Goal: Task Accomplishment & Management: Use online tool/utility

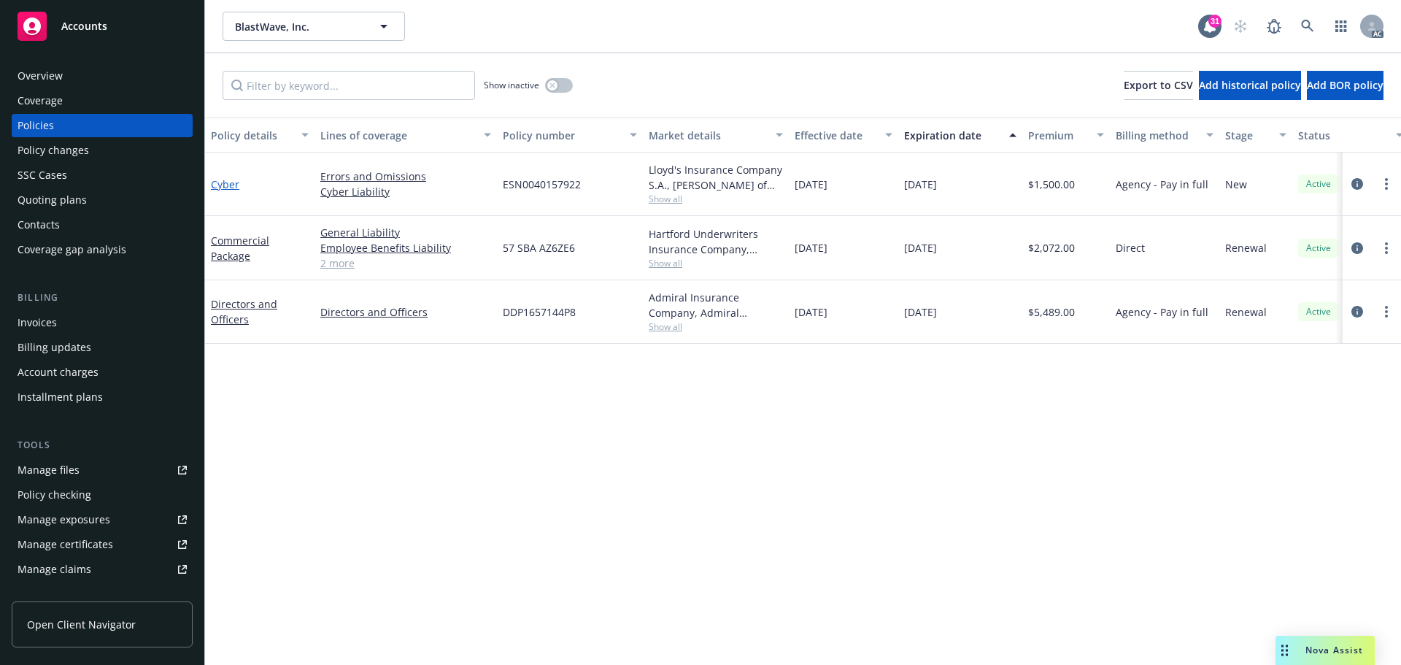
click at [230, 185] on link "Cyber" at bounding box center [225, 184] width 28 height 14
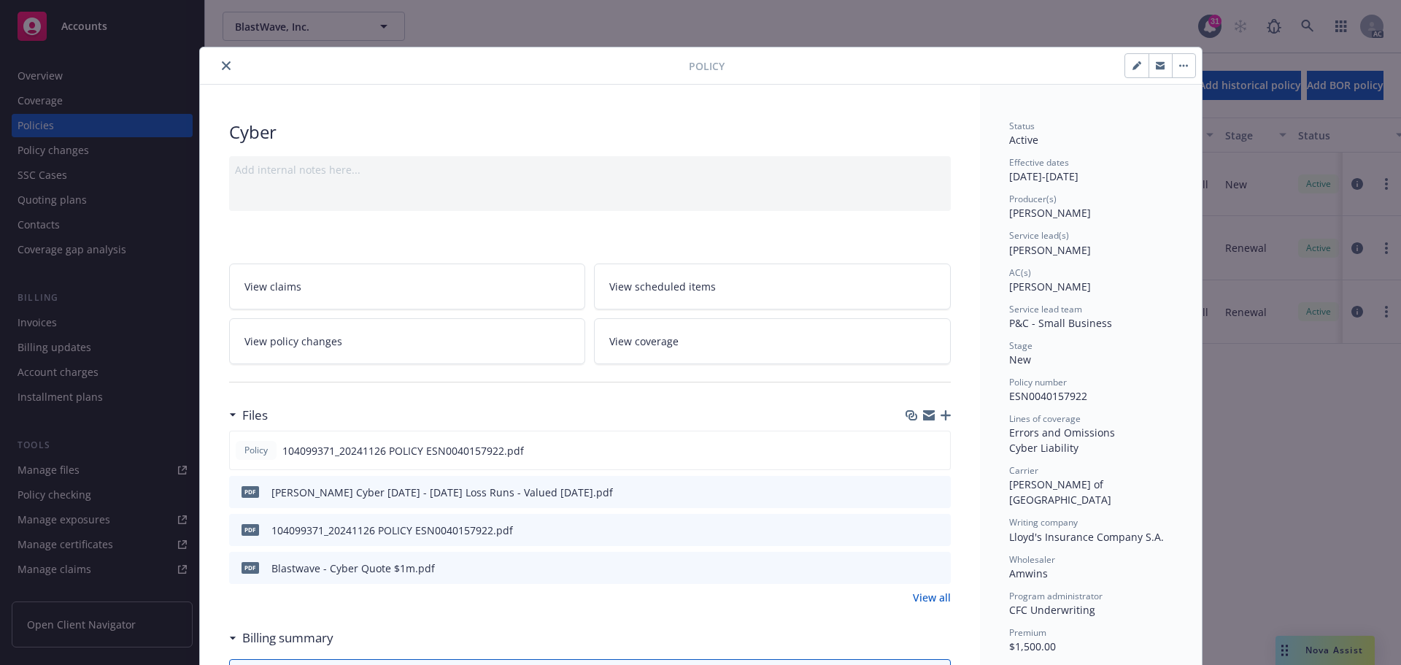
scroll to position [73, 0]
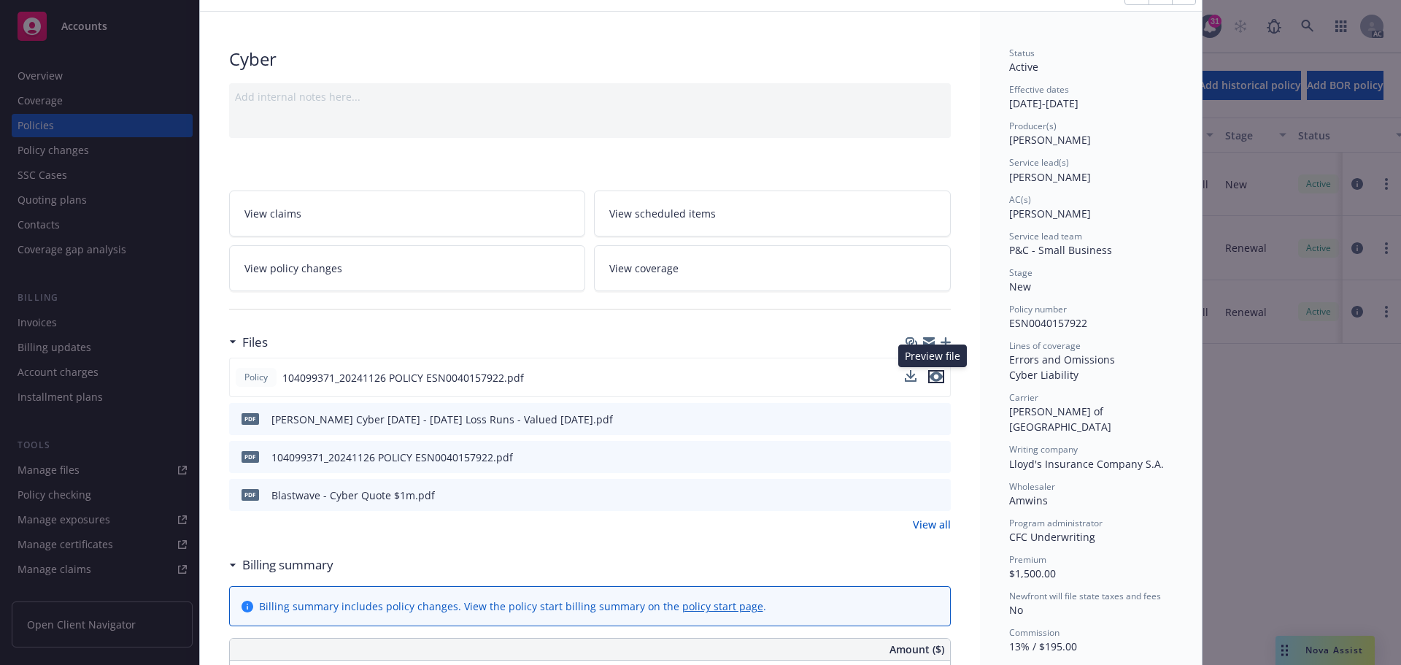
click at [929, 375] on icon "preview file" at bounding box center [935, 376] width 13 height 10
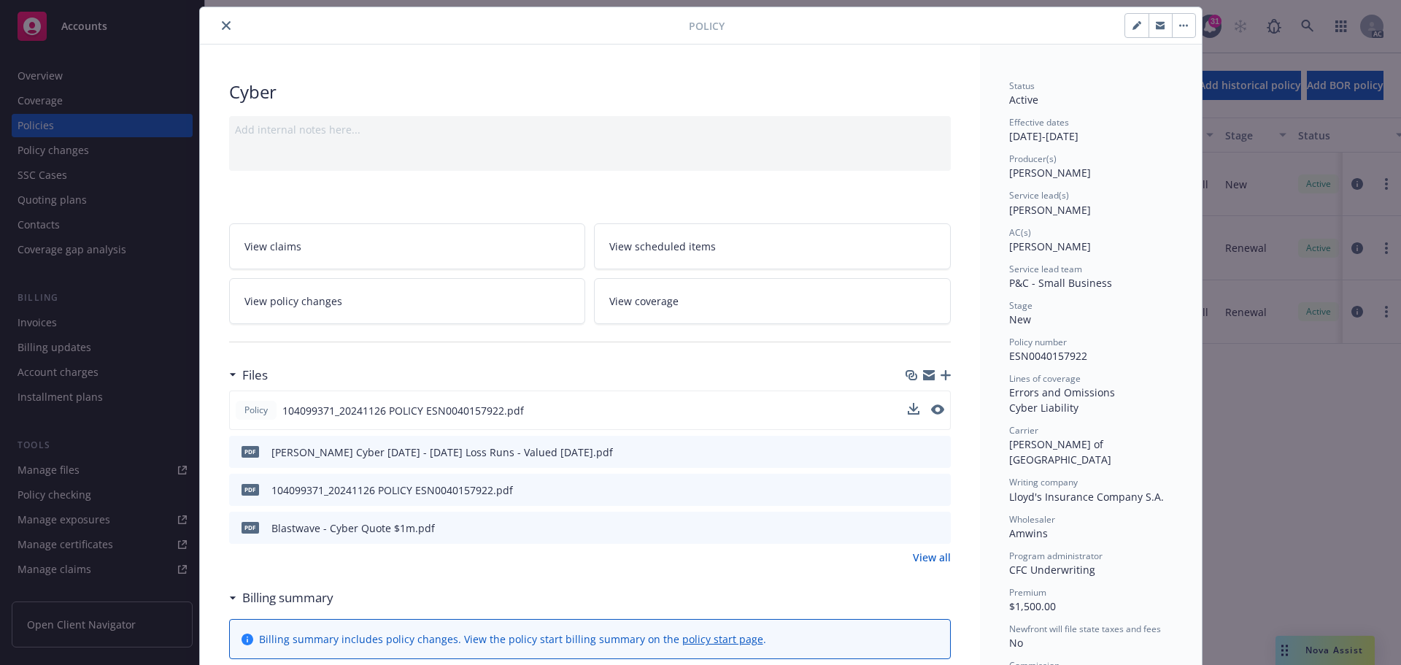
scroll to position [0, 0]
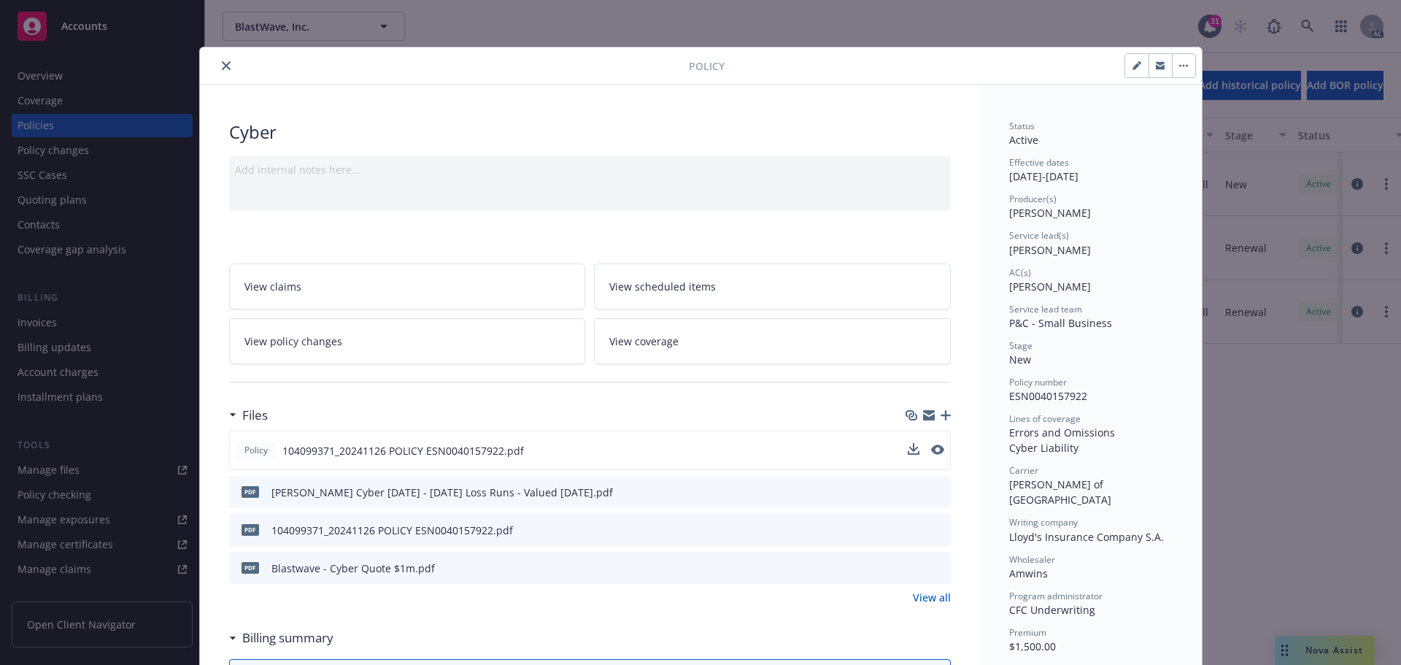
click at [217, 63] on button "close" at bounding box center [226, 66] width 18 height 18
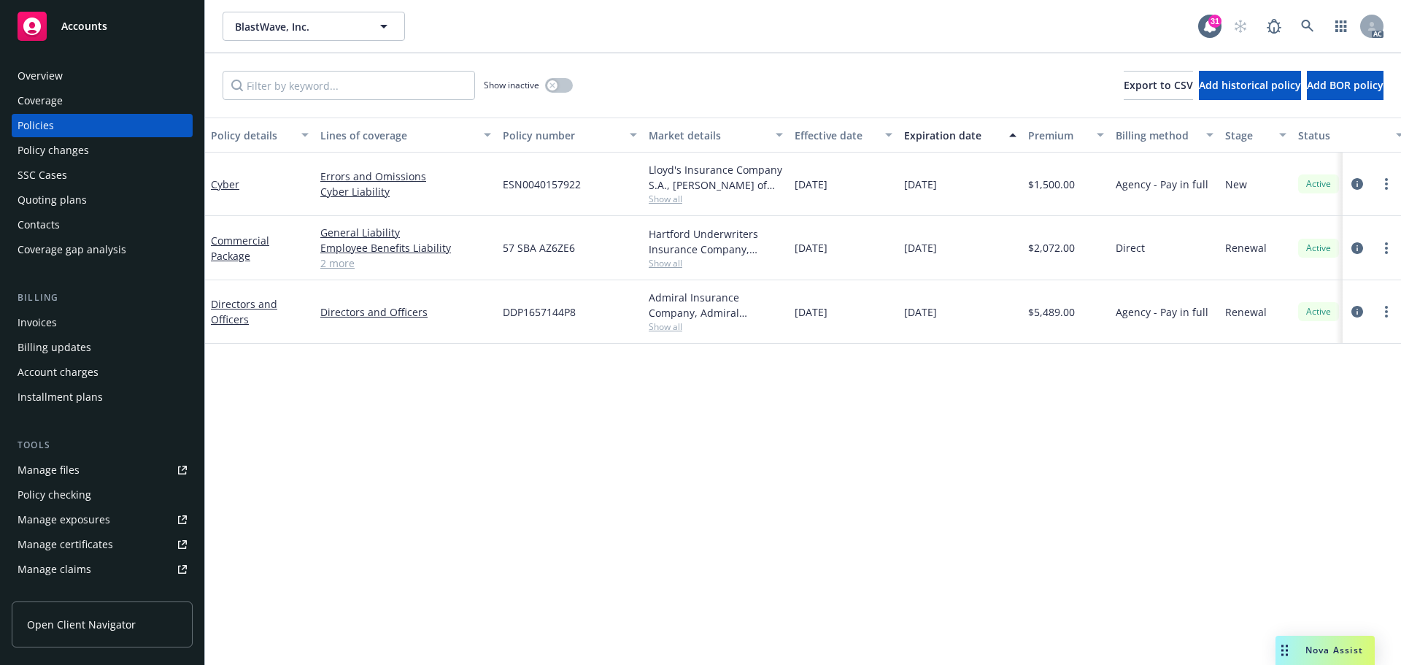
click at [666, 200] on span "Show all" at bounding box center [716, 199] width 134 height 12
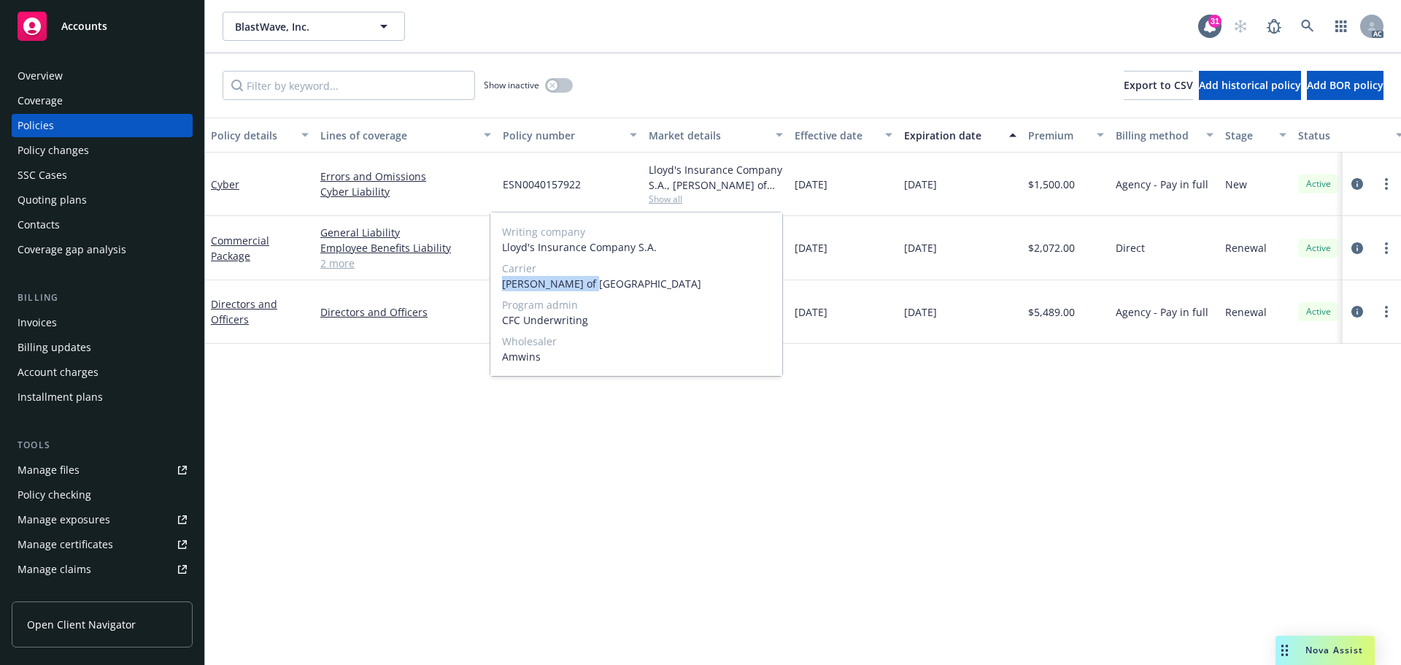
drag, startPoint x: 586, startPoint y: 287, endPoint x: 501, endPoint y: 290, distance: 84.7
click at [501, 290] on div "Writing company Lloyd's Insurance Company S.A. Carrier Lloyd's of London Progra…" at bounding box center [636, 293] width 292 height 163
copy span "[PERSON_NAME] of [GEOGRAPHIC_DATA]"
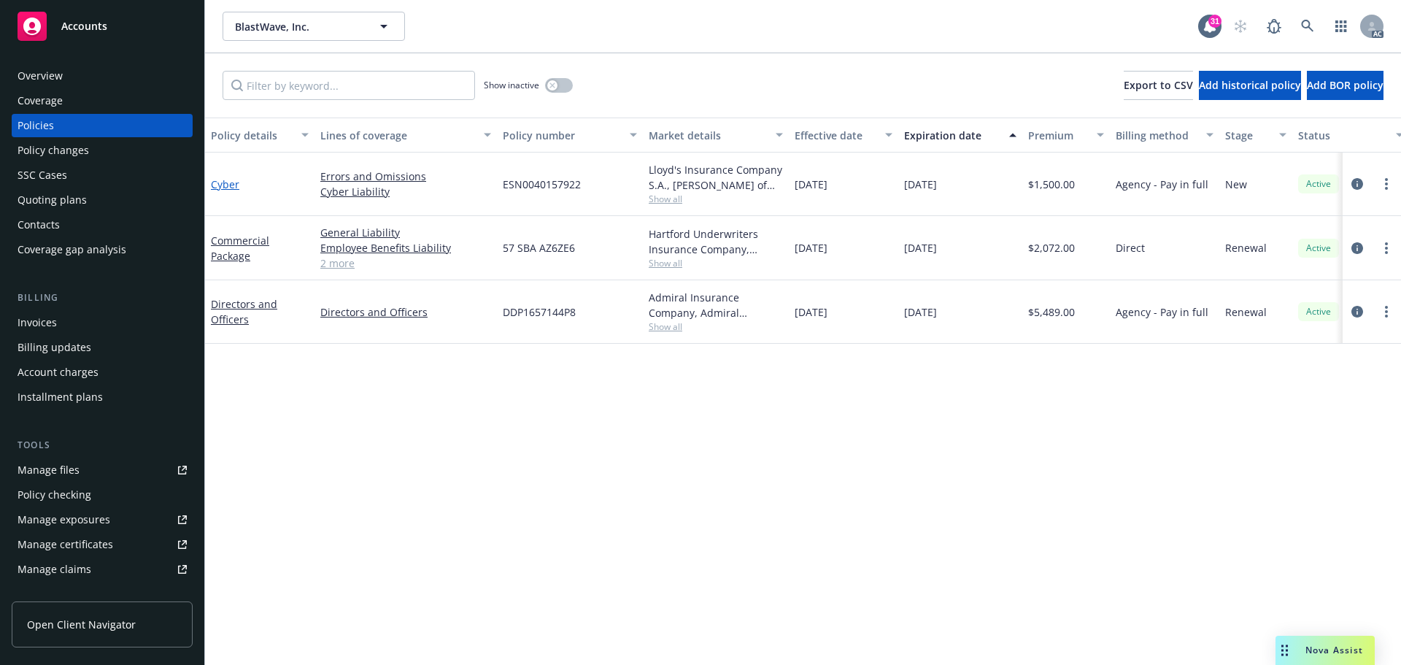
click at [224, 186] on link "Cyber" at bounding box center [225, 184] width 28 height 14
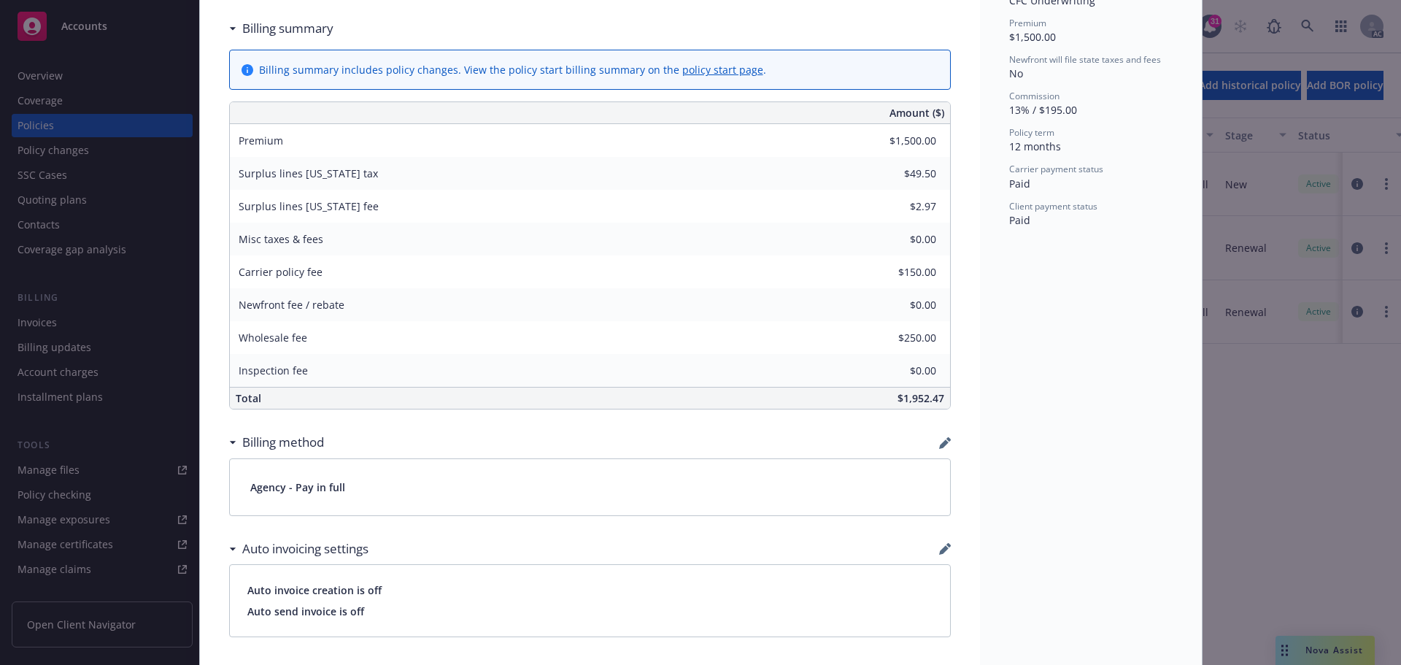
scroll to position [584, 0]
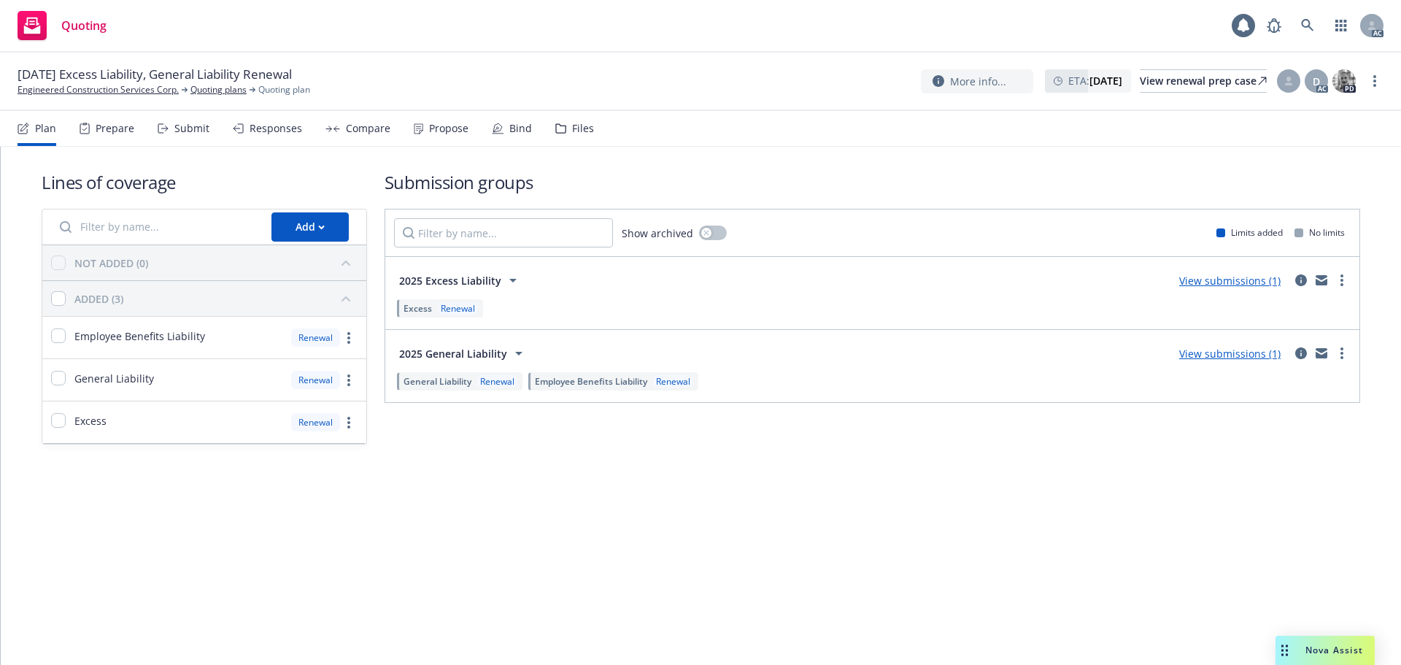
click at [179, 123] on div "Submit" at bounding box center [191, 129] width 35 height 12
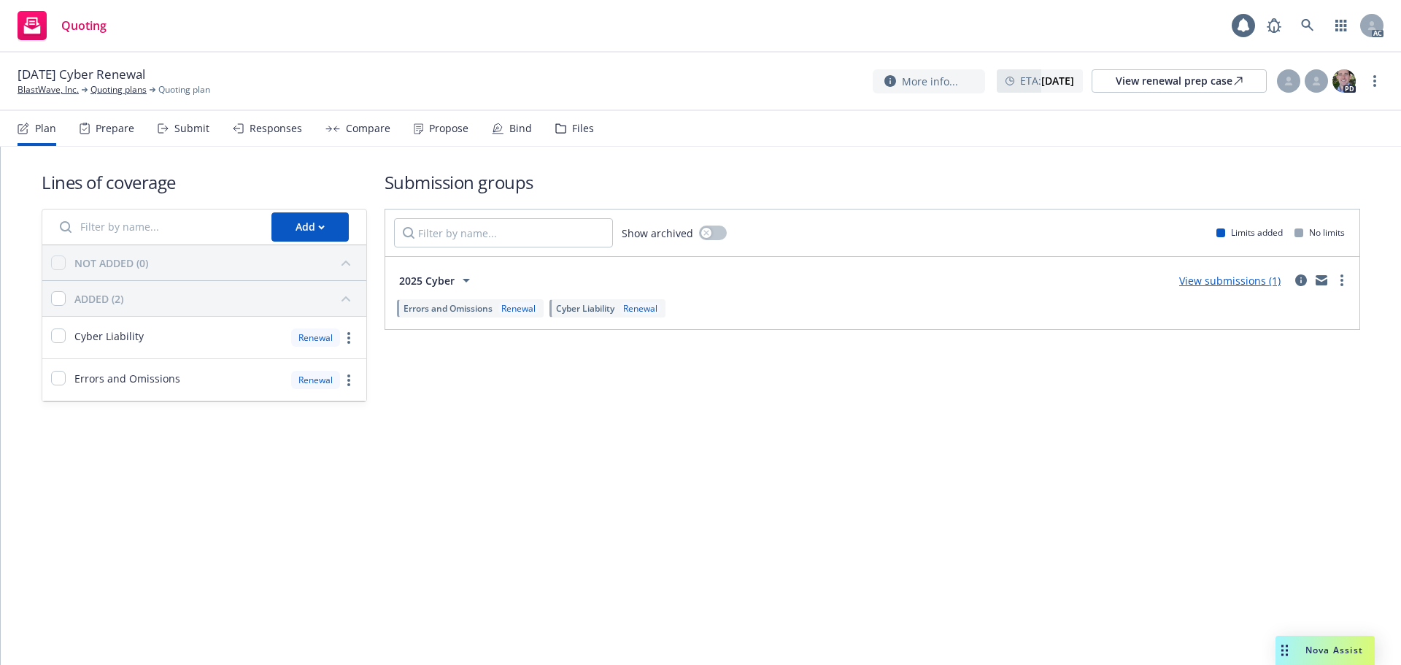
click at [207, 130] on div "Plan Prepare Submit Responses Compare Propose Bind Files" at bounding box center [306, 128] width 576 height 35
click at [198, 131] on div "Submit" at bounding box center [191, 129] width 35 height 12
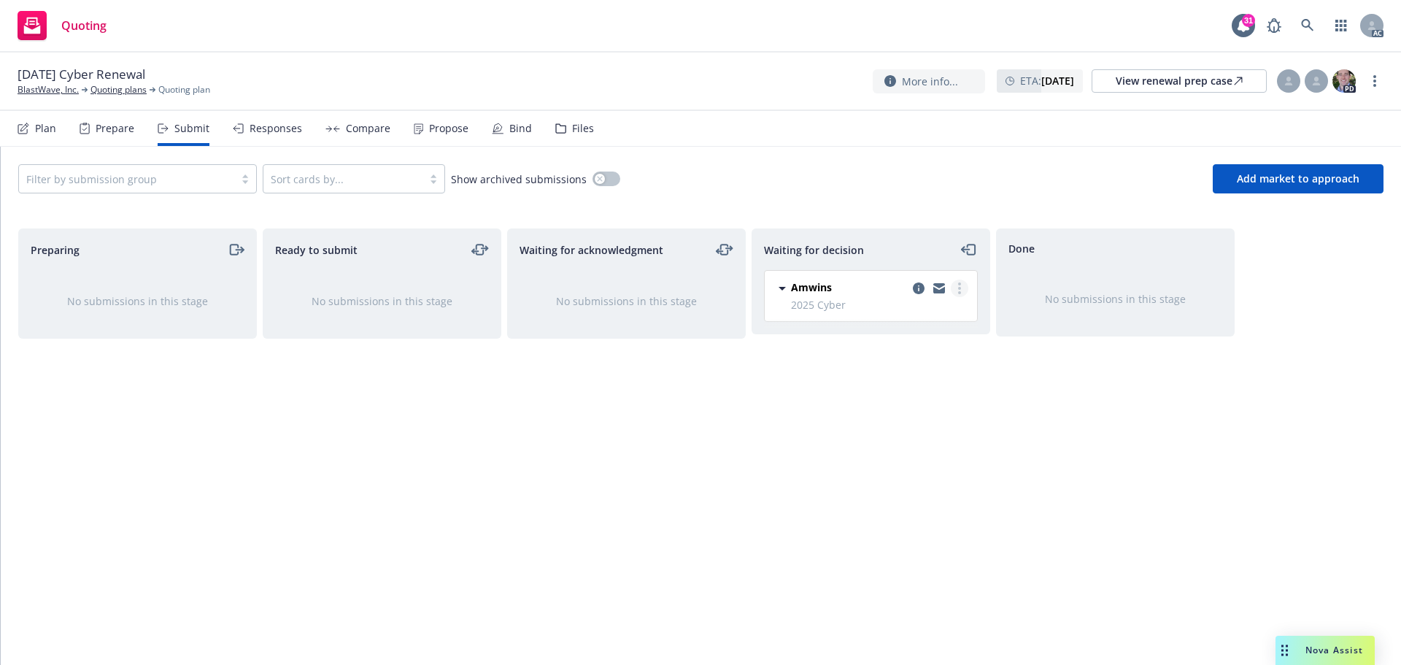
click at [961, 292] on link "more" at bounding box center [960, 288] width 18 height 18
click at [889, 382] on span "Add accepted decision" at bounding box center [894, 376] width 146 height 14
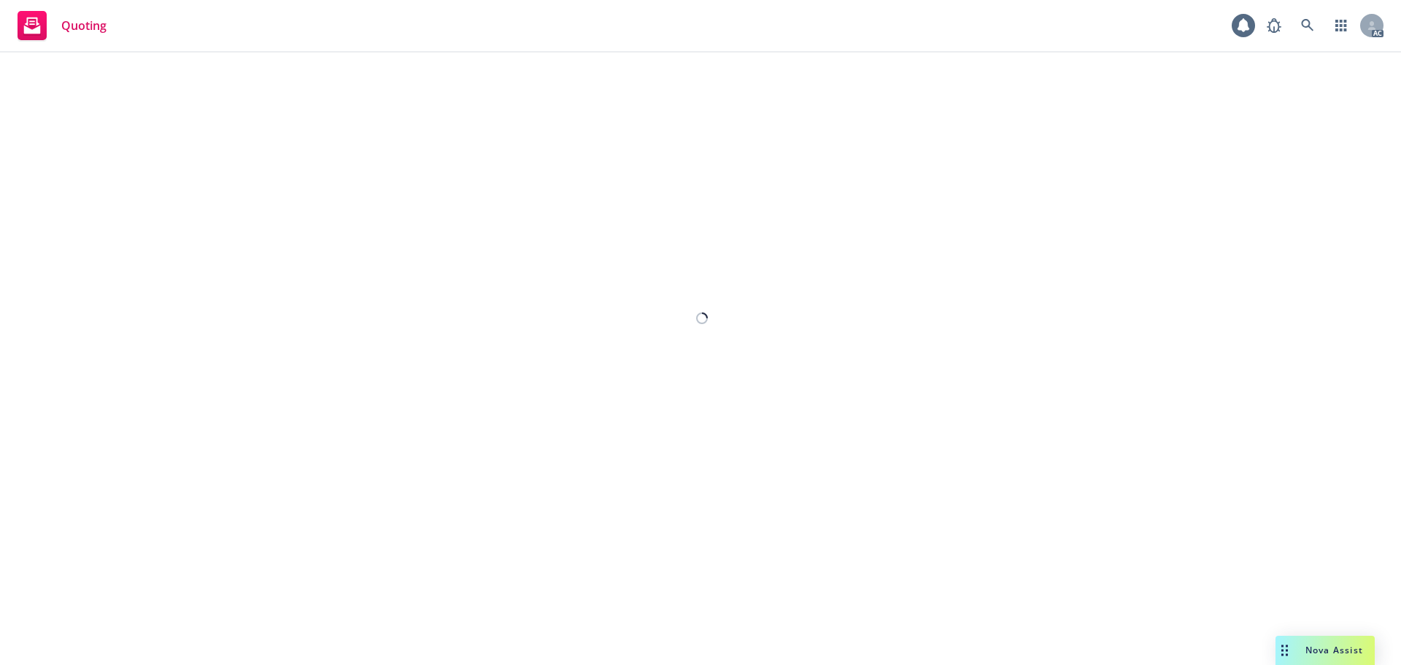
select select "12"
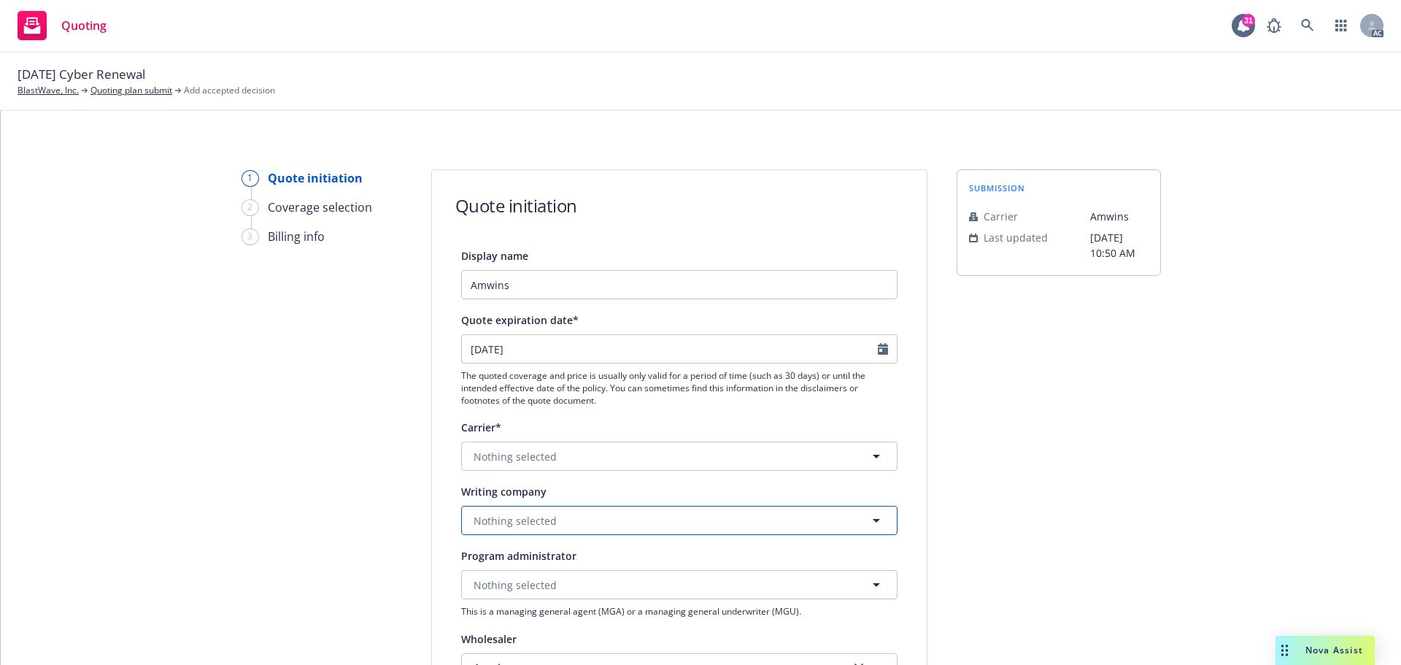
click at [535, 523] on span "Nothing selected" at bounding box center [514, 520] width 83 height 15
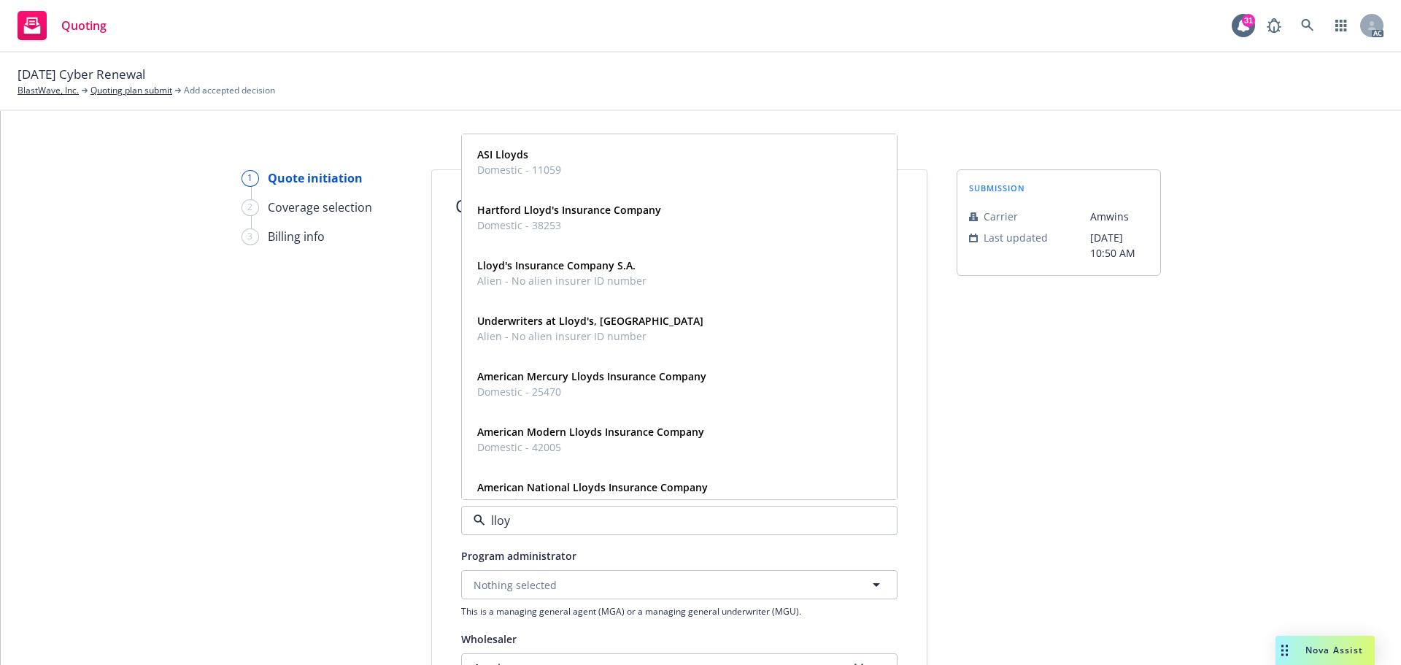
type input "lloyd"
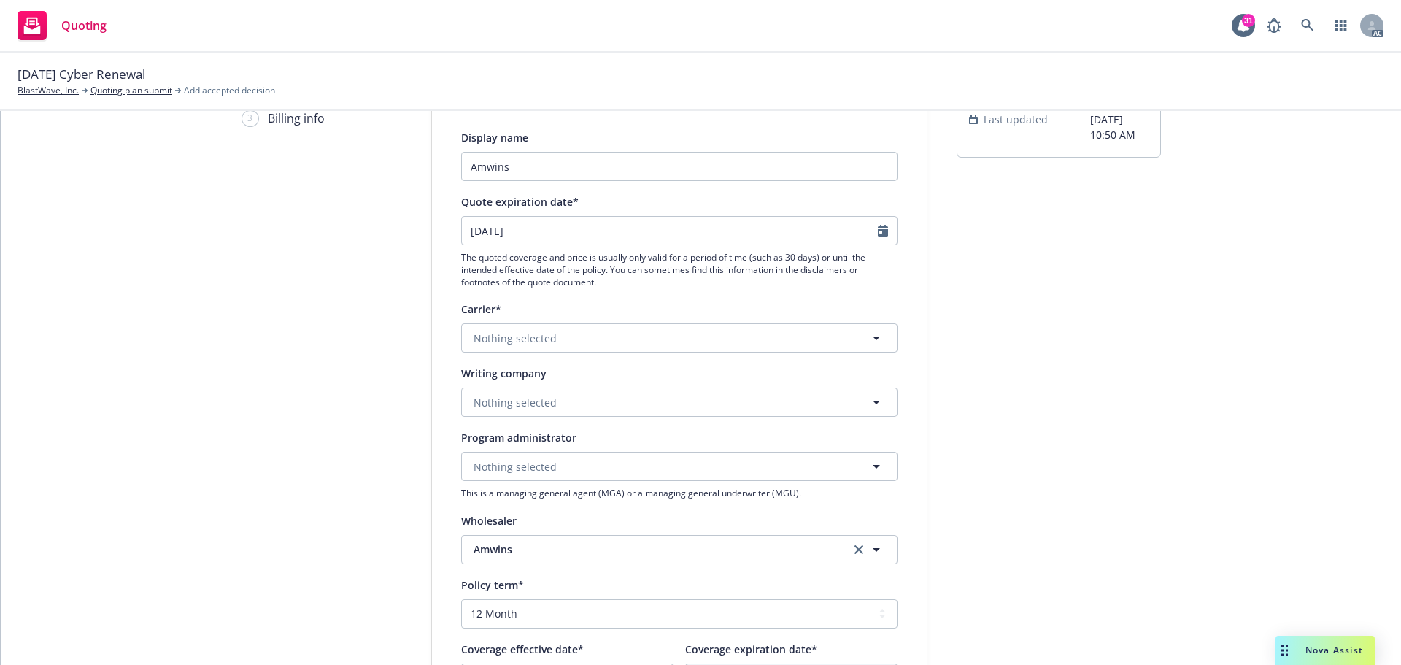
scroll to position [146, 0]
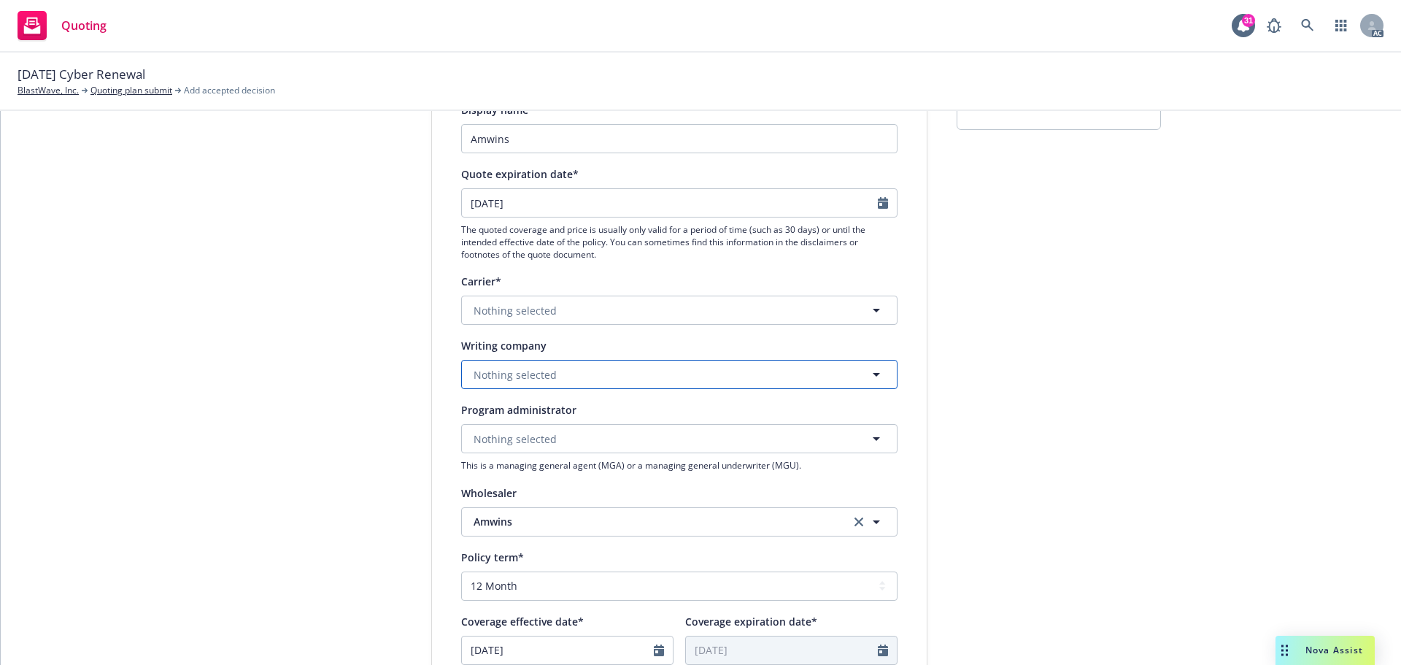
click at [516, 374] on span "Nothing selected" at bounding box center [514, 374] width 83 height 15
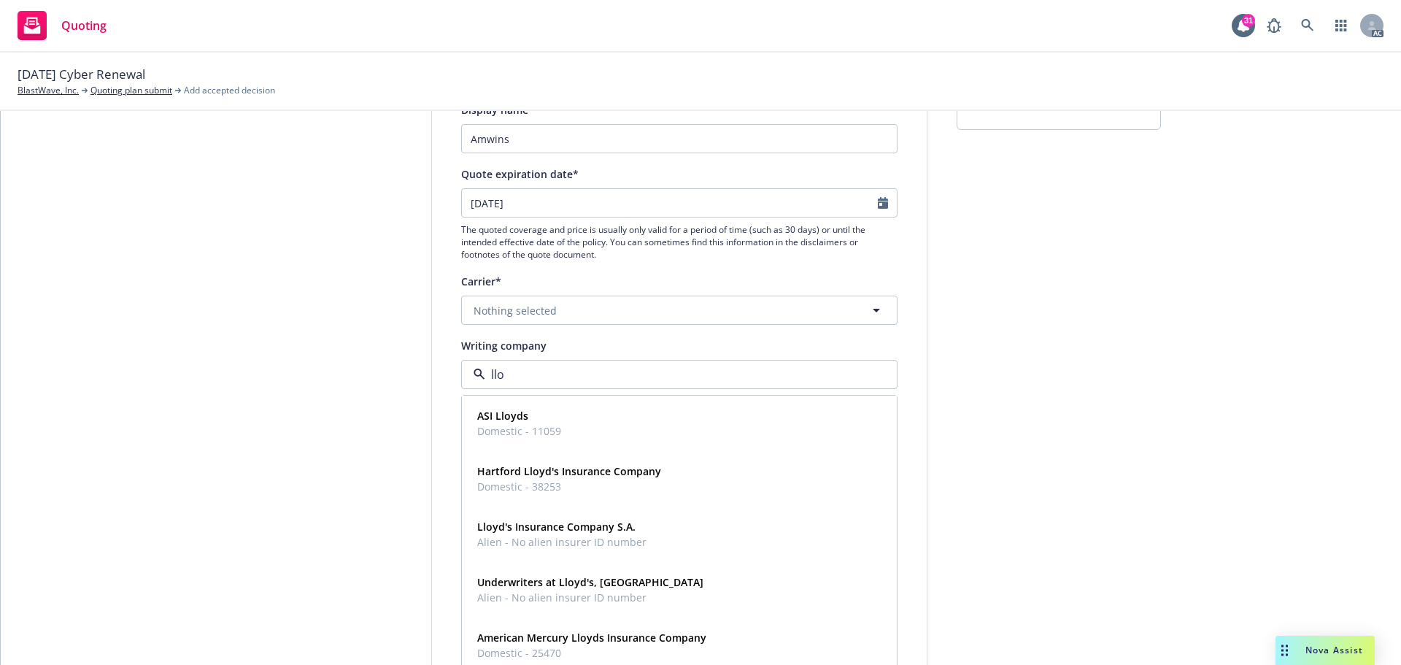
type input "lloy"
click at [638, 586] on div "Underwriters at Lloyd's, London Alien - No alien insurer ID number" at bounding box center [679, 589] width 416 height 36
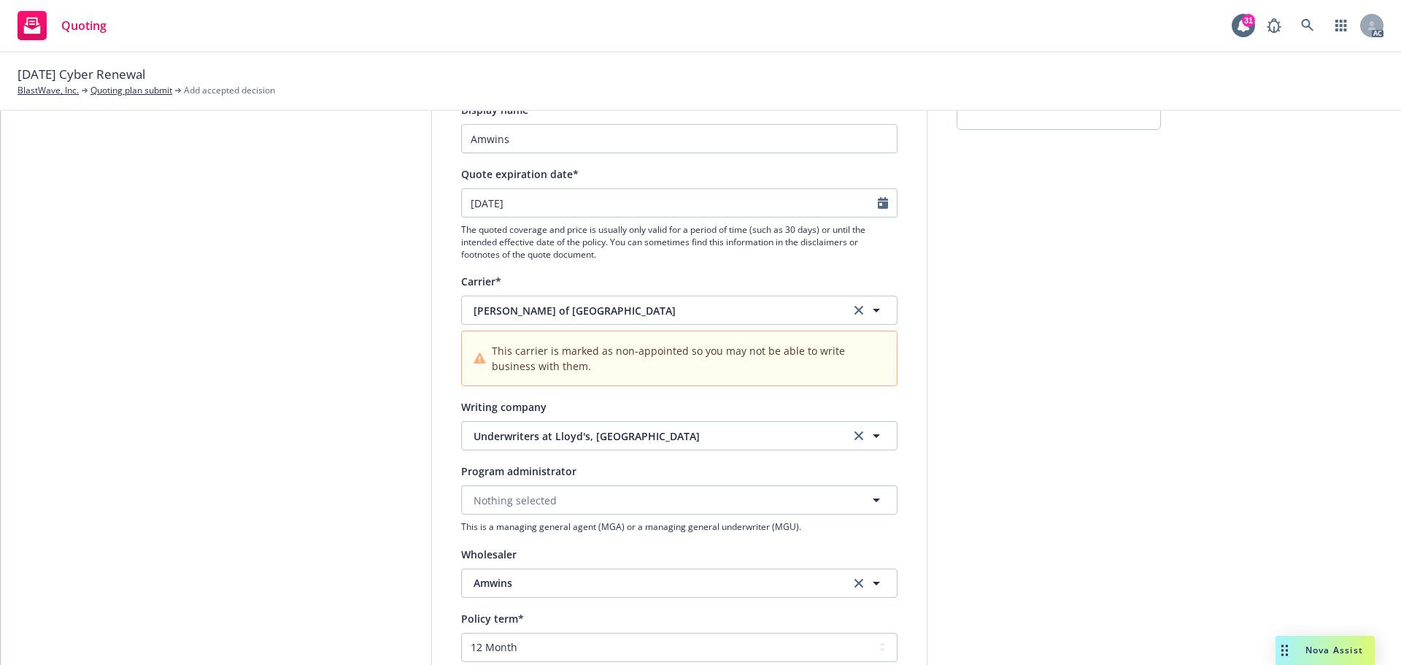
click at [304, 481] on div "1 Quote initiation 2 Coverage selection 3 Billing info" at bounding box center [321, 543] width 160 height 1040
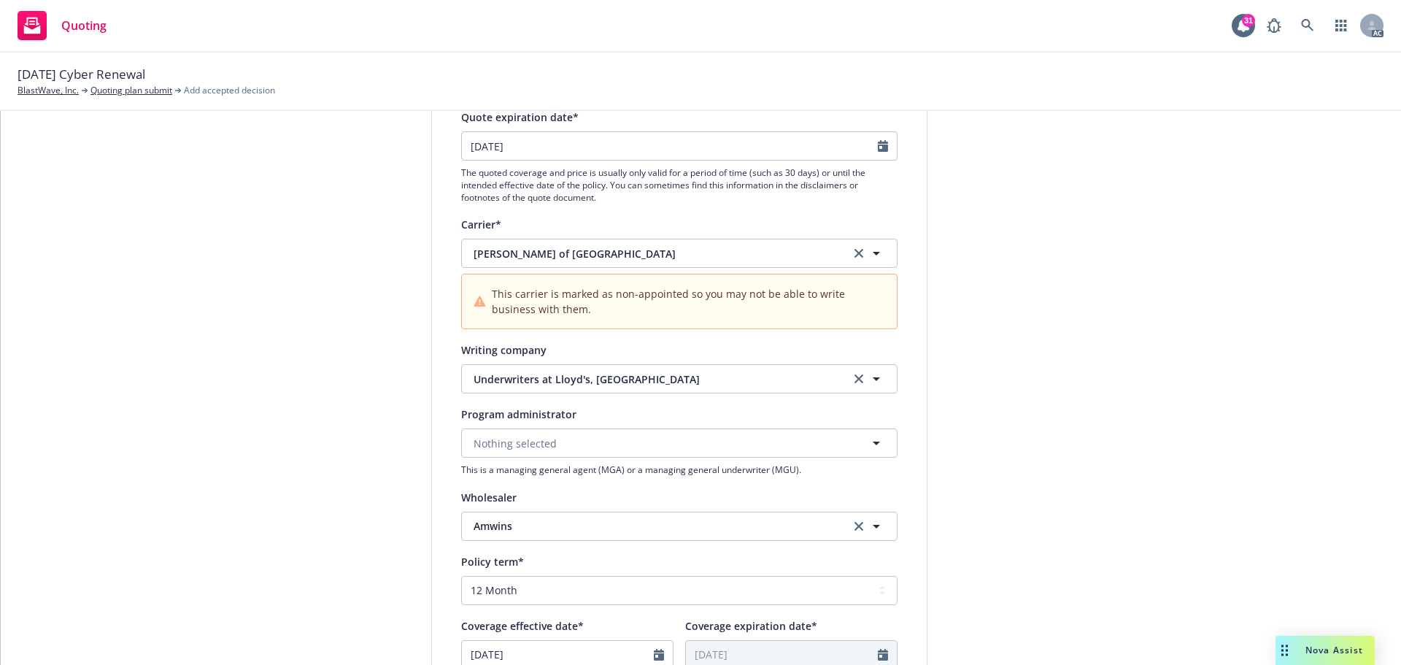
scroll to position [219, 0]
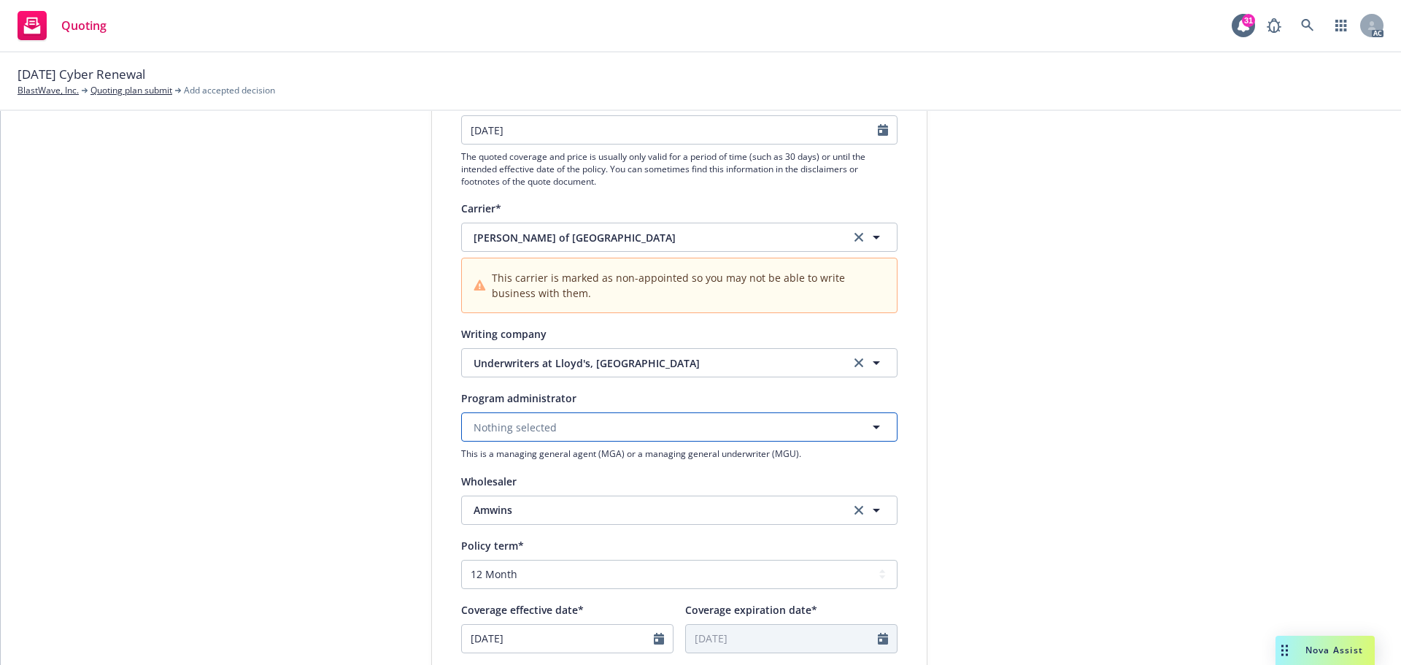
click at [541, 429] on span "Nothing selected" at bounding box center [514, 426] width 83 height 15
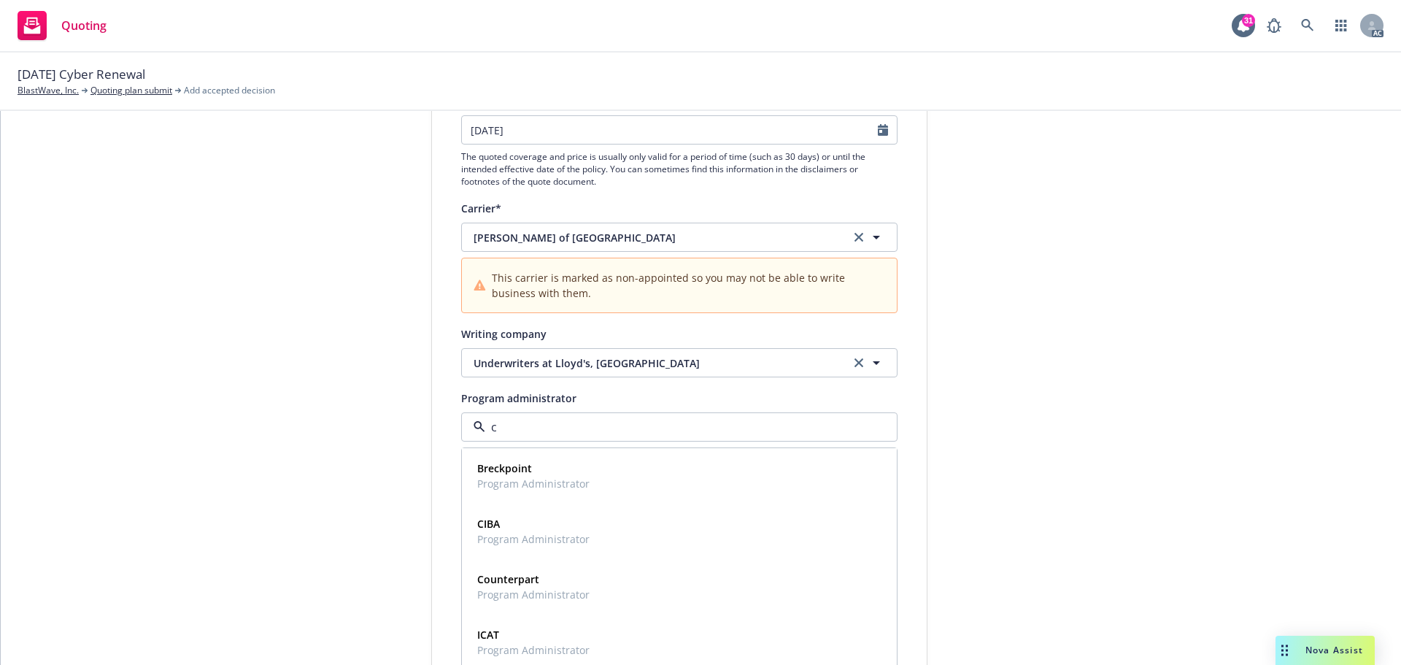
type input "cf"
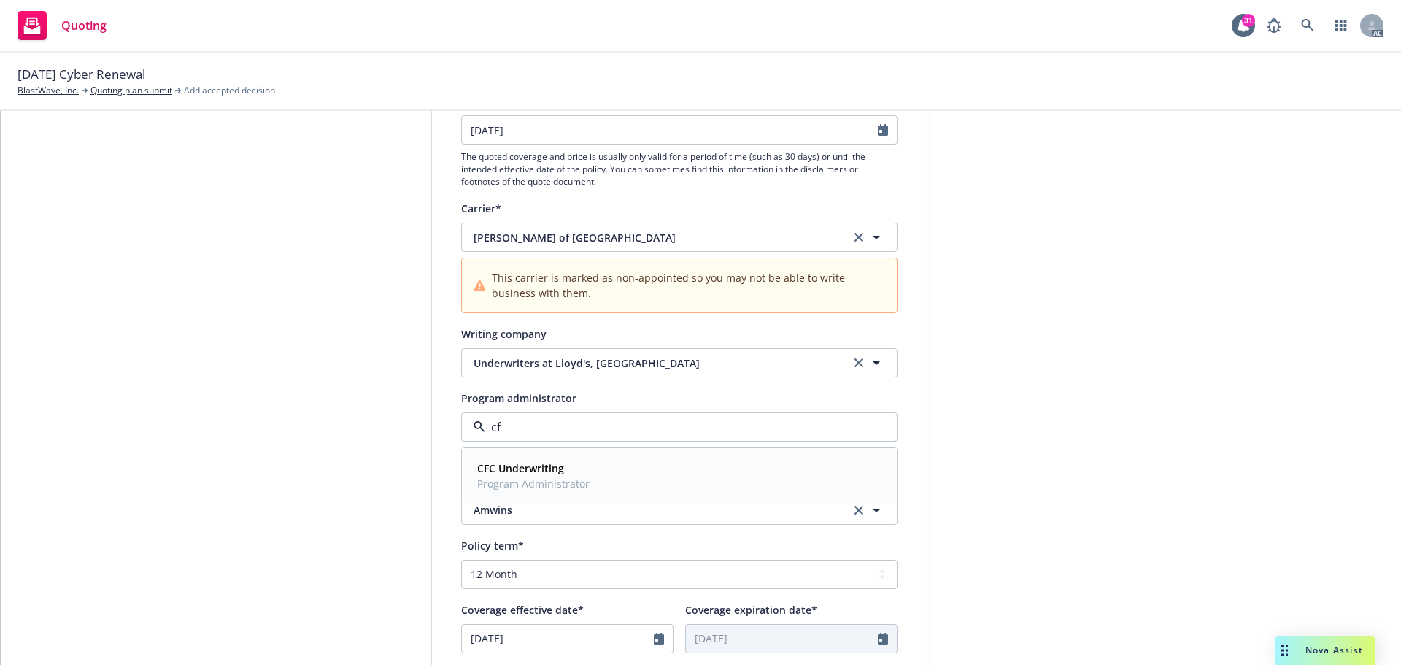
click at [543, 471] on strong "CFC Underwriting" at bounding box center [520, 468] width 87 height 14
click at [355, 447] on div "1 Quote initiation 2 Coverage selection 3 Billing info" at bounding box center [321, 470] width 160 height 1040
click at [649, 364] on span "Underwriters at Lloyd's, [GEOGRAPHIC_DATA]" at bounding box center [650, 362] width 355 height 15
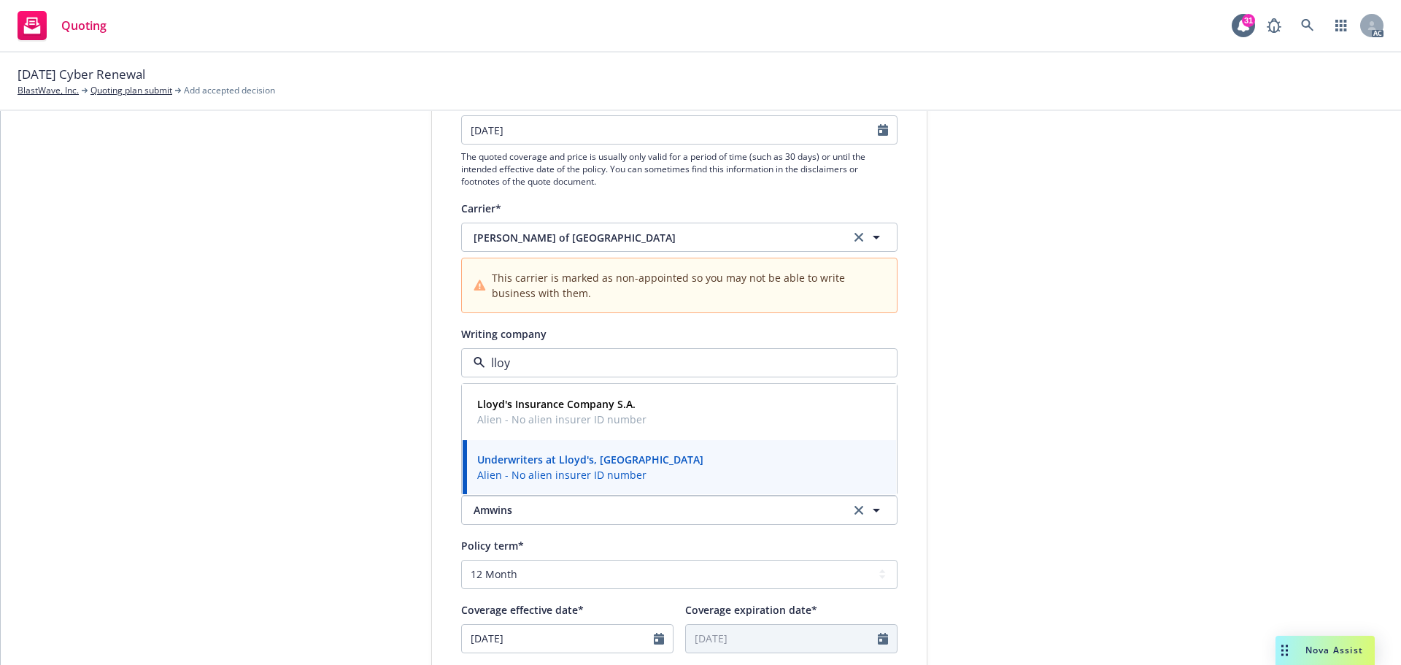
type input "lloyd"
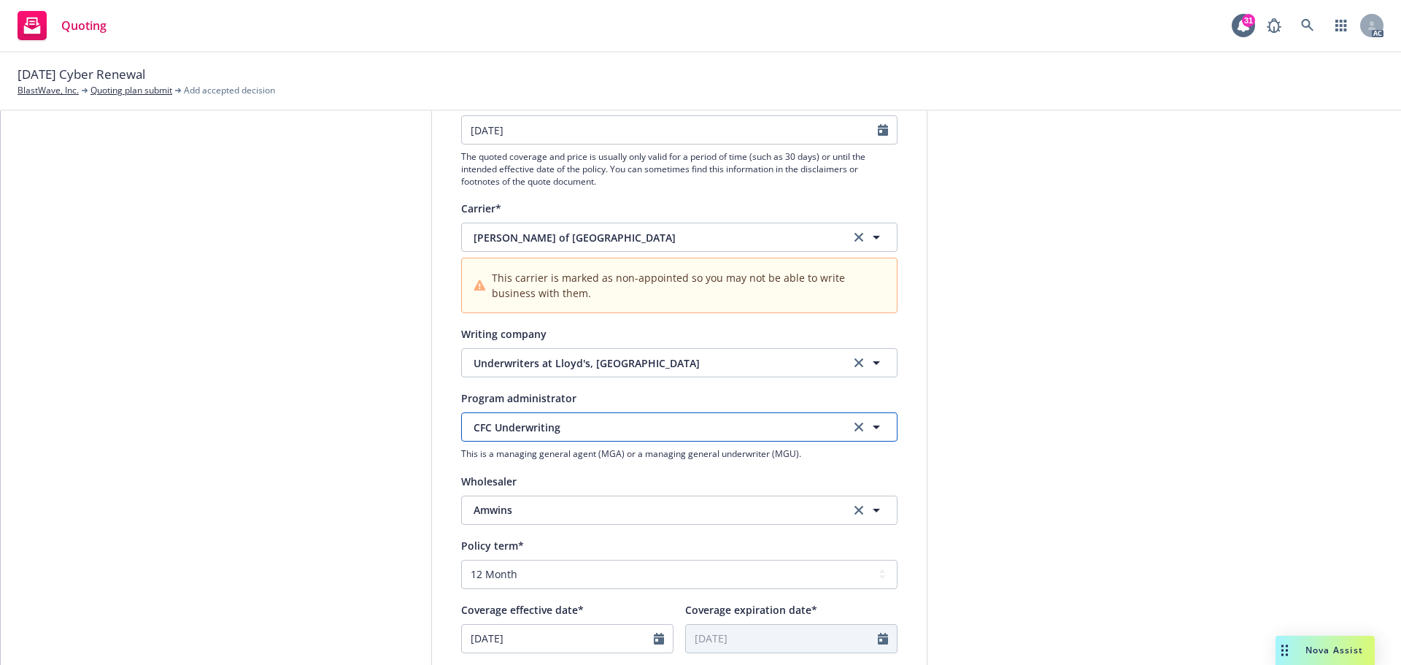
click at [600, 422] on span "CFC Underwriting" at bounding box center [650, 426] width 355 height 15
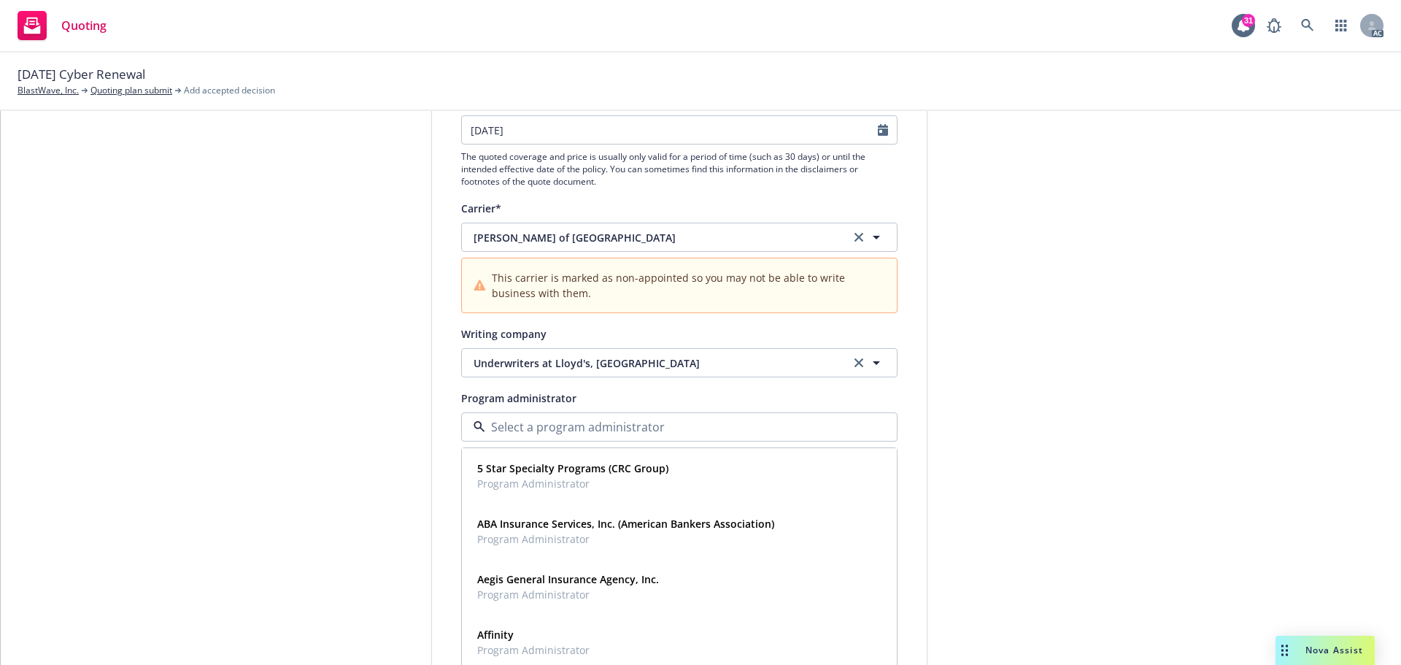
click at [1128, 426] on div "submission Carrier Amwins Last updated 8/11, 10:50 AM" at bounding box center [1058, 470] width 204 height 1040
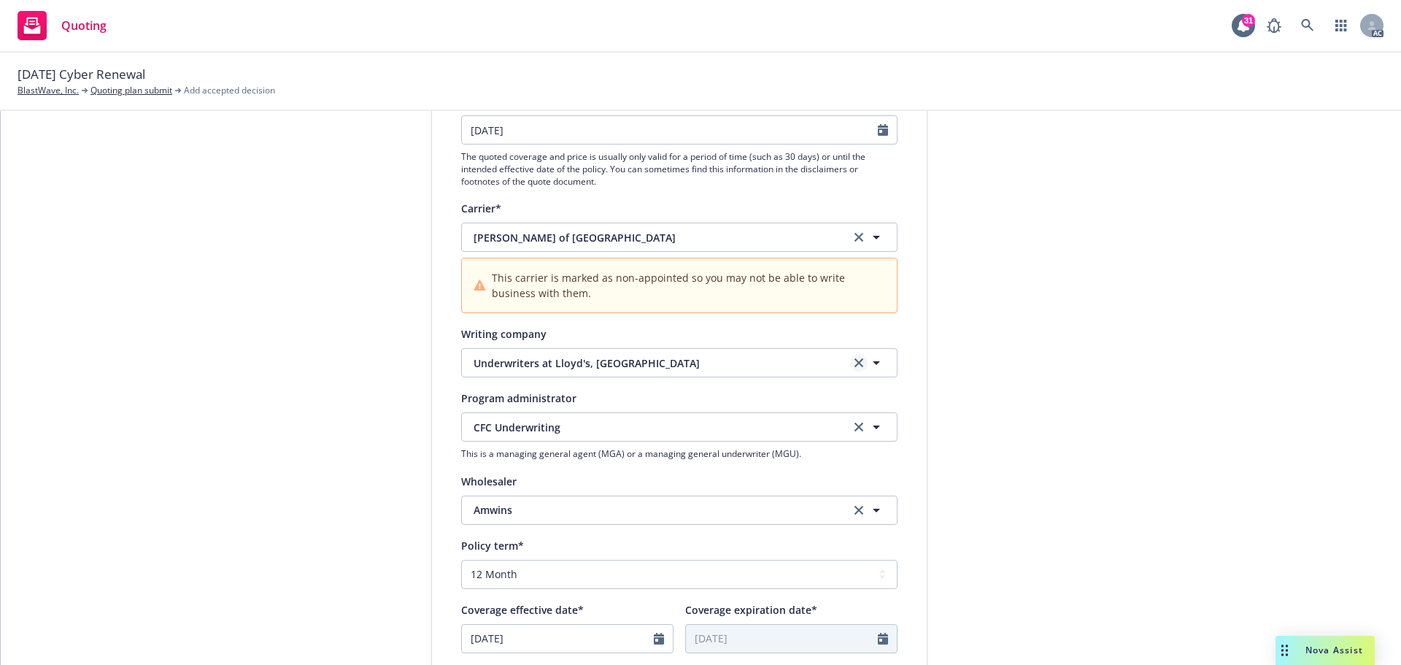
click at [850, 362] on link "clear selection" at bounding box center [859, 363] width 18 height 18
click at [689, 367] on button "Nothing selected" at bounding box center [679, 362] width 436 height 29
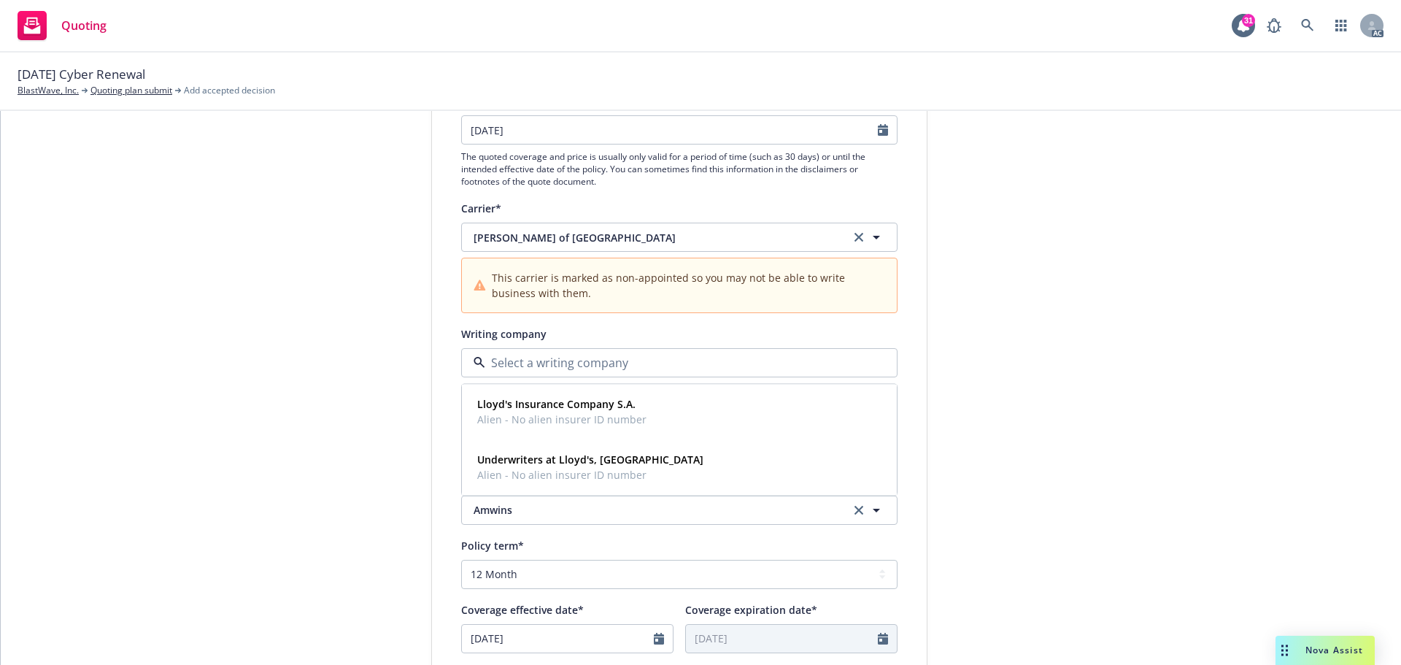
paste input "[PERSON_NAME] of [GEOGRAPHIC_DATA]"
type input "[PERSON_NAME] of [GEOGRAPHIC_DATA]"
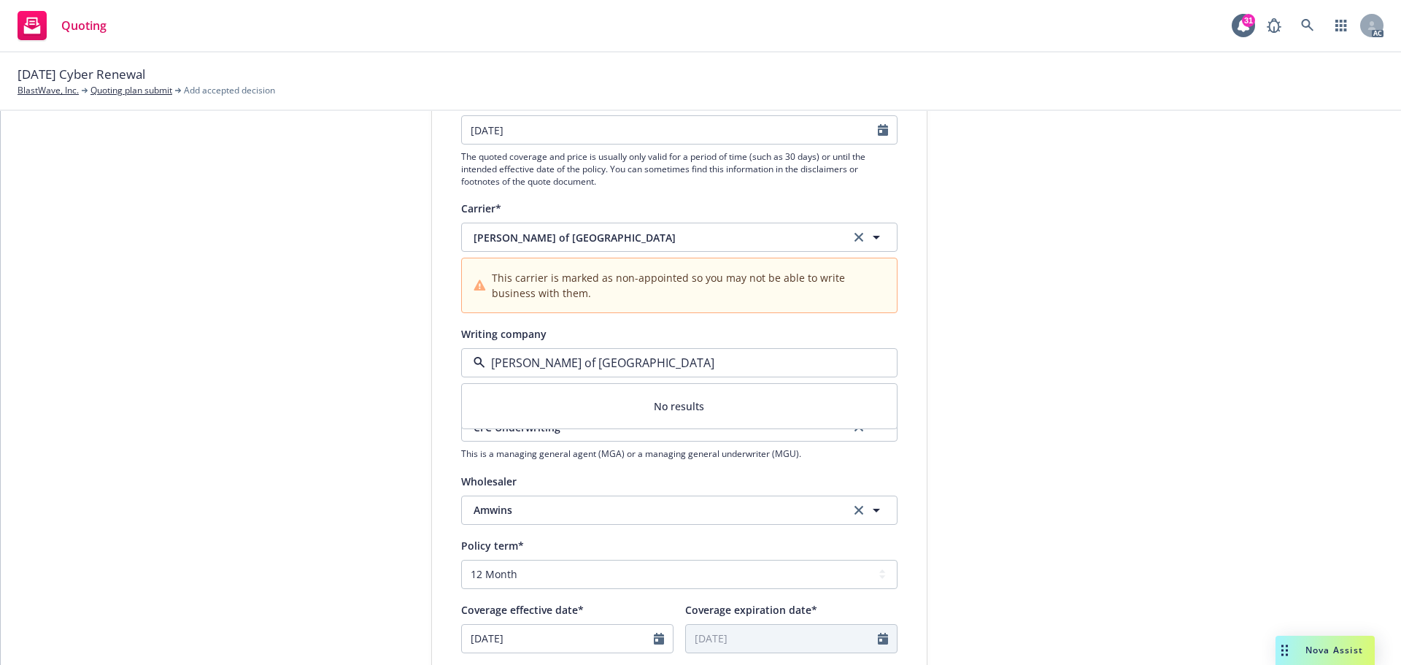
click at [689, 367] on input "[PERSON_NAME] of [GEOGRAPHIC_DATA]" at bounding box center [676, 363] width 382 height 18
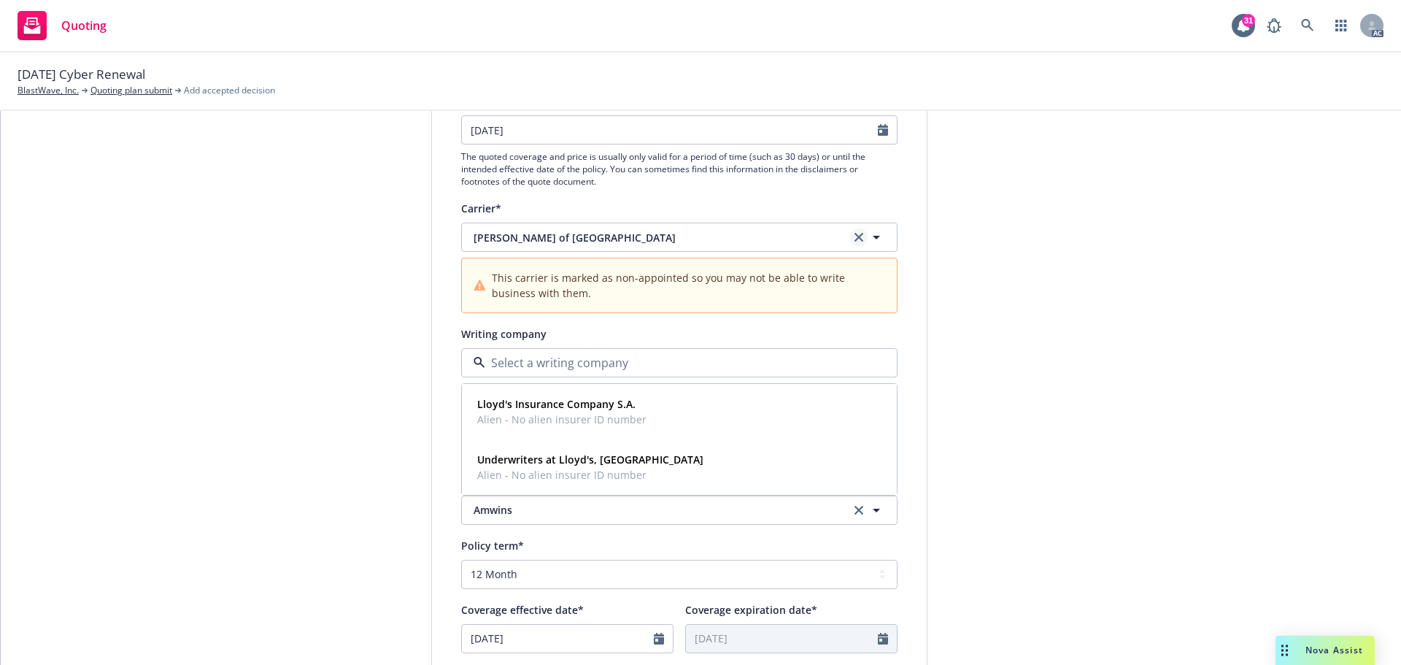
click at [856, 231] on link "clear selection" at bounding box center [859, 237] width 18 height 18
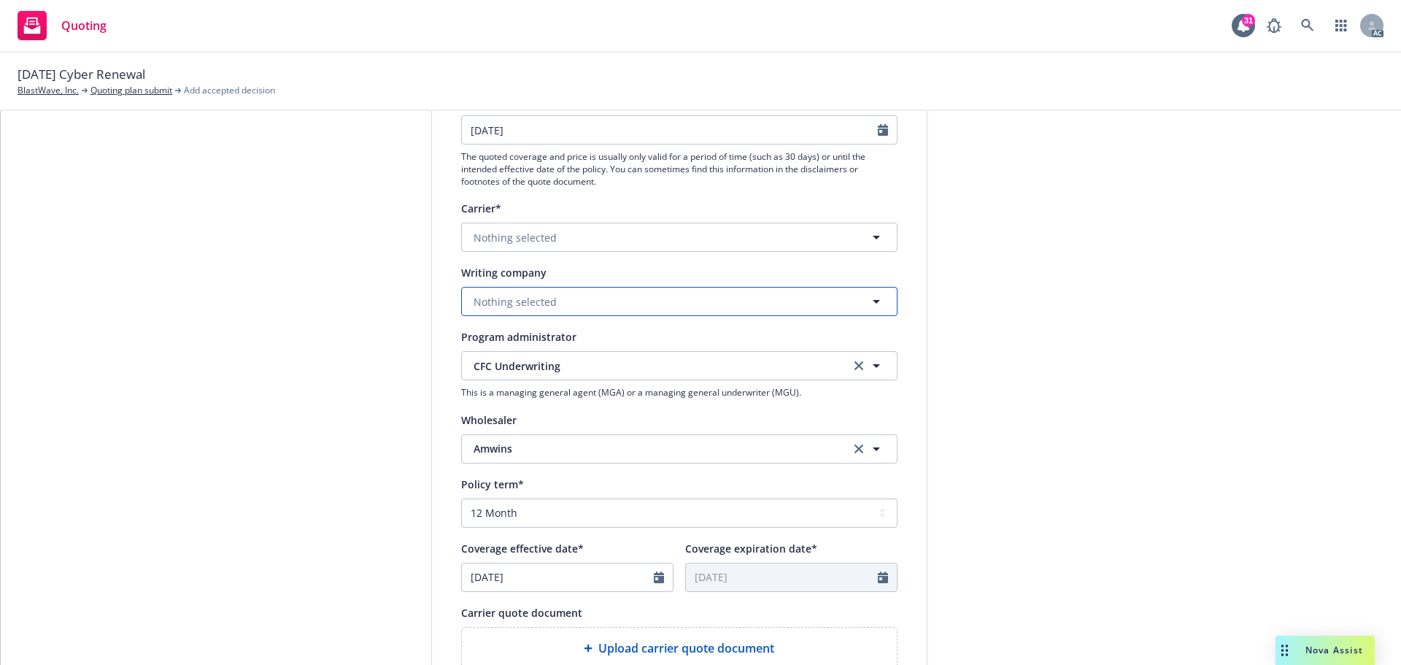
click at [594, 306] on button "Nothing selected" at bounding box center [679, 301] width 436 height 29
paste input "[PERSON_NAME] of [GEOGRAPHIC_DATA]"
type input "[PERSON_NAME] of [GEOGRAPHIC_DATA]"
click at [515, 303] on input "[PERSON_NAME] of [GEOGRAPHIC_DATA]" at bounding box center [676, 302] width 382 height 18
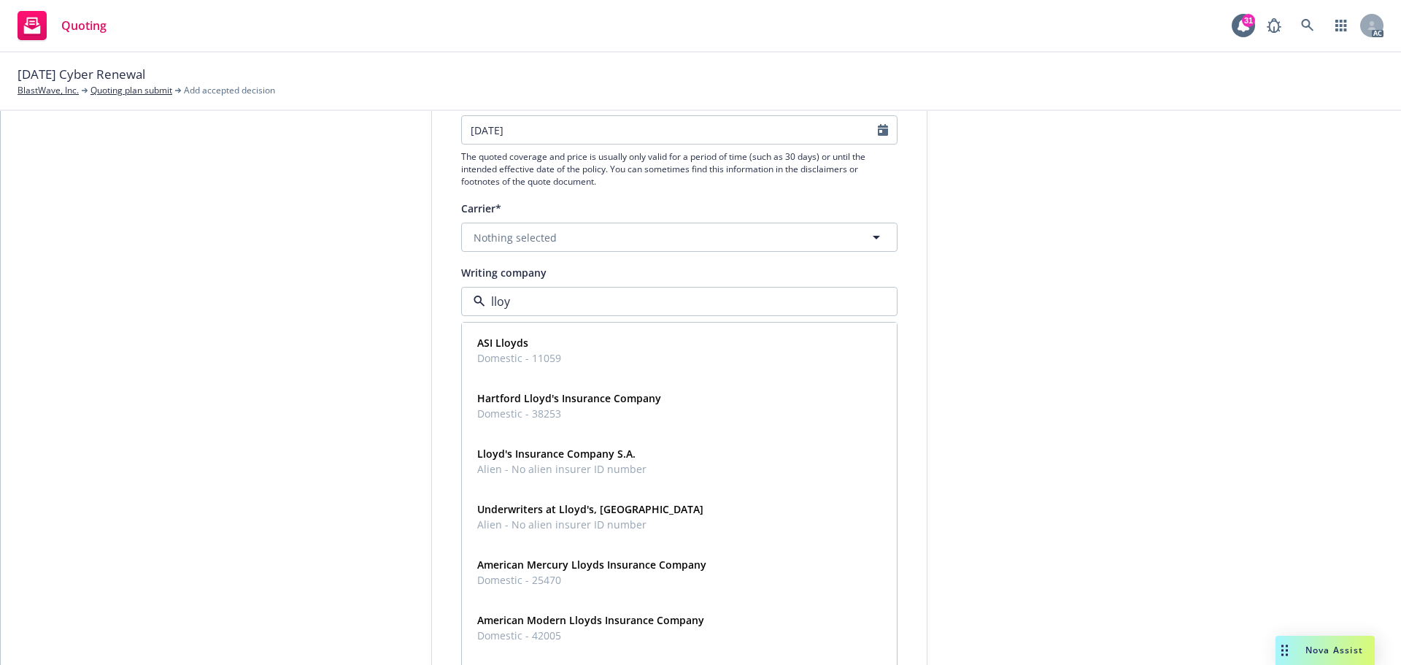
type input "lloyd"
click at [616, 514] on strong "Underwriters at Lloyd's, [GEOGRAPHIC_DATA]" at bounding box center [590, 509] width 226 height 14
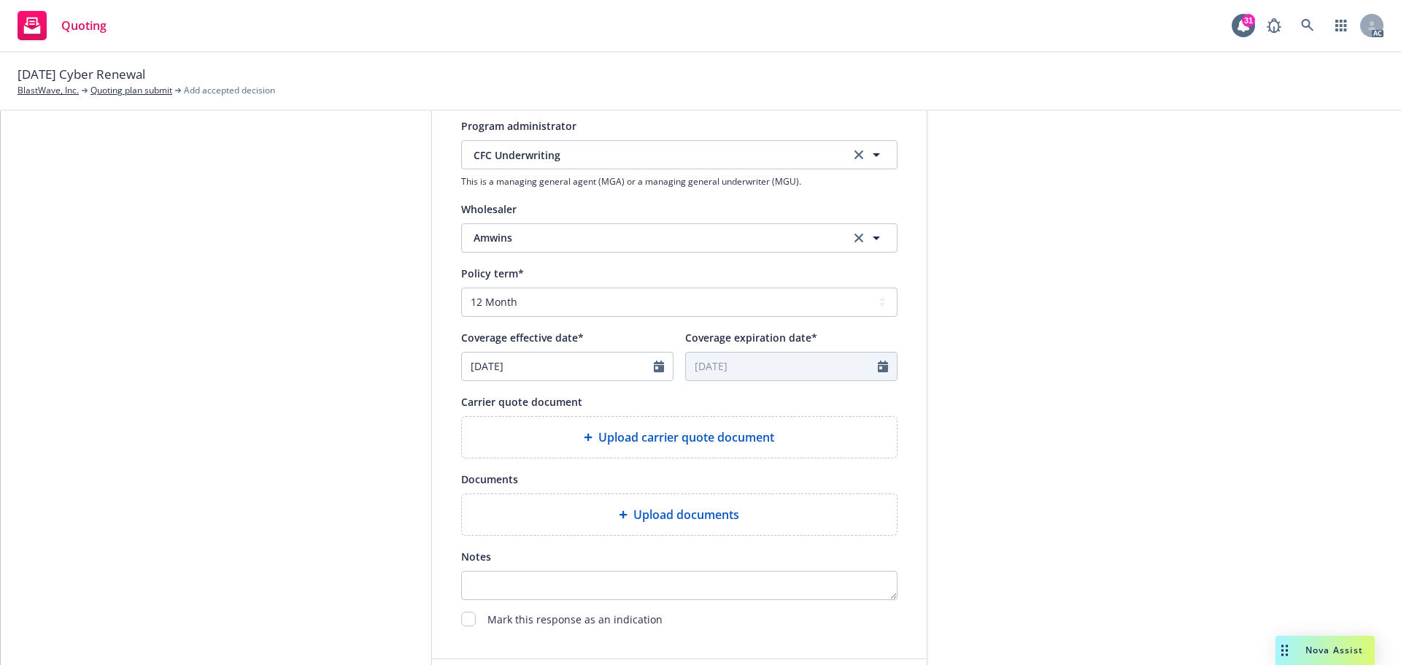
scroll to position [511, 0]
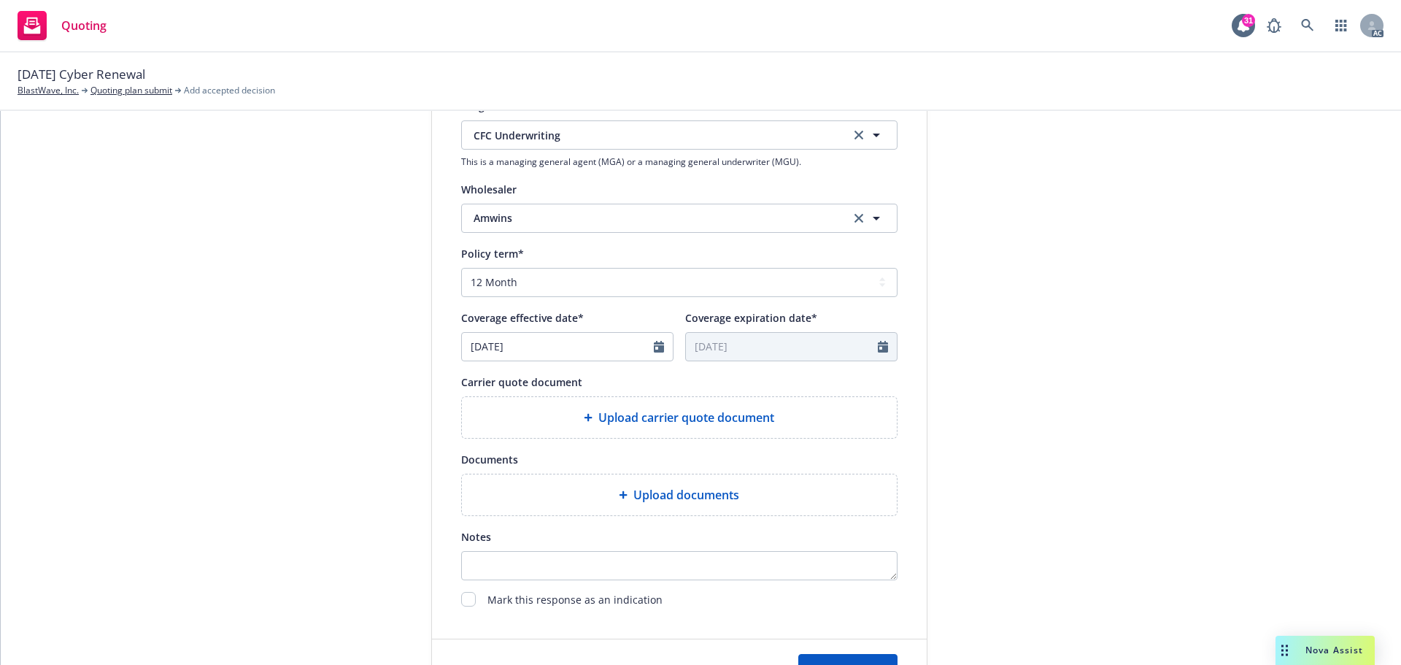
click at [602, 433] on div "Upload carrier quote document" at bounding box center [679, 417] width 435 height 41
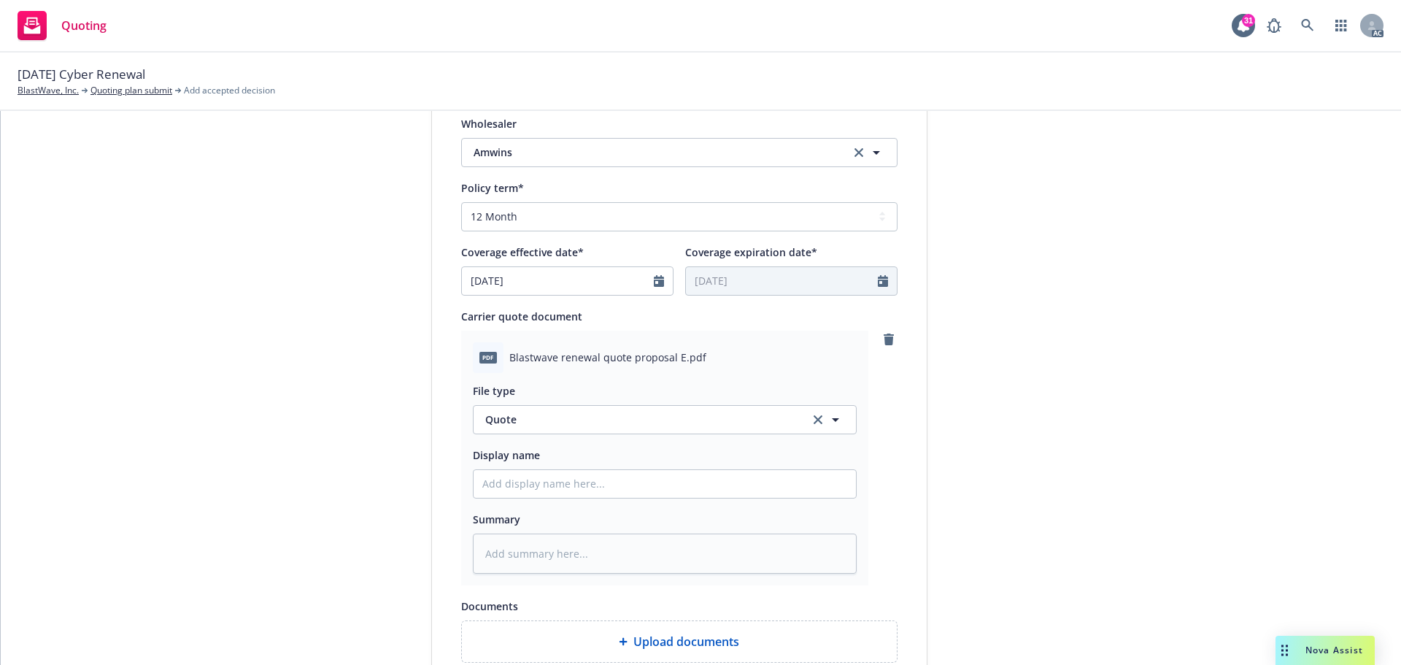
scroll to position [729, 0]
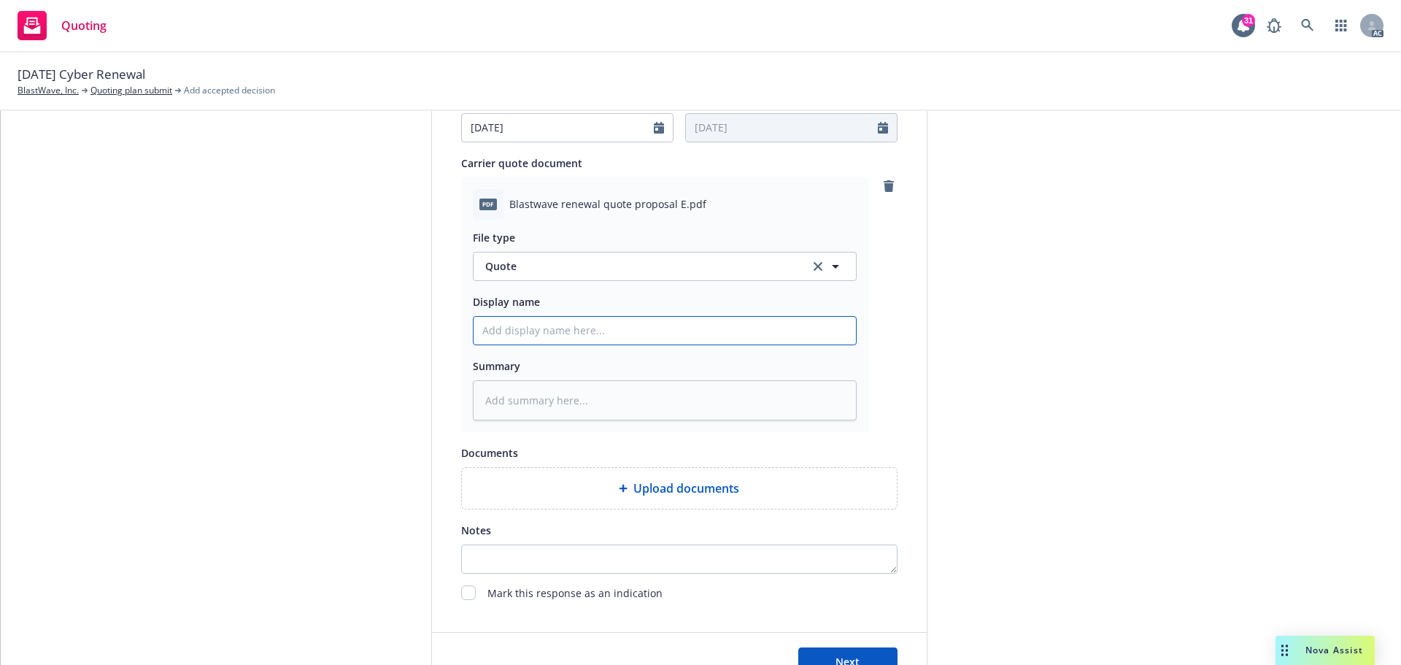
click at [537, 330] on input "Display name" at bounding box center [664, 331] width 382 height 28
type textarea "x"
type input "2"
type textarea "x"
type input "25"
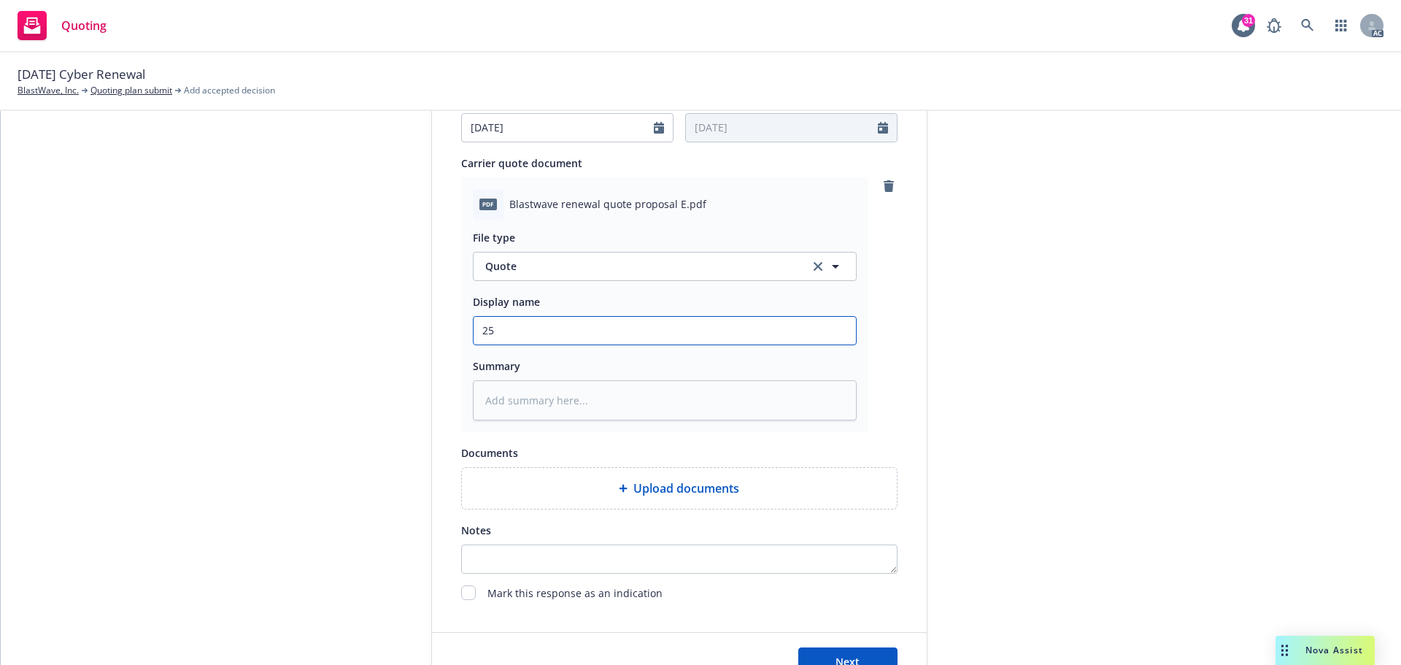
type textarea "x"
type input "25-"
type textarea "x"
type input "25-2"
type textarea "x"
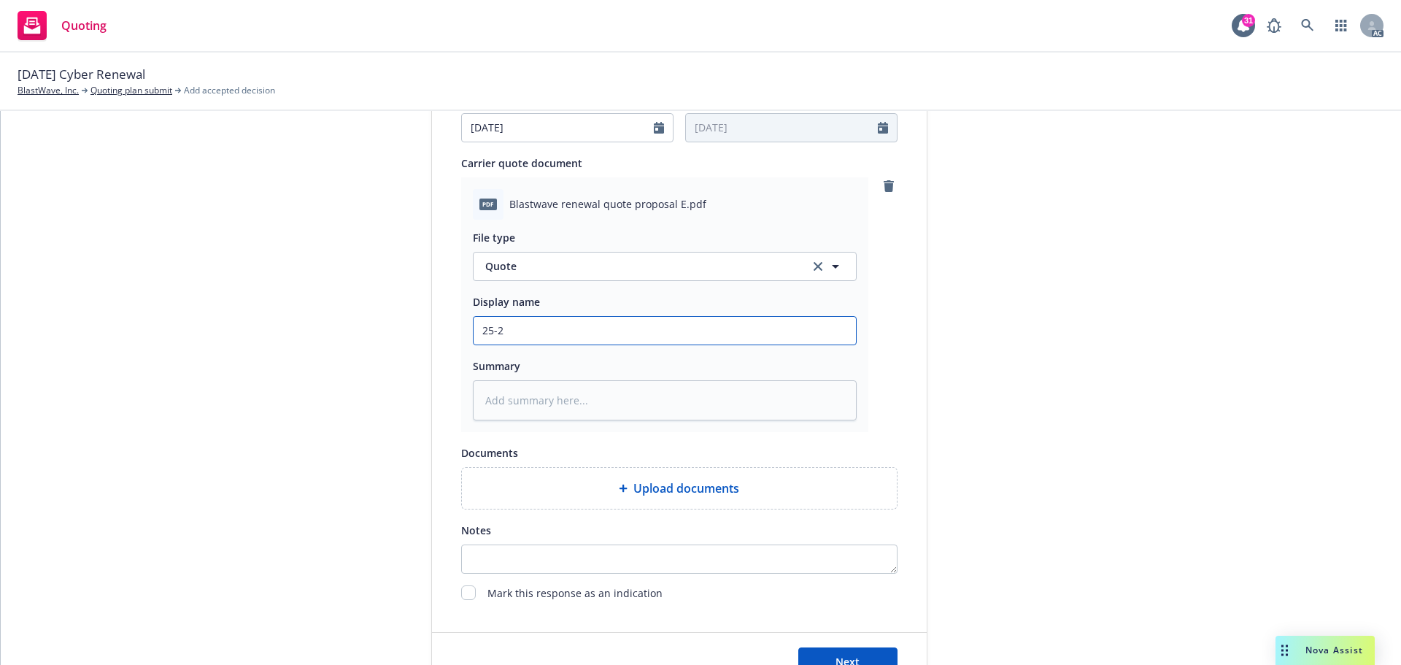
type input "25-26"
type textarea "x"
type input "25-26"
type textarea "x"
type input "25-26 C"
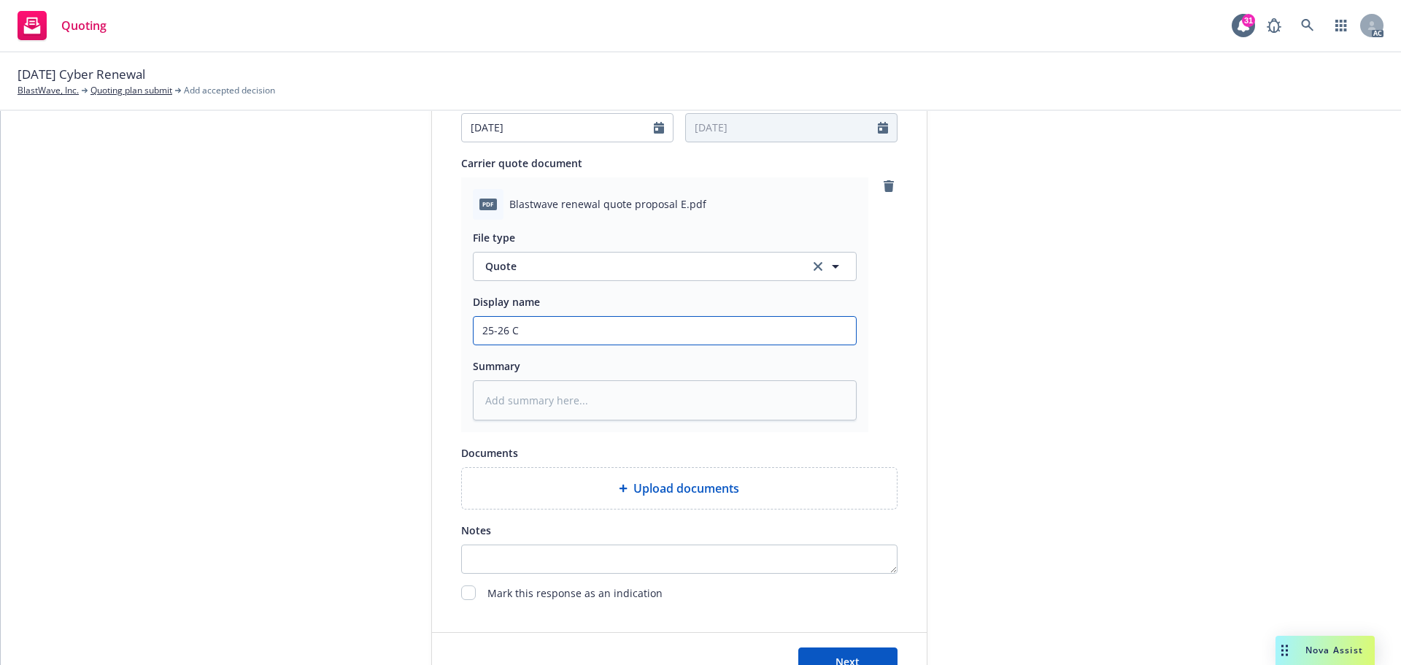
type textarea "x"
type input "25-26 Cy"
type textarea "x"
type input "25-26 Cyb"
type textarea "x"
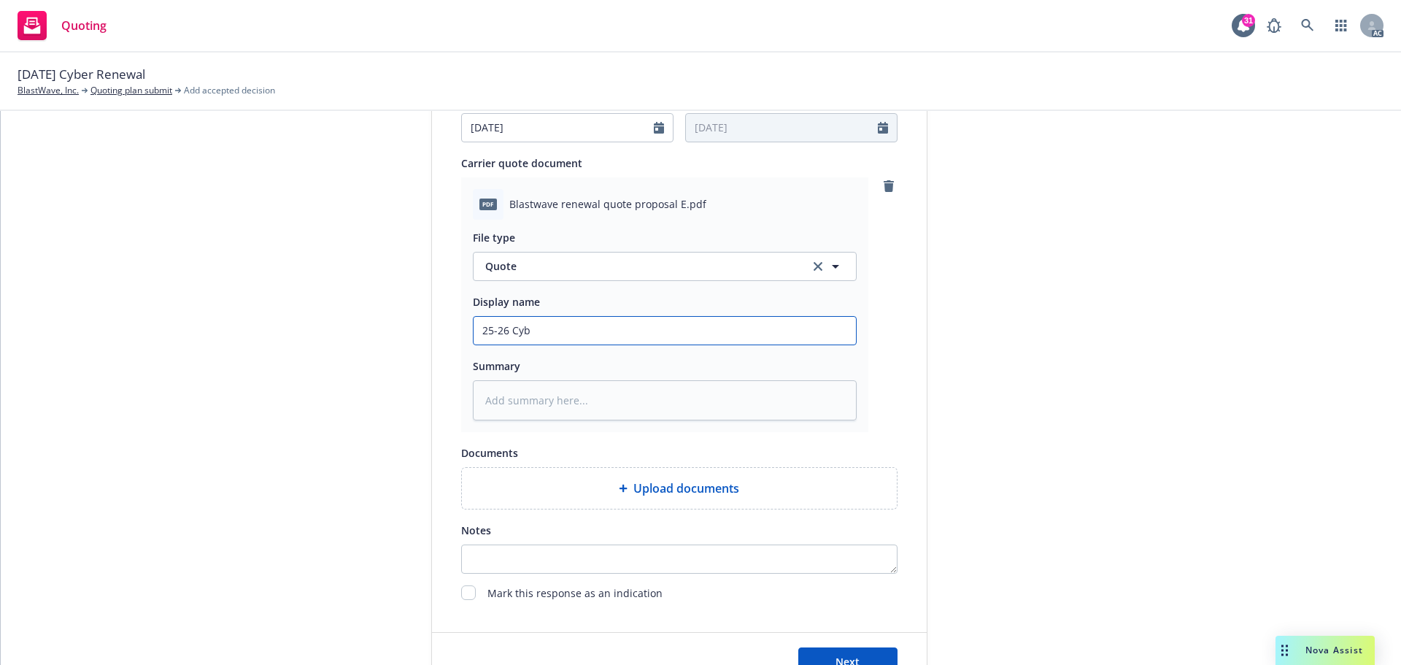
type input "25-26 Cybe"
type textarea "x"
type input "25-26 Cyber"
type textarea "x"
type input "25-26 Cyber Q"
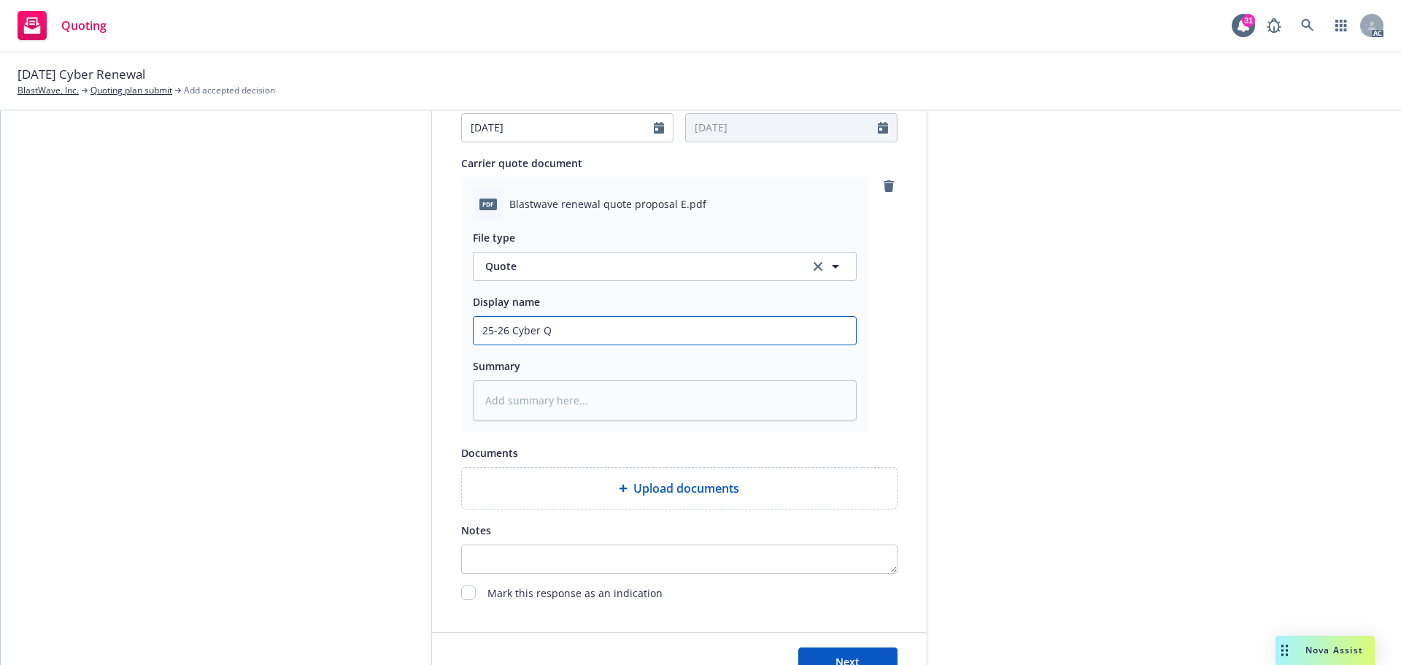
type textarea "x"
type input "25-26 Cyber Qj"
type textarea "x"
type input "25-26 Cyber Q"
type textarea "x"
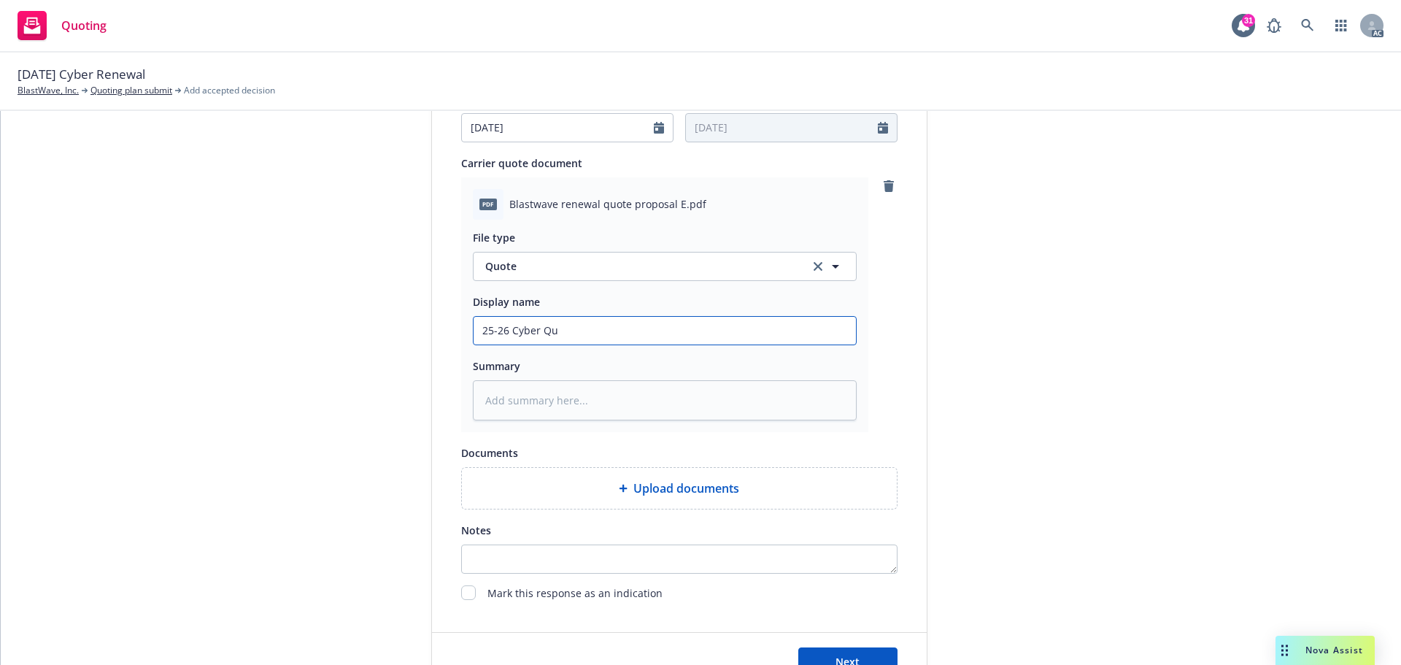
type input "25-26 Cyber Quo"
type textarea "x"
type input "25-26 Cyber Quot"
type textarea "x"
type input "25-26 Cyber Quote"
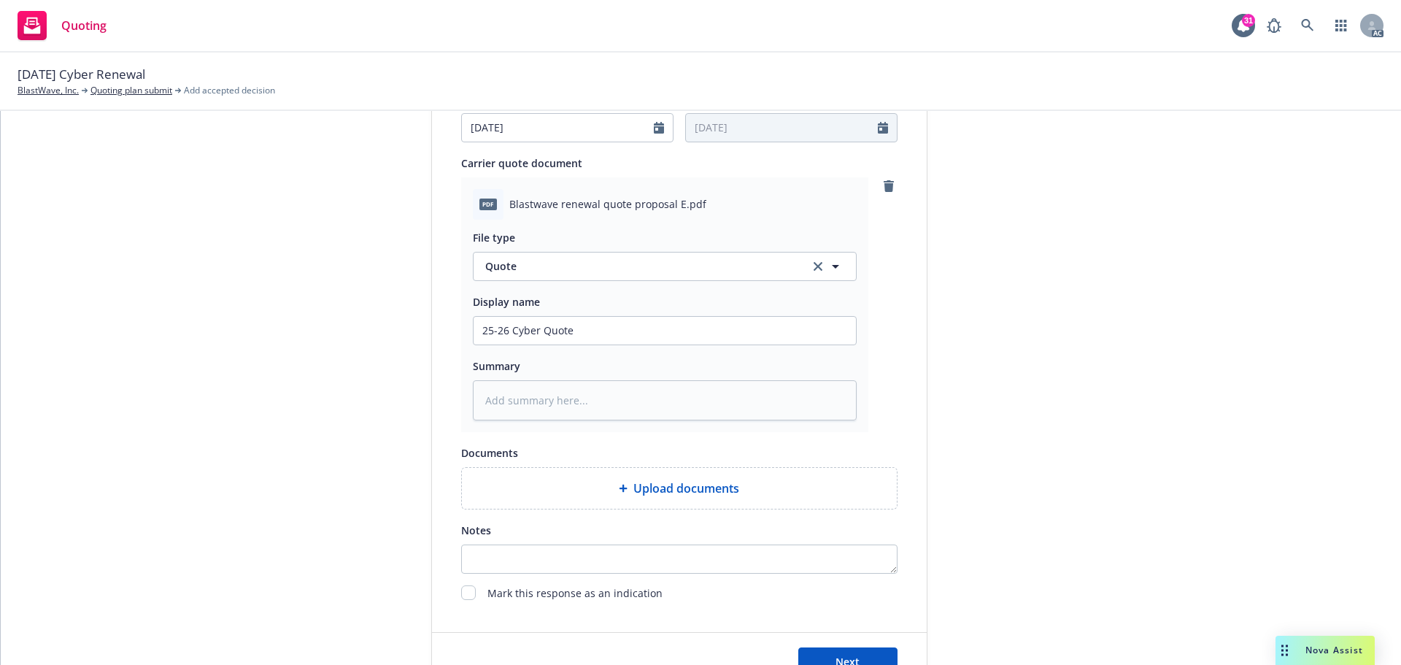
click at [1377, 338] on div "1 Quote initiation 2 Coverage selection 3 Billing info Quote initiation Display…" at bounding box center [701, 388] width 1400 height 554
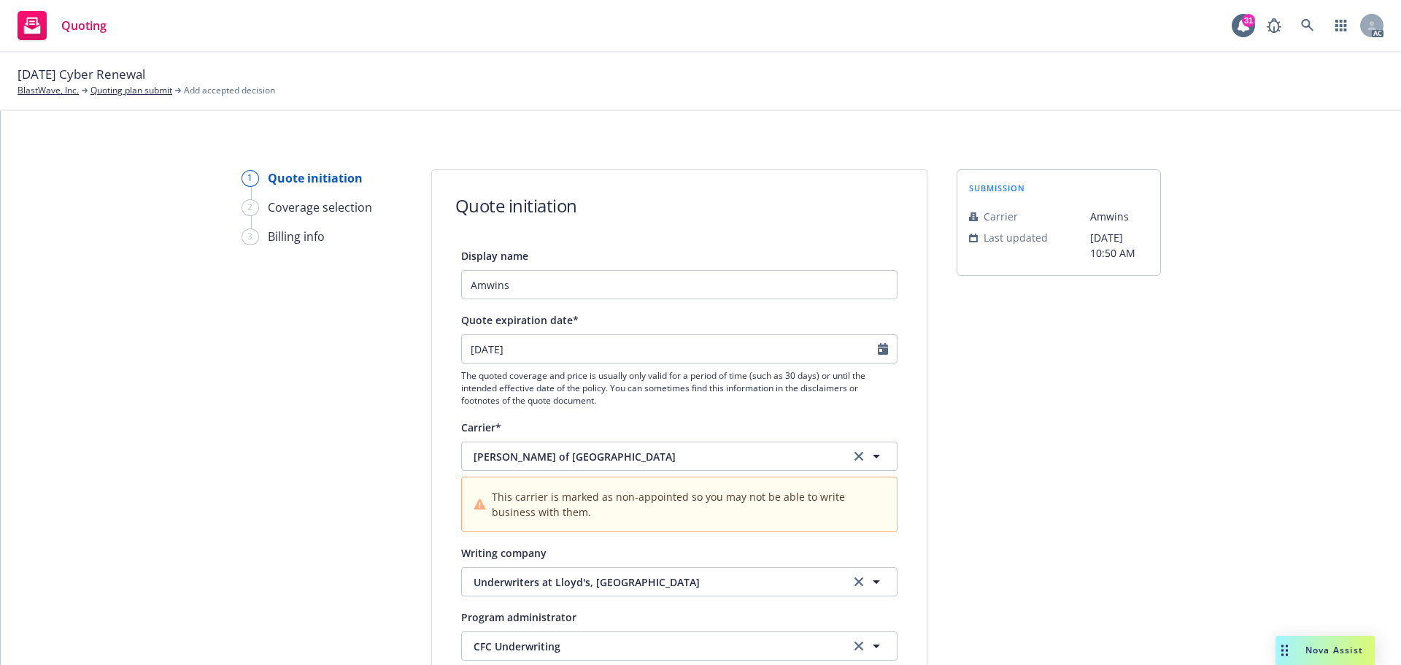
scroll to position [73, 0]
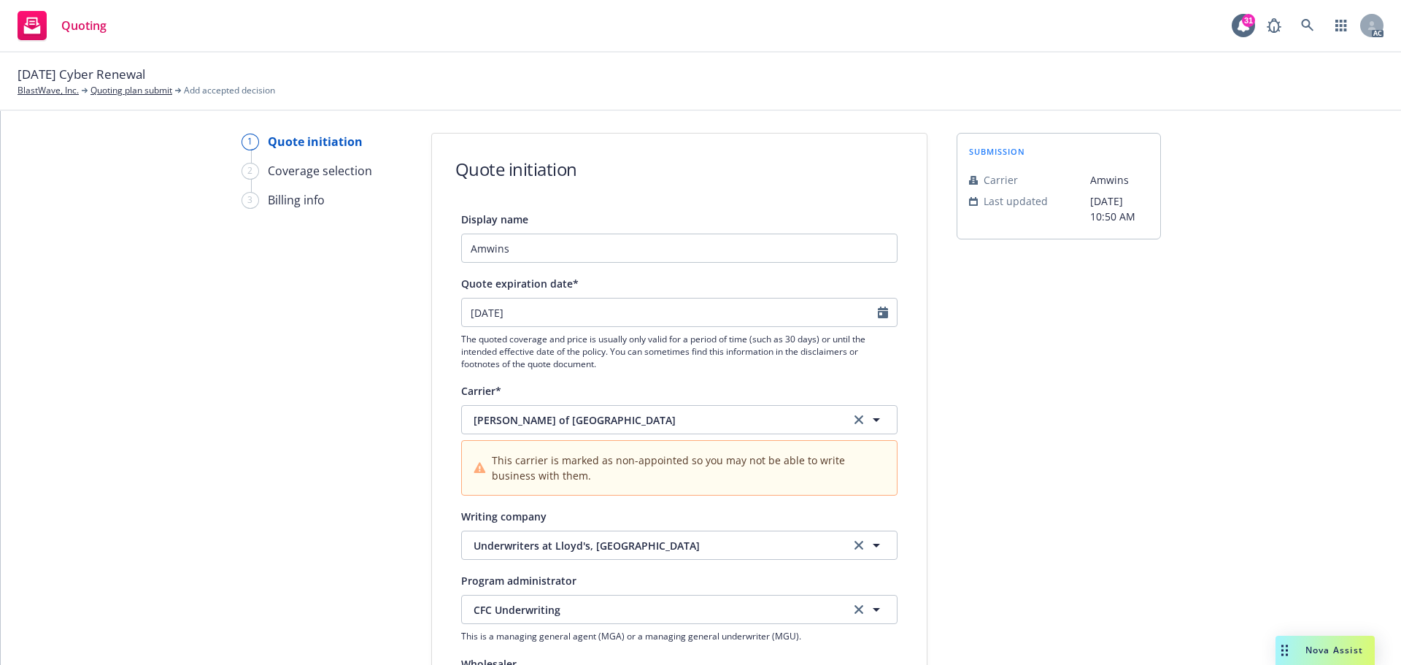
scroll to position [0, 0]
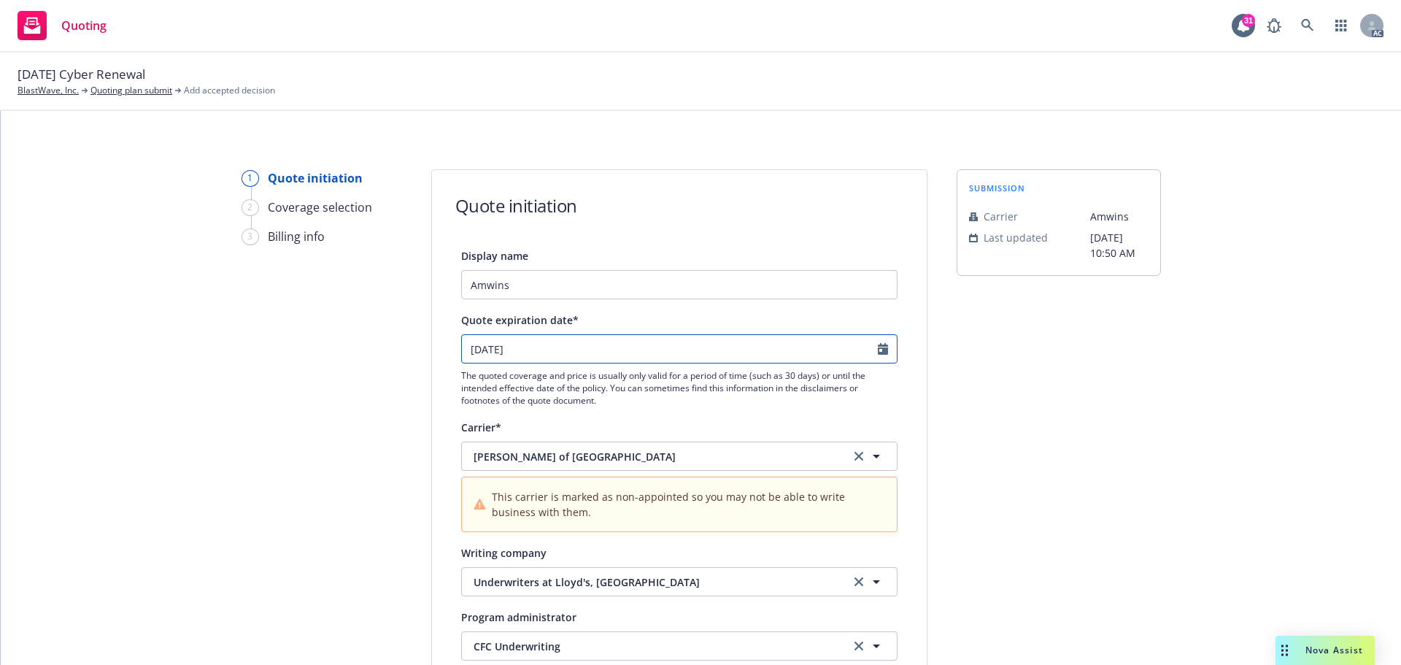
select select "11"
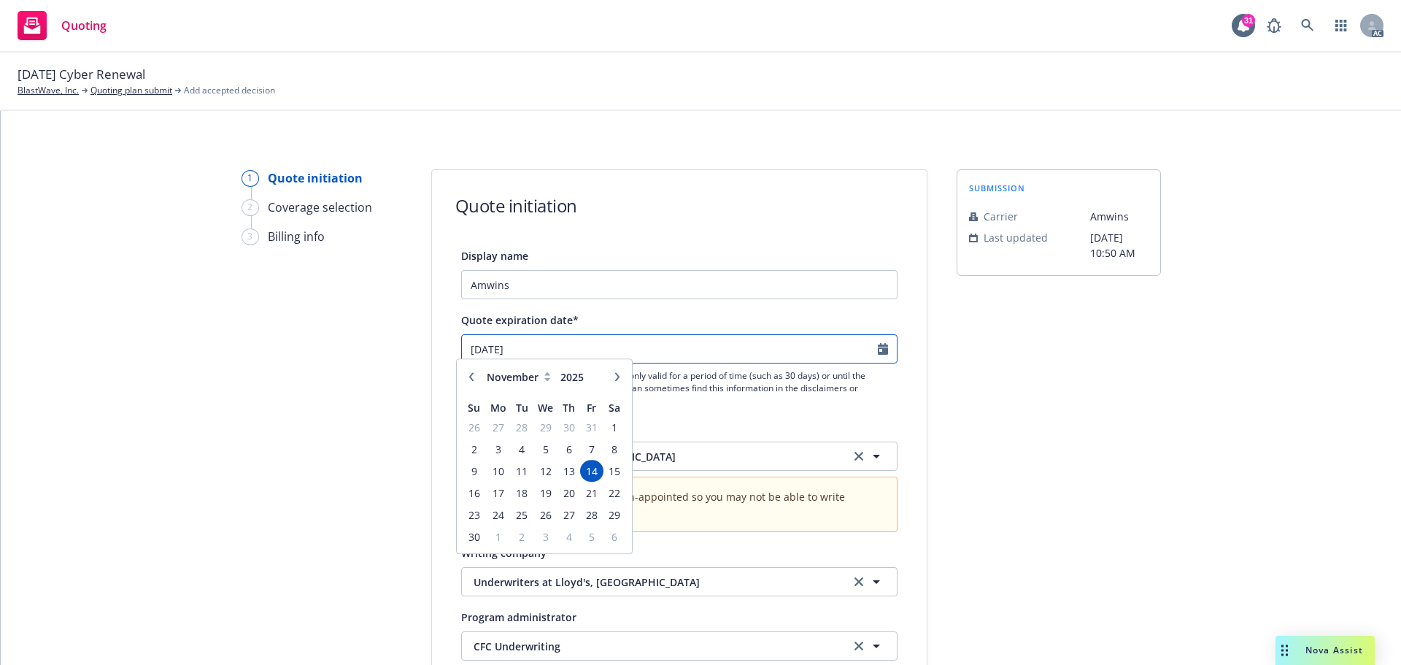
click at [818, 349] on input "11/14/2025" at bounding box center [670, 349] width 416 height 28
type textarea "x"
click at [573, 479] on span "13" at bounding box center [569, 478] width 20 height 18
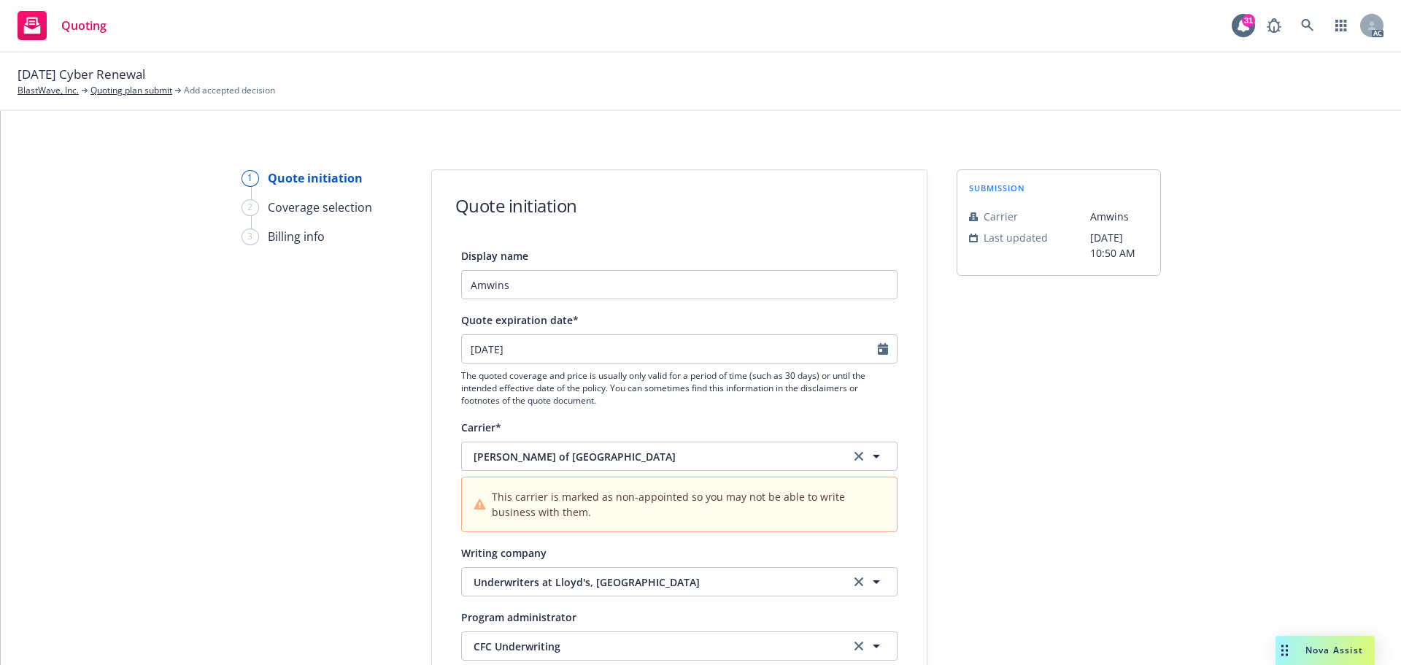
type input "[DATE]"
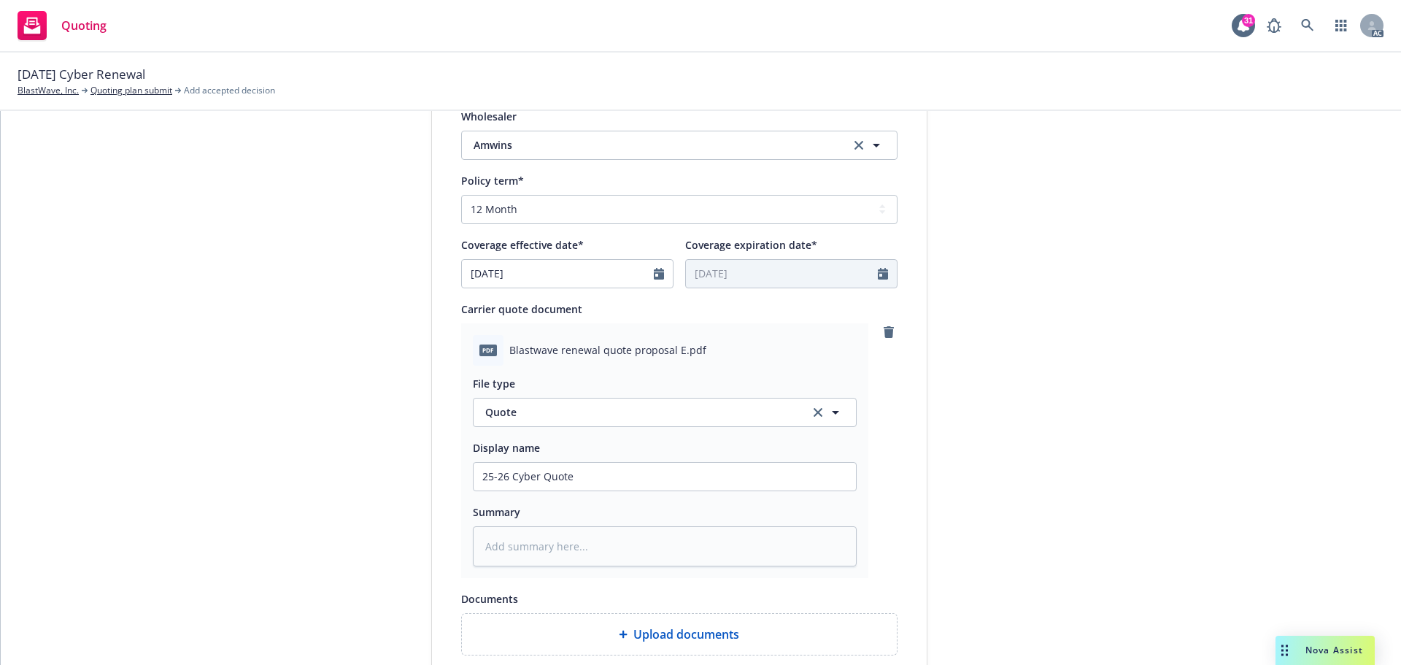
scroll to position [815, 0]
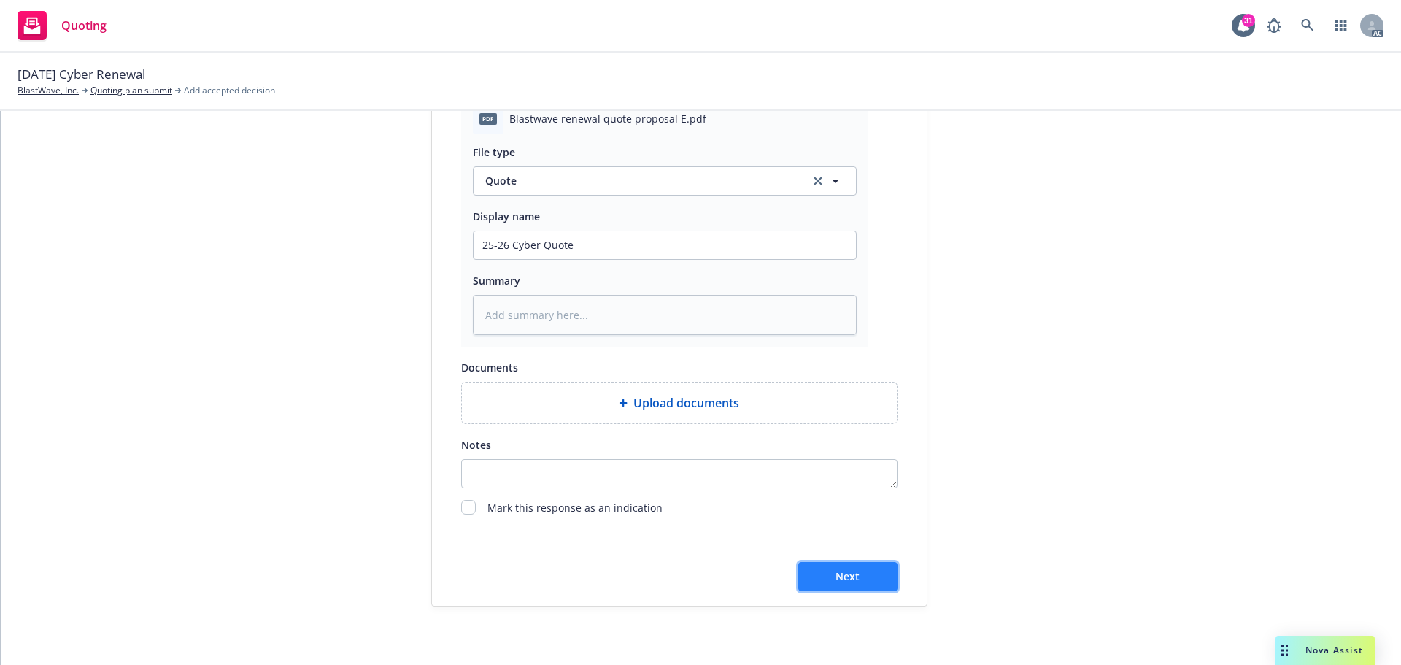
click at [882, 577] on button "Next" at bounding box center [847, 576] width 99 height 29
type textarea "x"
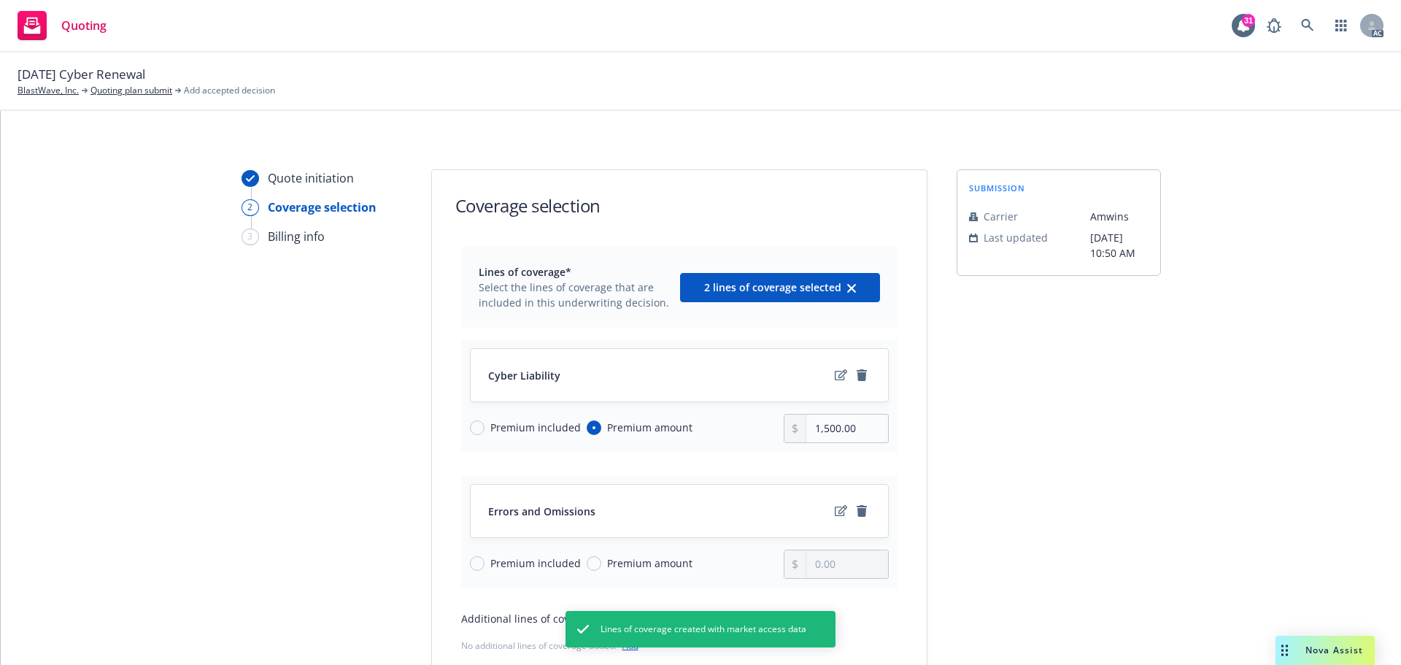
scroll to position [189, 0]
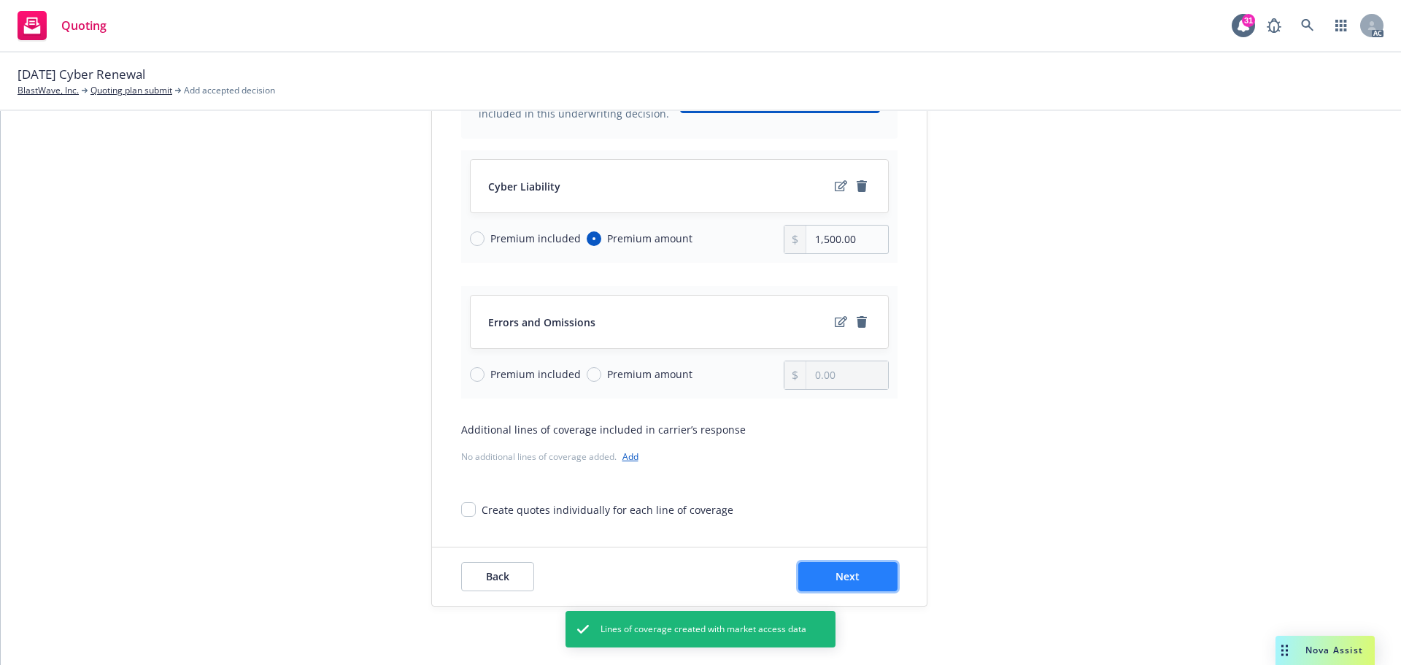
click at [859, 568] on button "Next" at bounding box center [847, 576] width 99 height 29
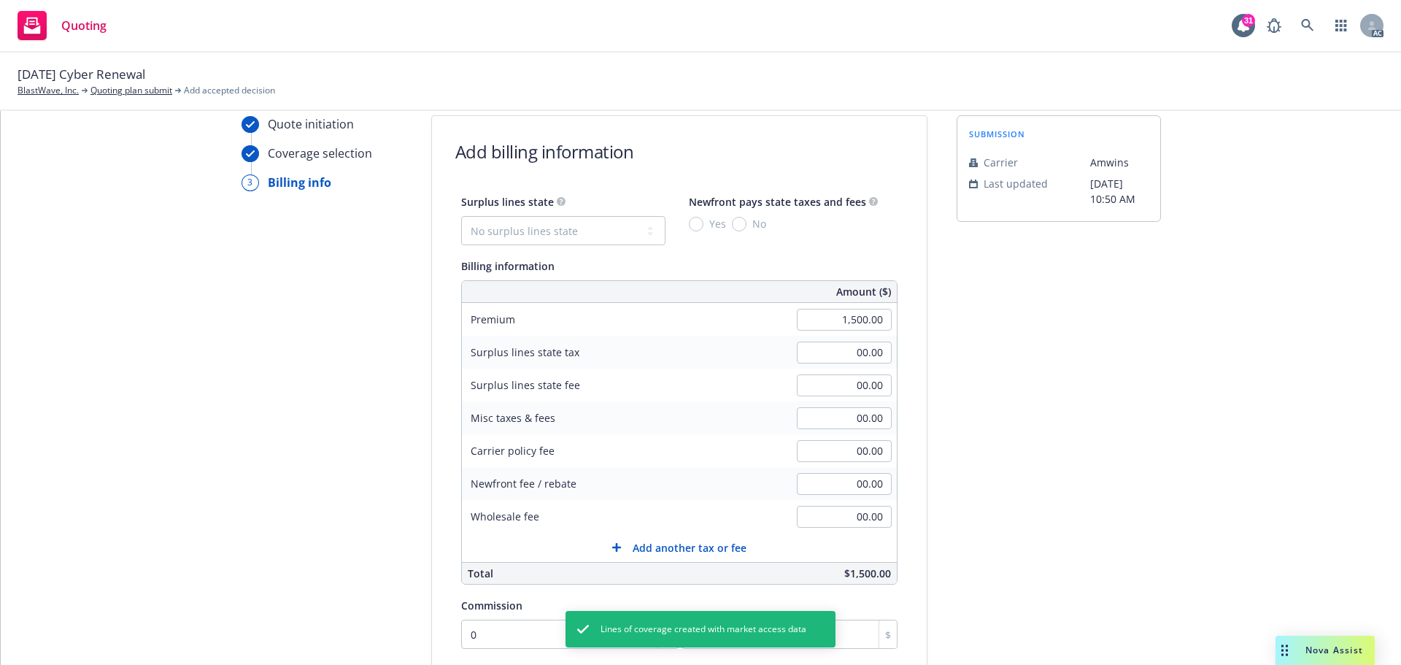
scroll to position [43, 0]
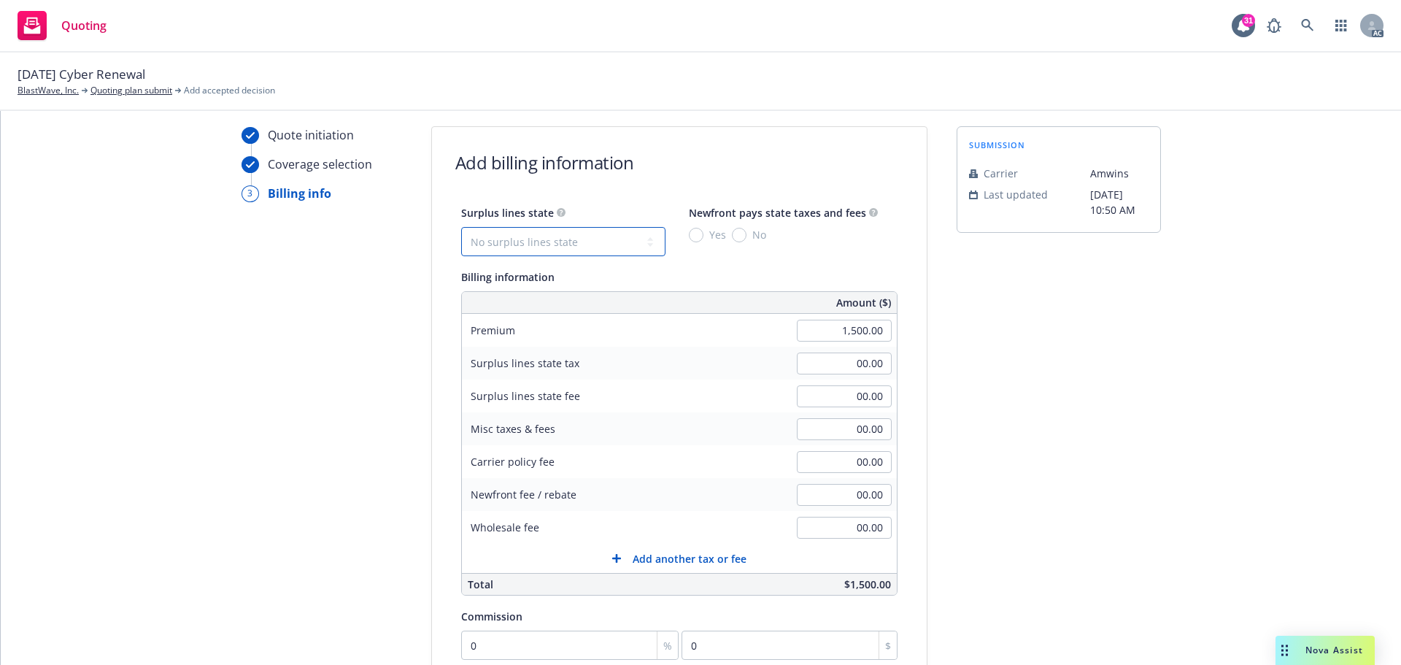
click at [587, 232] on select "No surplus lines state Alaska Alabama Arkansas Arizona California Colorado Conn…" at bounding box center [563, 241] width 204 height 29
select select "CA"
click at [461, 227] on select "No surplus lines state Alaska Alabama Arkansas Arizona California Colorado Conn…" at bounding box center [563, 241] width 204 height 29
type input "45.00"
type input "2.70"
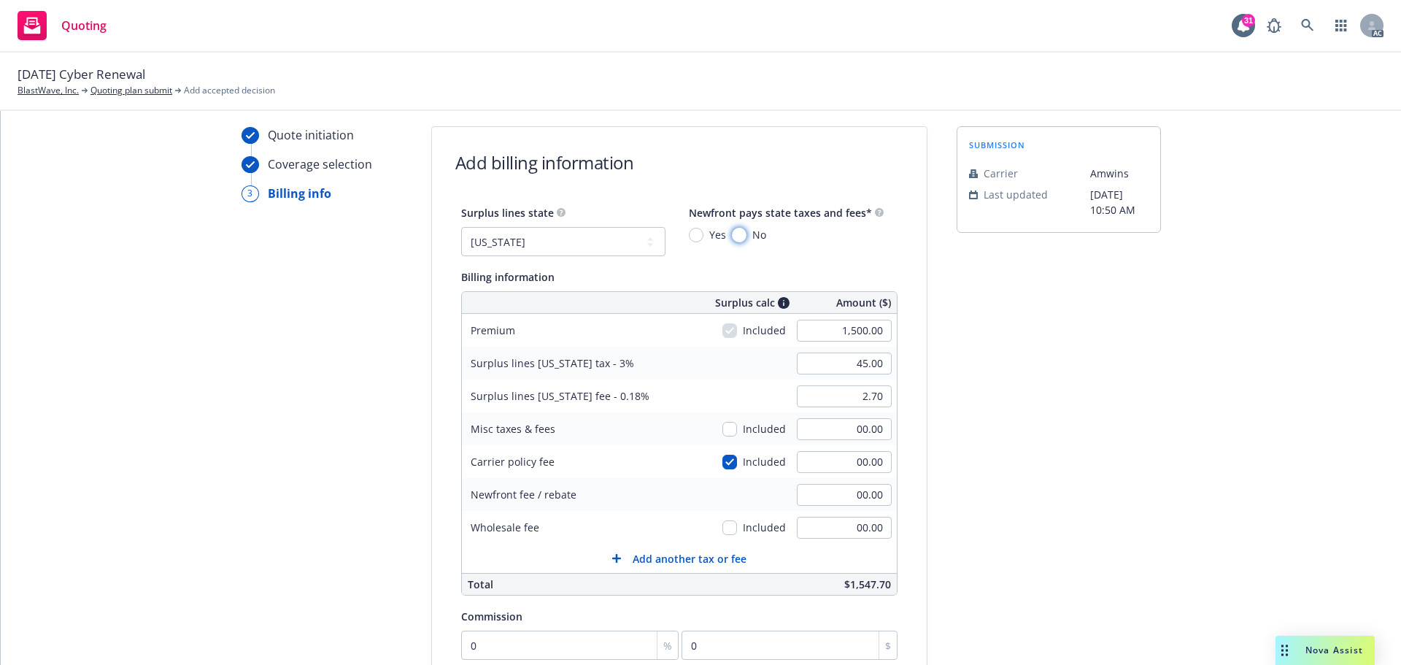
click at [732, 231] on input "No" at bounding box center [739, 235] width 15 height 15
radio input "true"
click at [1155, 386] on div "Quote initiation Coverage selection 3 Billing info Add billing information Surp…" at bounding box center [700, 499] width 1365 height 746
click at [859, 468] on input "00.00" at bounding box center [844, 462] width 95 height 22
type input "150"
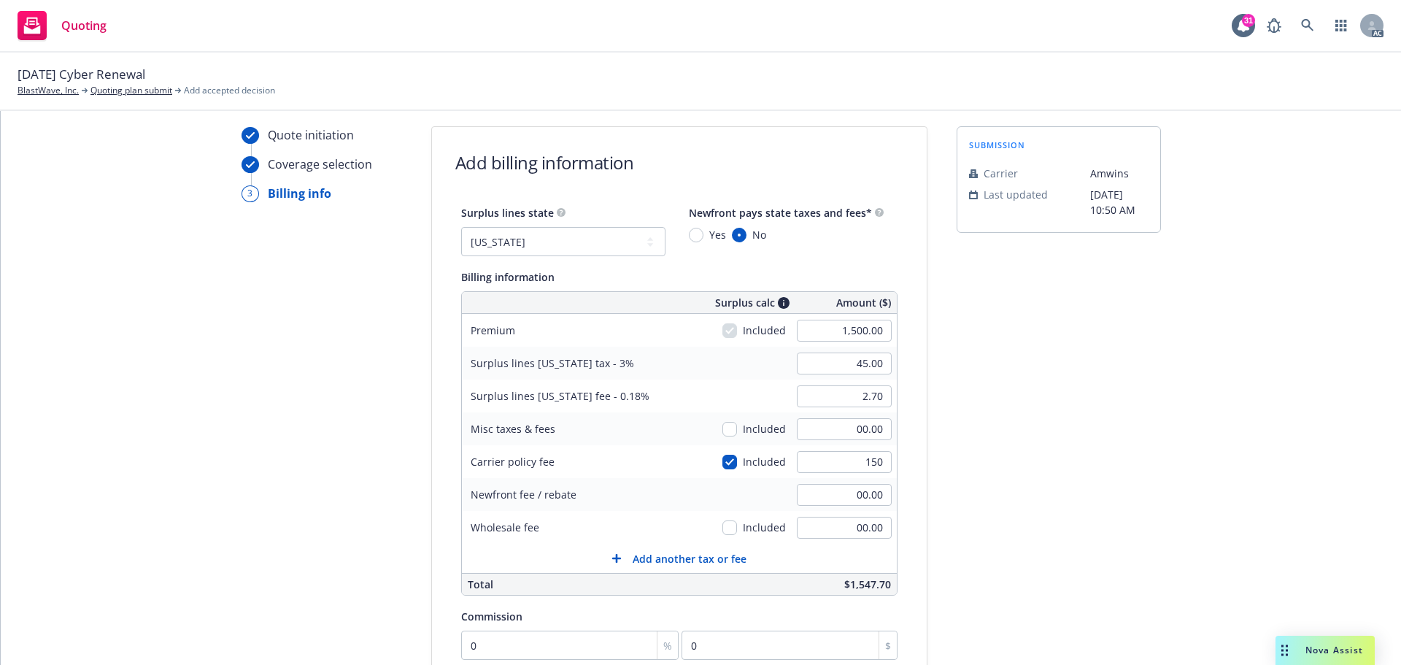
type input "49.50"
type input "2.97"
type input "150.00"
click at [1223, 452] on div "Quote initiation Coverage selection 3 Billing info Add billing information Surp…" at bounding box center [700, 499] width 1365 height 746
click at [847, 529] on input "00.00" at bounding box center [844, 527] width 95 height 22
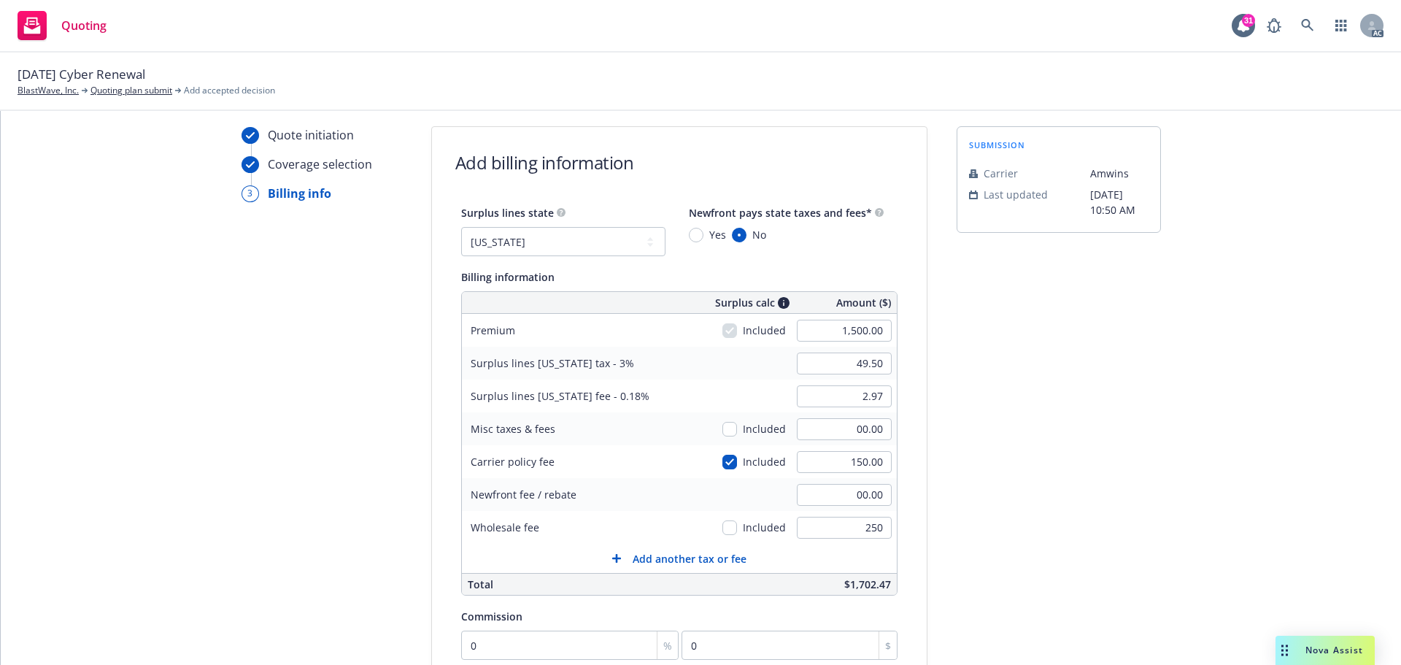
type input "250.00"
click at [1002, 476] on div "submission Carrier Amwins Last updated 8/11, 10:50 AM" at bounding box center [1058, 499] width 204 height 746
click at [1107, 498] on div "submission Carrier Amwins Last updated 8/11, 10:50 AM" at bounding box center [1058, 499] width 204 height 746
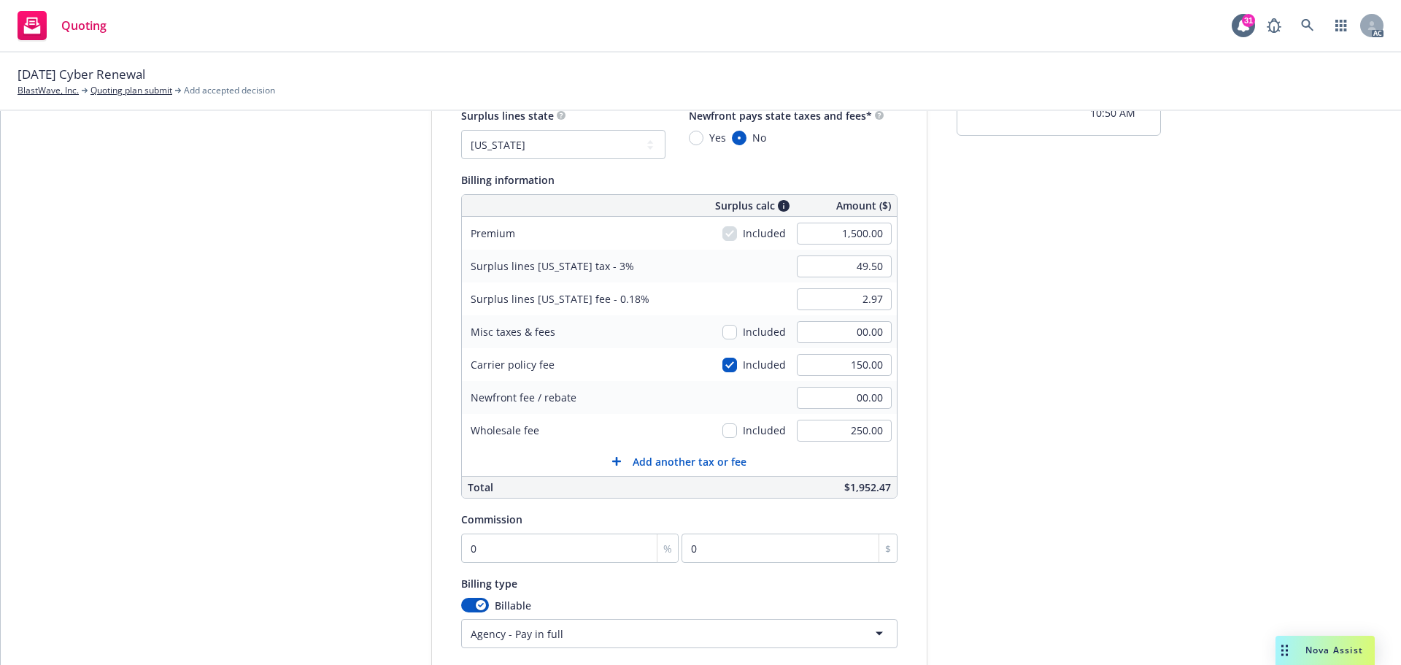
scroll to position [189, 0]
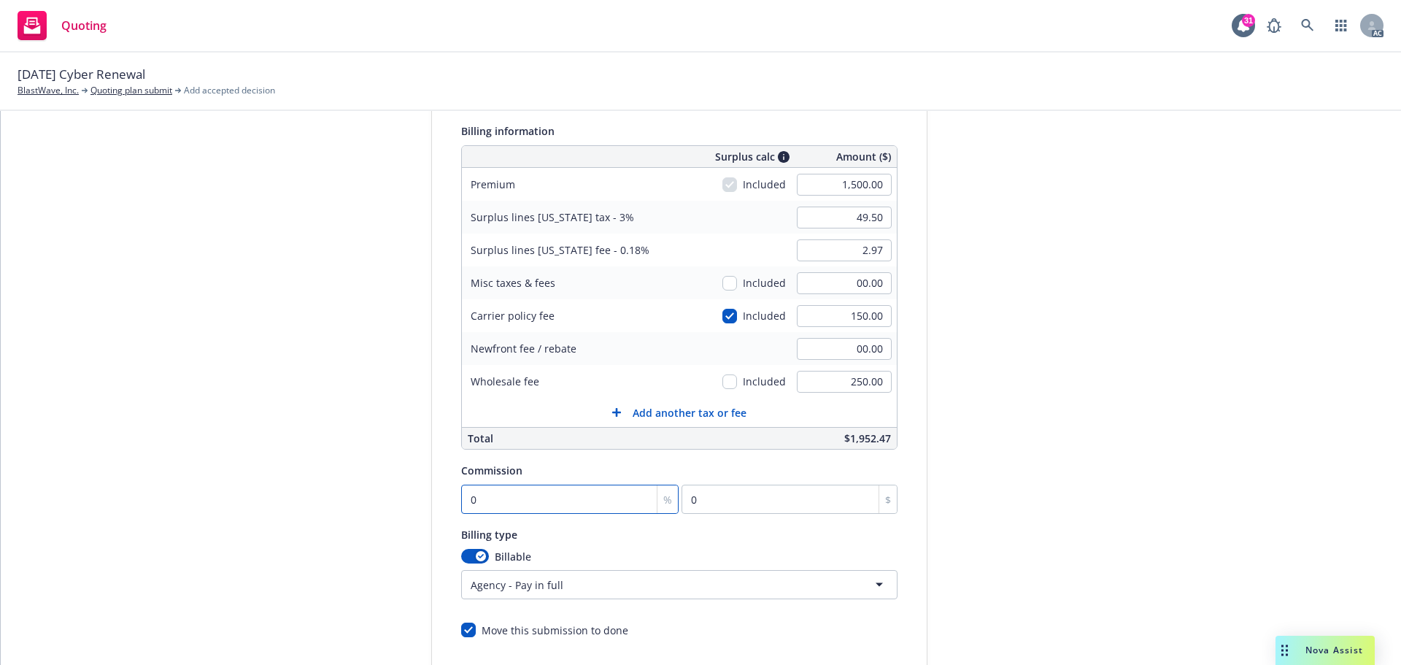
click at [557, 498] on input "0" at bounding box center [570, 498] width 218 height 29
type input "1"
type input "15"
type input "13"
type input "195"
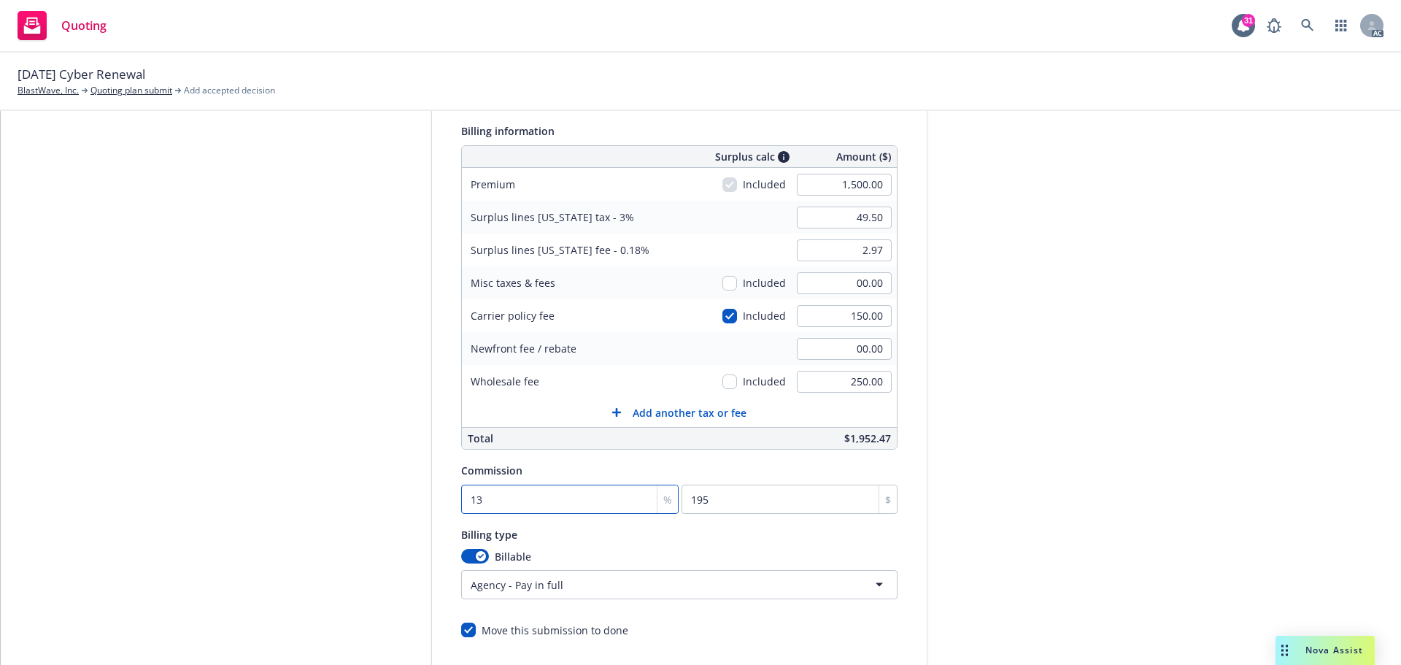
type input "13"
click at [1220, 425] on div "Quote initiation Coverage selection 3 Billing info Add billing information Surp…" at bounding box center [700, 353] width 1365 height 746
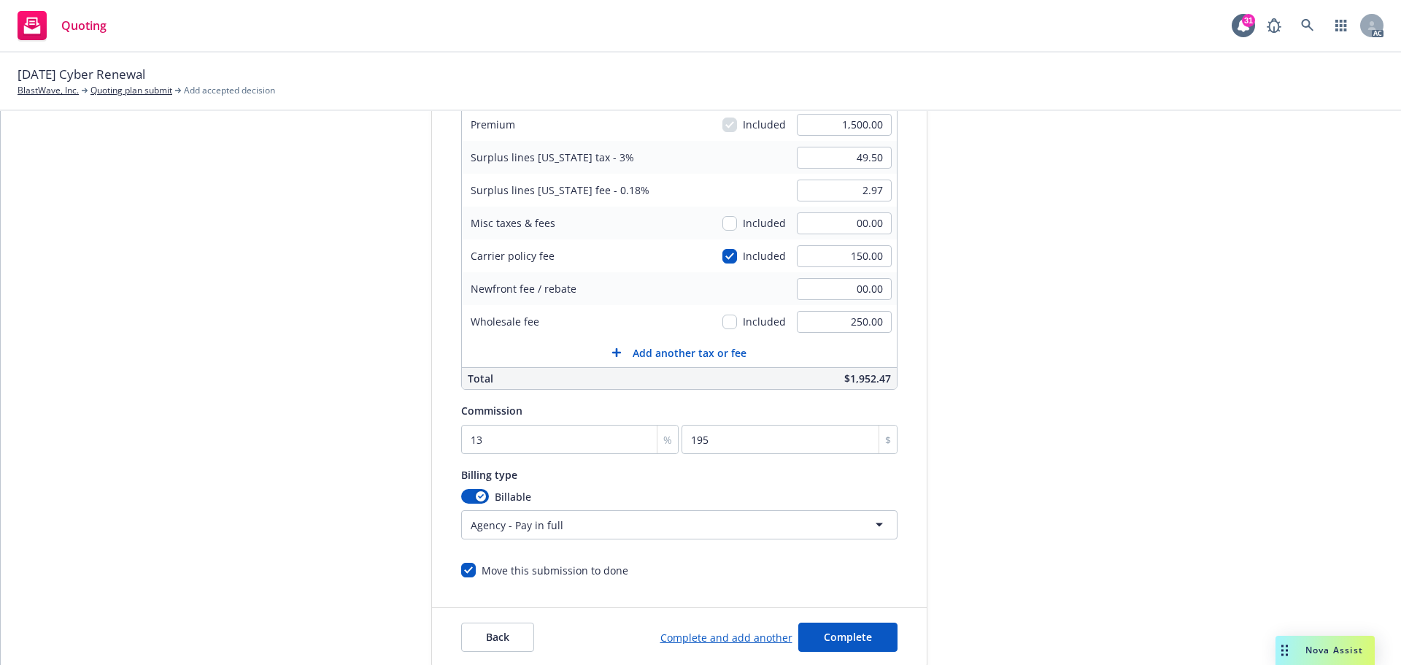
scroll to position [236, 0]
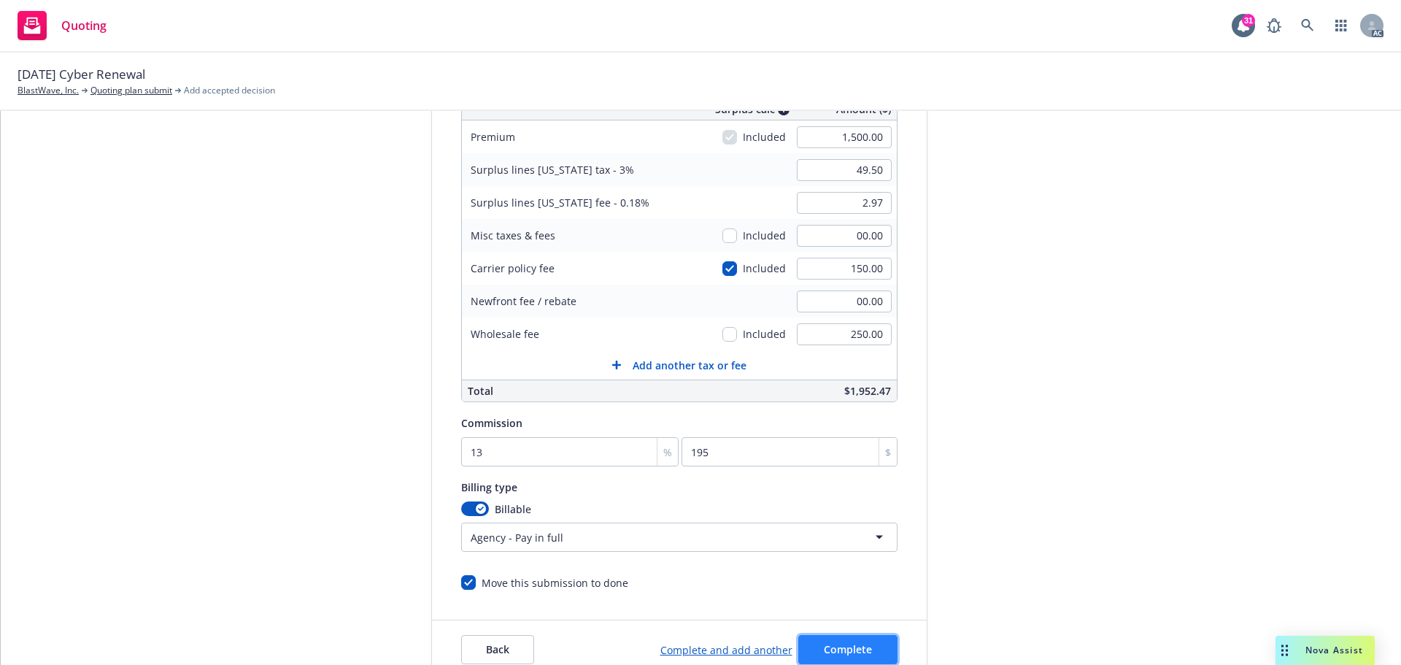
click at [856, 638] on button "Complete" at bounding box center [847, 649] width 99 height 29
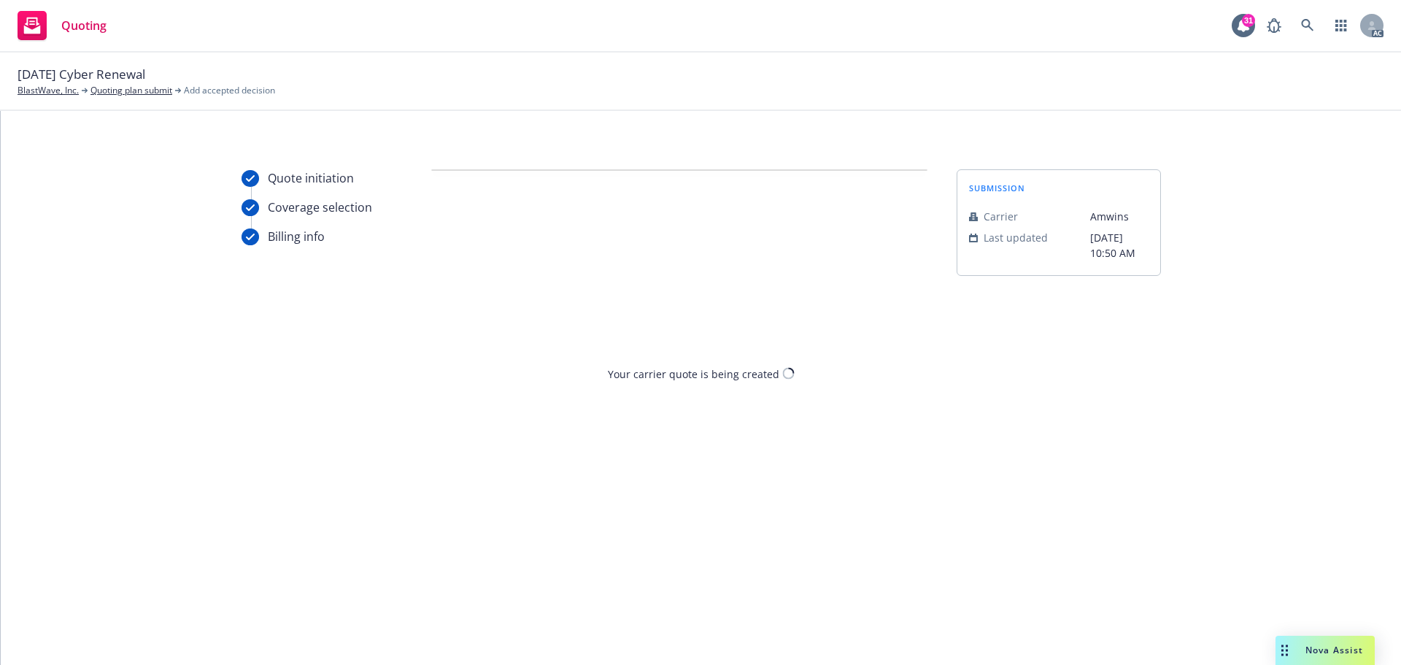
scroll to position [0, 0]
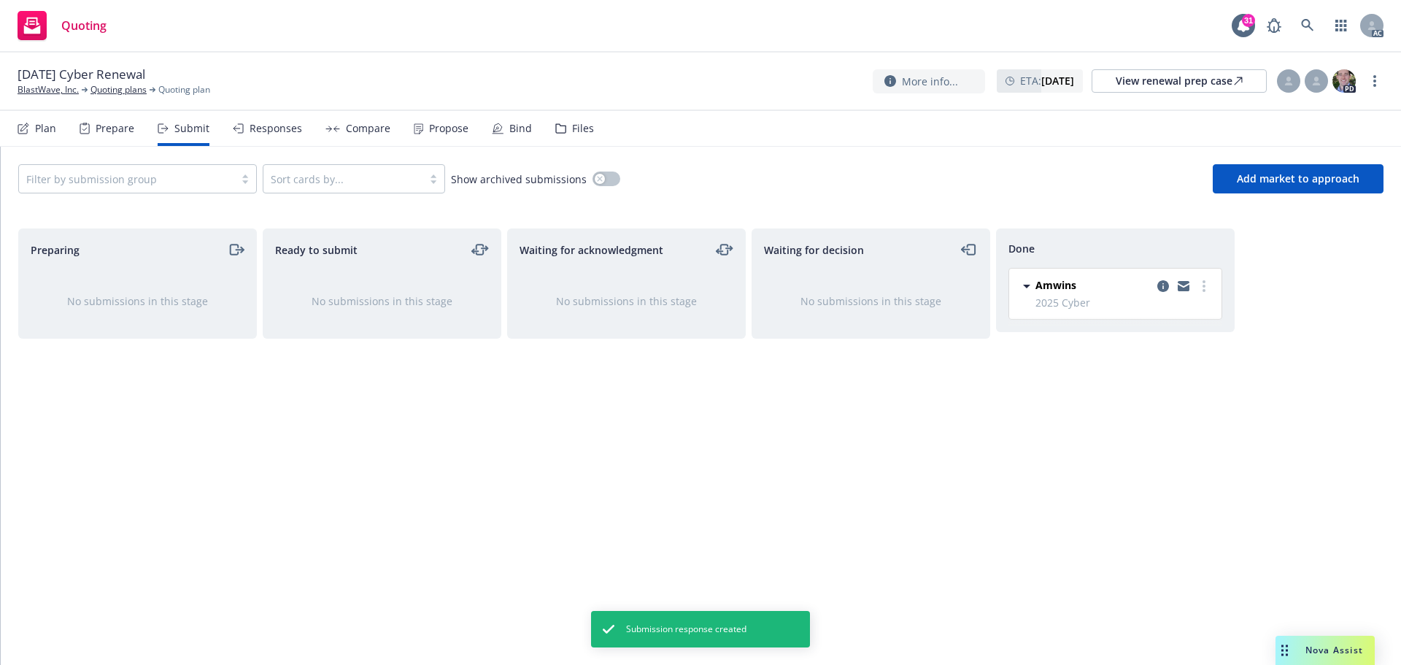
click at [435, 131] on div "Propose" at bounding box center [448, 129] width 39 height 12
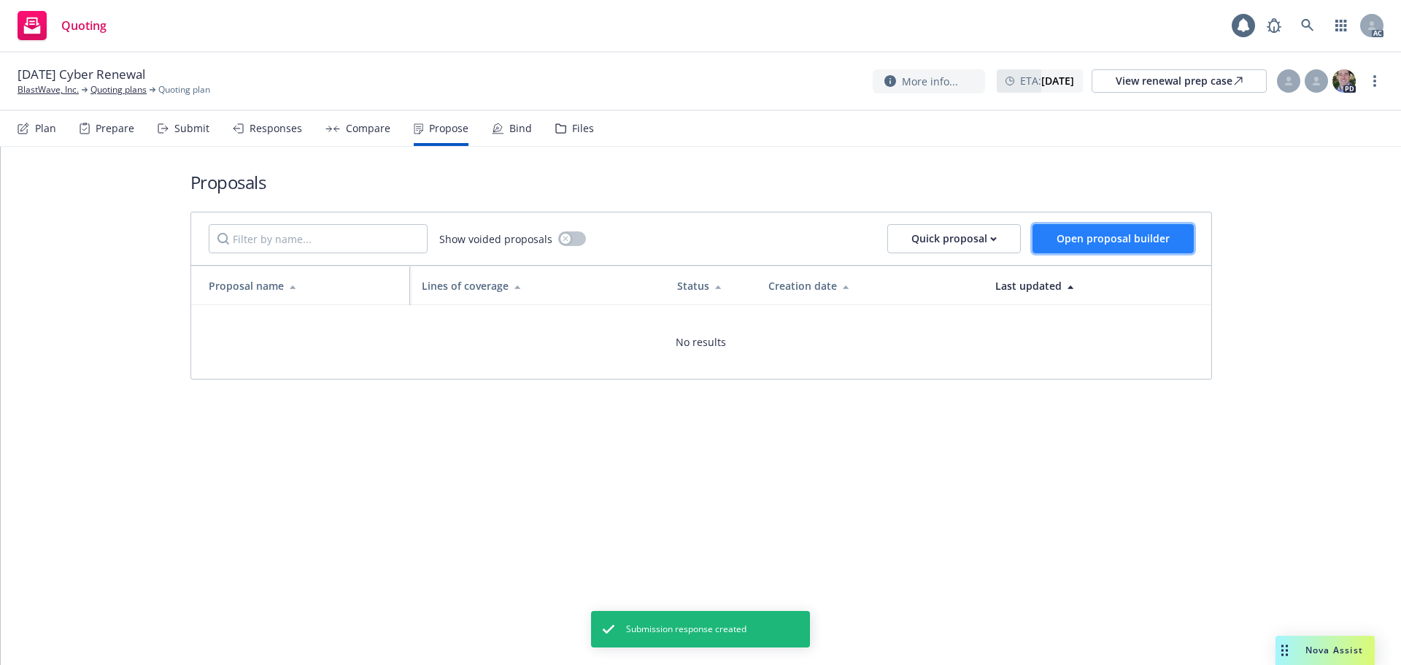
click at [1075, 243] on span "Open proposal builder" at bounding box center [1112, 238] width 113 height 14
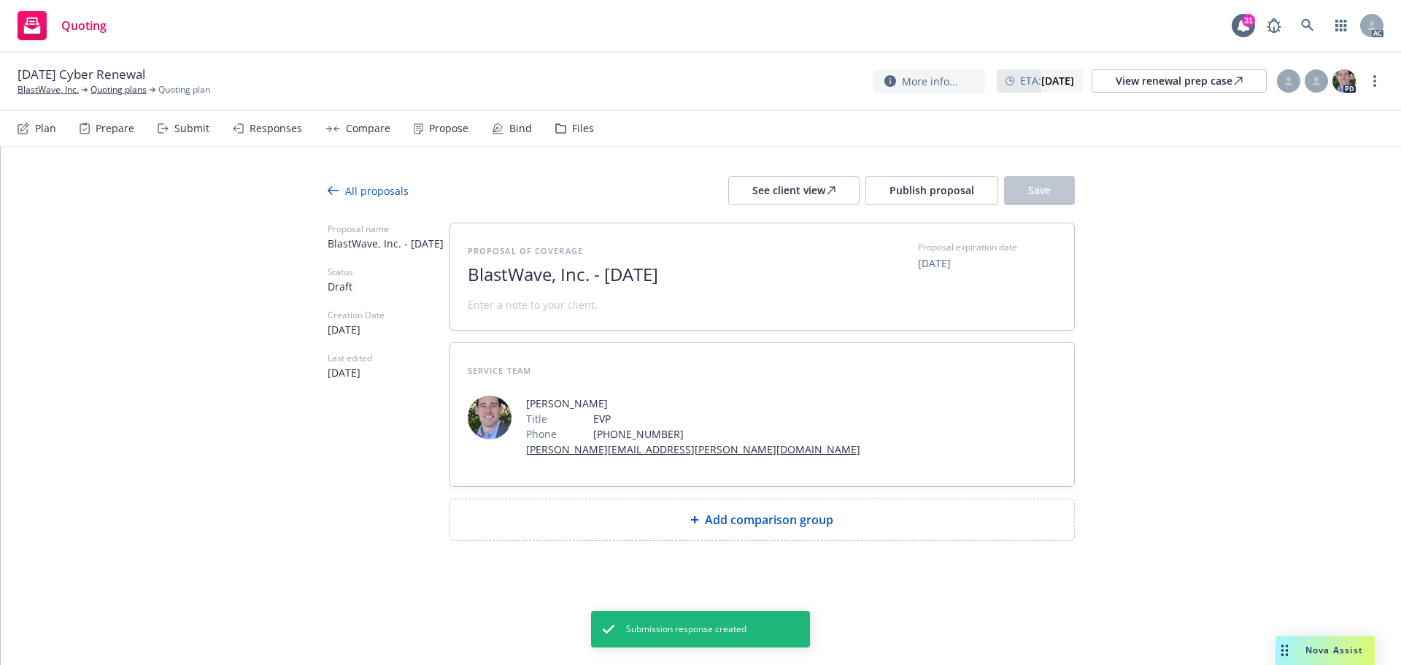
click at [678, 275] on span "BlastWave, Inc. - October 2025" at bounding box center [646, 274] width 357 height 21
drag, startPoint x: 678, startPoint y: 275, endPoint x: 384, endPoint y: 258, distance: 295.2
click at [384, 258] on div "Proposal name BlastWave, Inc. - October 2025 Status Draft Creation Date 10/15/2…" at bounding box center [701, 381] width 747 height 318
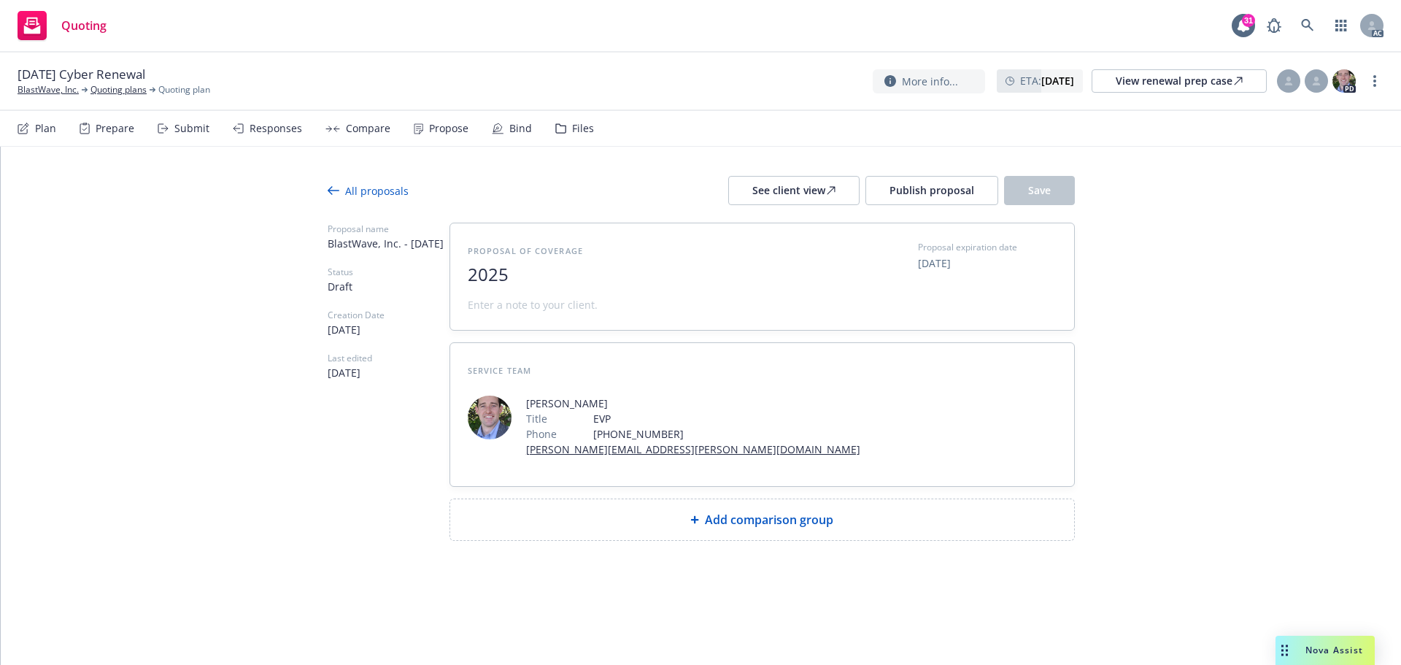
click at [673, 270] on span "2025" at bounding box center [646, 274] width 357 height 21
click at [592, 307] on span at bounding box center [533, 304] width 130 height 15
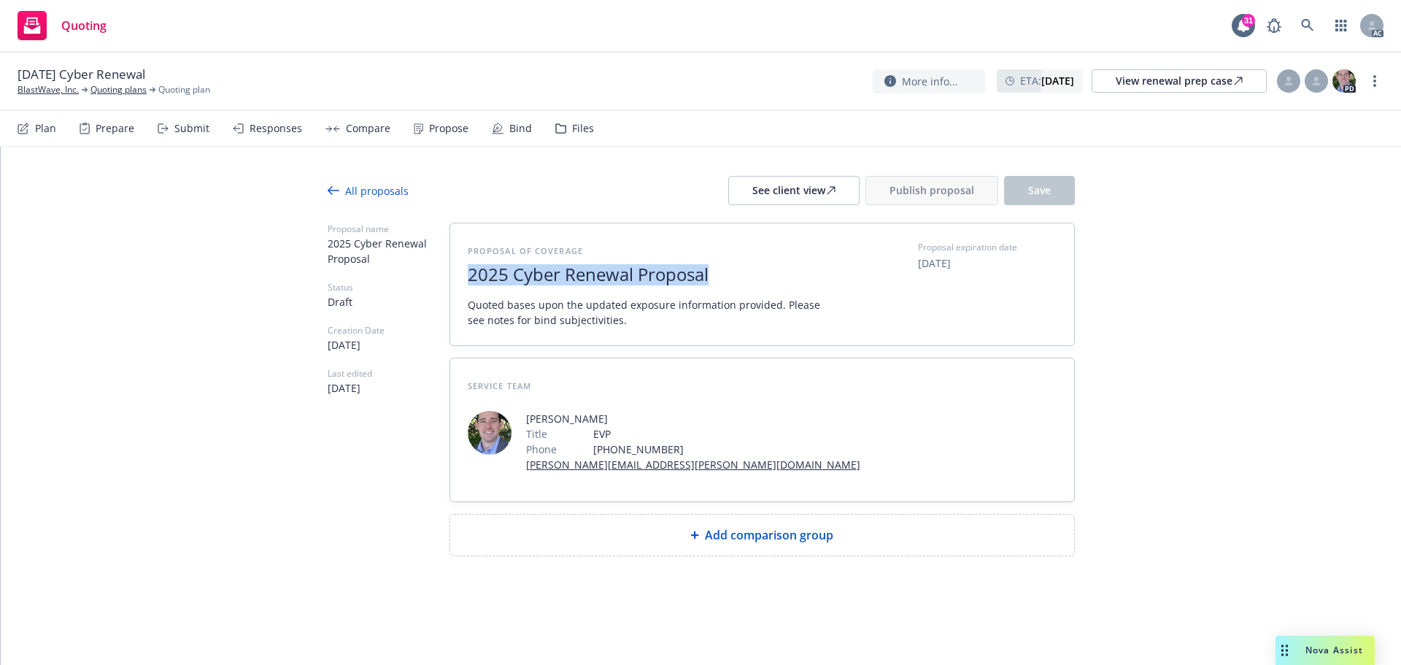
copy span "2025 Cyber Renewal Proposal"
drag, startPoint x: 727, startPoint y: 271, endPoint x: 468, endPoint y: 267, distance: 259.7
click at [468, 267] on span "2025 Cyber Renewal Proposal" at bounding box center [646, 274] width 357 height 21
click at [765, 533] on span "Add comparison group" at bounding box center [769, 535] width 128 height 18
type textarea "x"
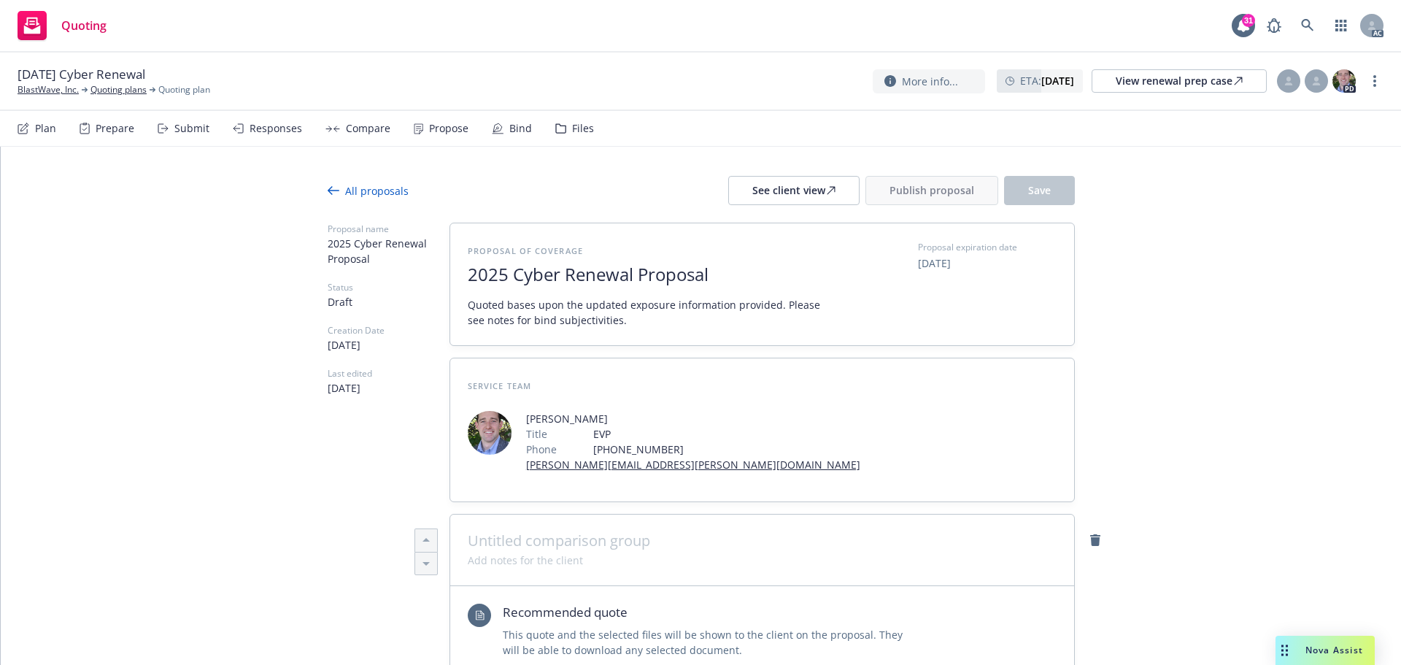
click at [610, 540] on span at bounding box center [762, 541] width 589 height 18
paste span
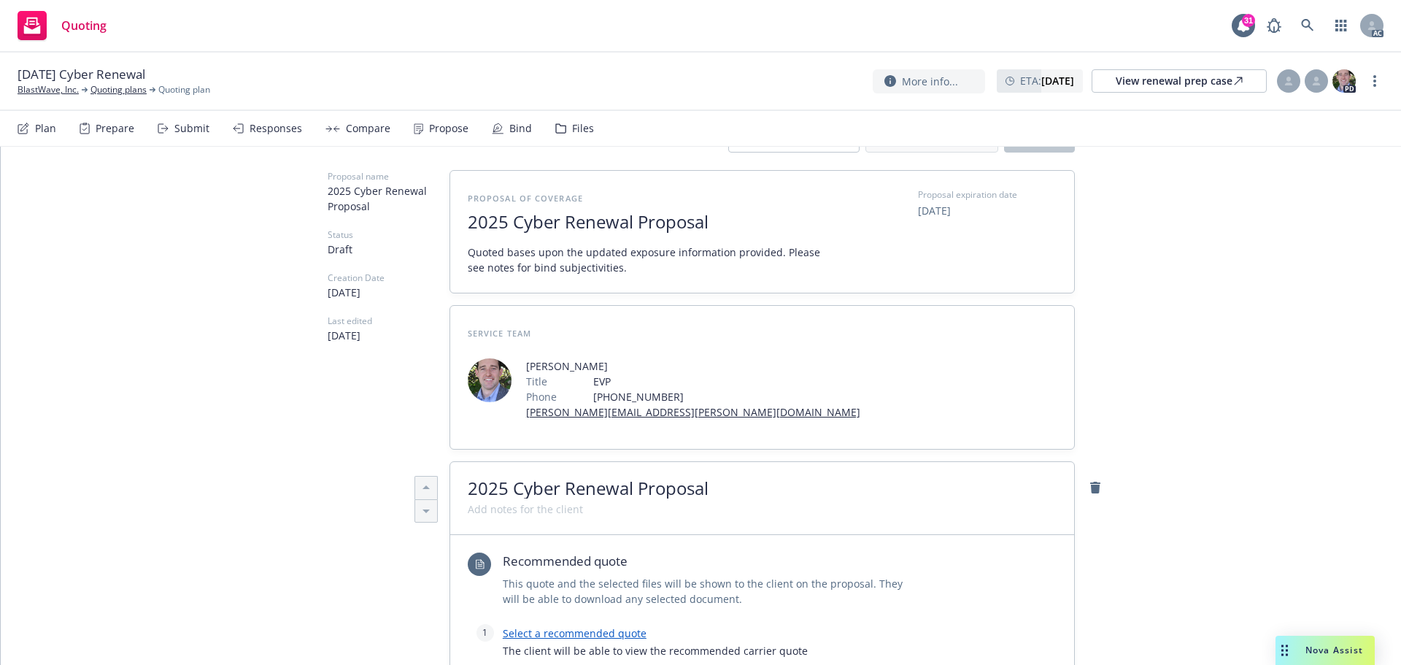
scroll to position [146, 0]
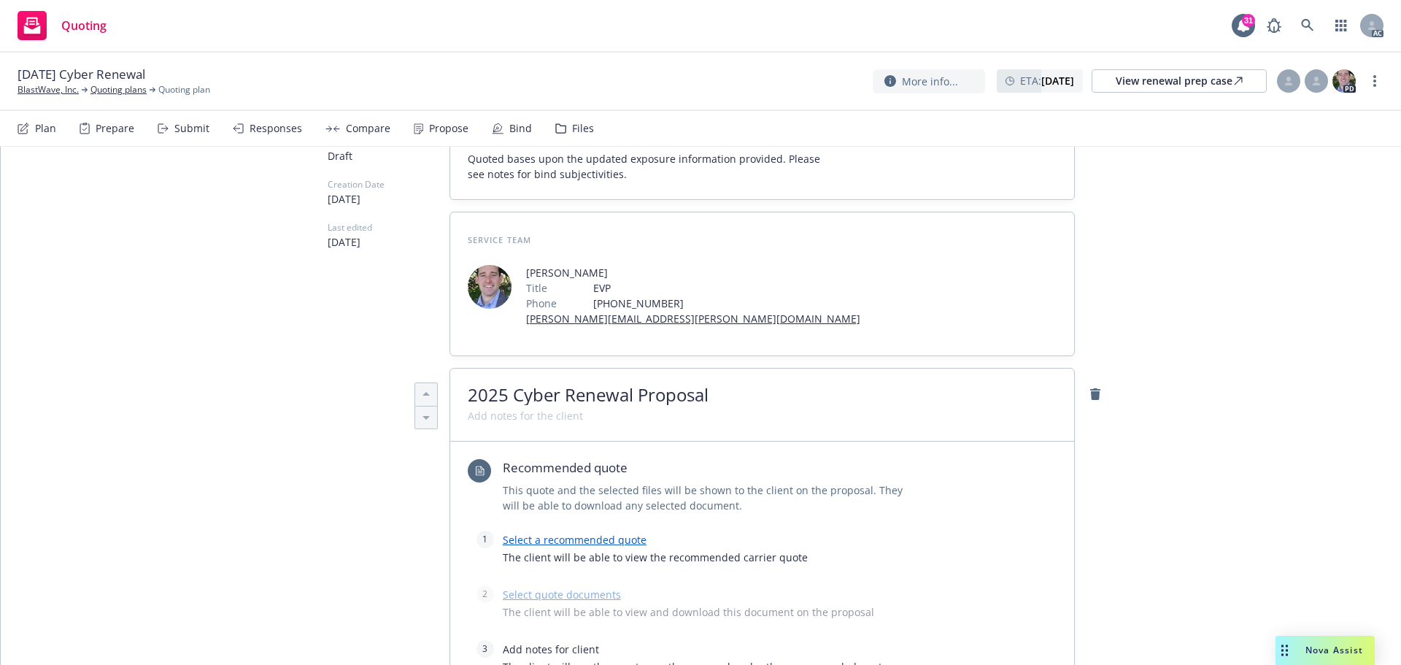
click at [599, 547] on div "Select a recommended quote The client will be able to view the recommended carr…" at bounding box center [762, 551] width 519 height 43
click at [601, 543] on link "Select a recommended quote" at bounding box center [575, 540] width 144 height 14
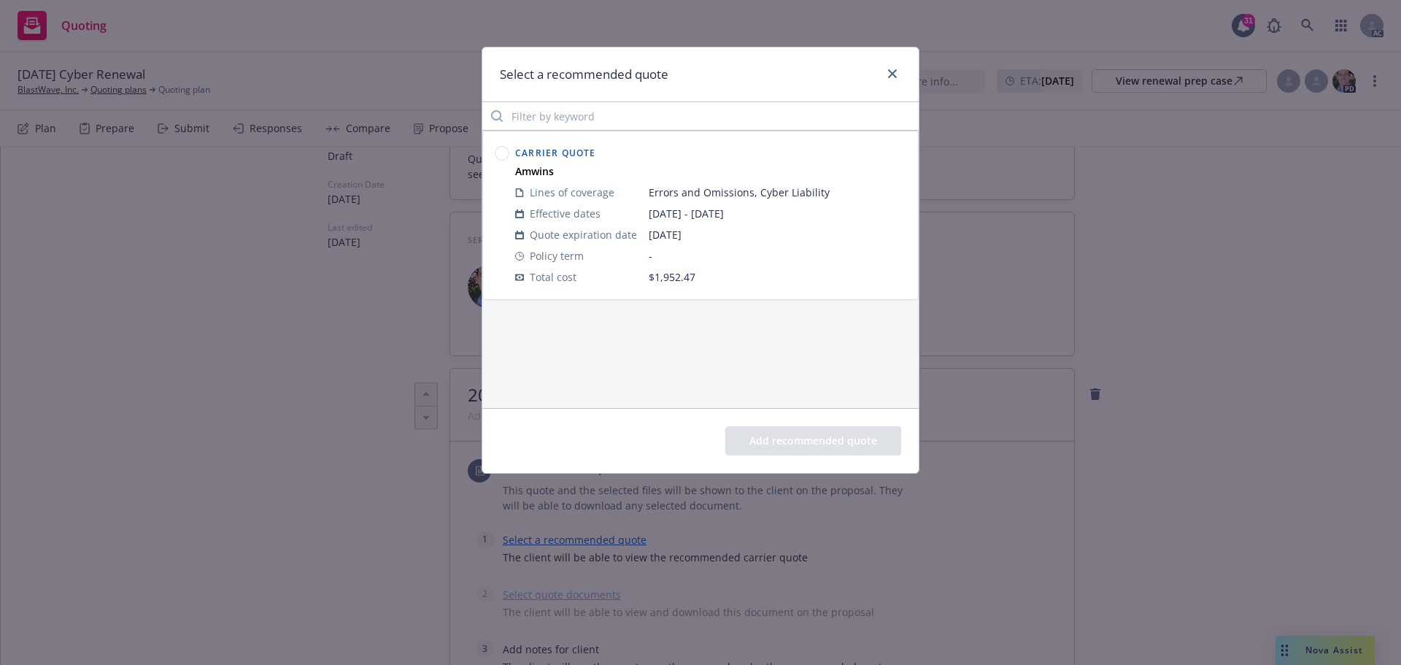
click at [506, 154] on circle at bounding box center [502, 154] width 14 height 14
click at [767, 445] on button "Add recommended quote" at bounding box center [813, 440] width 176 height 29
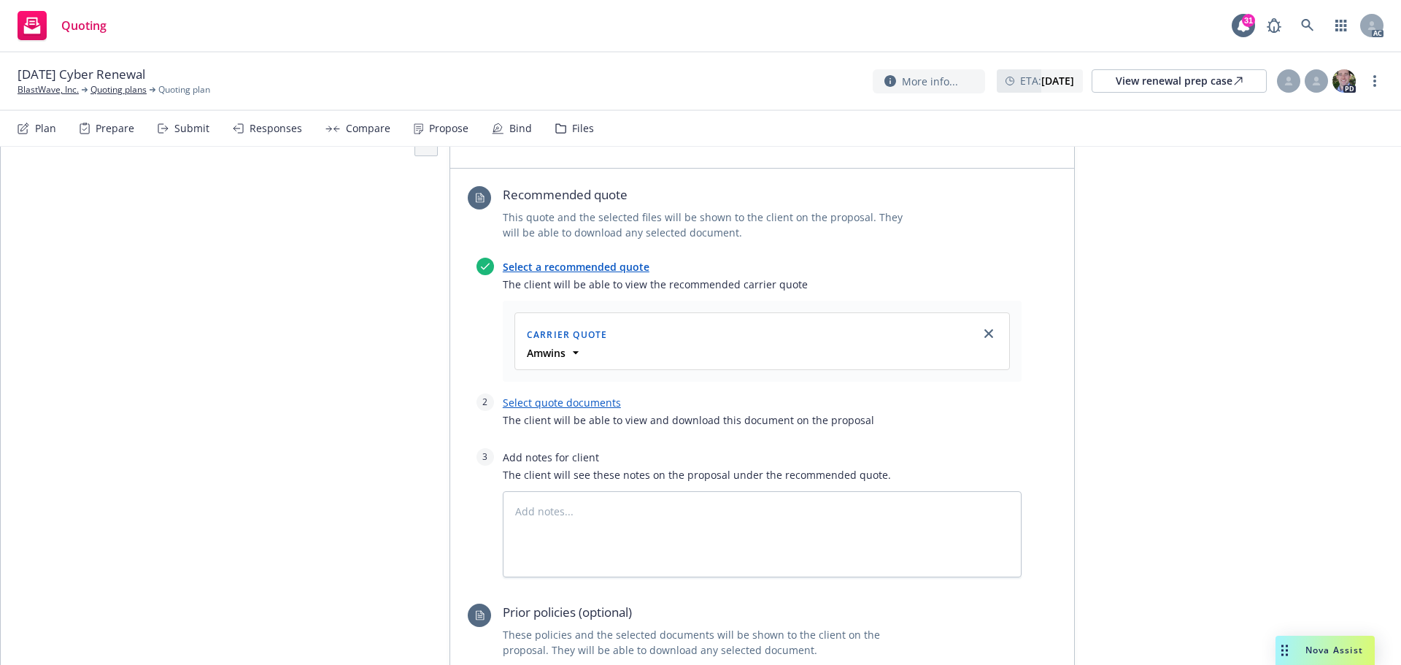
scroll to position [438, 0]
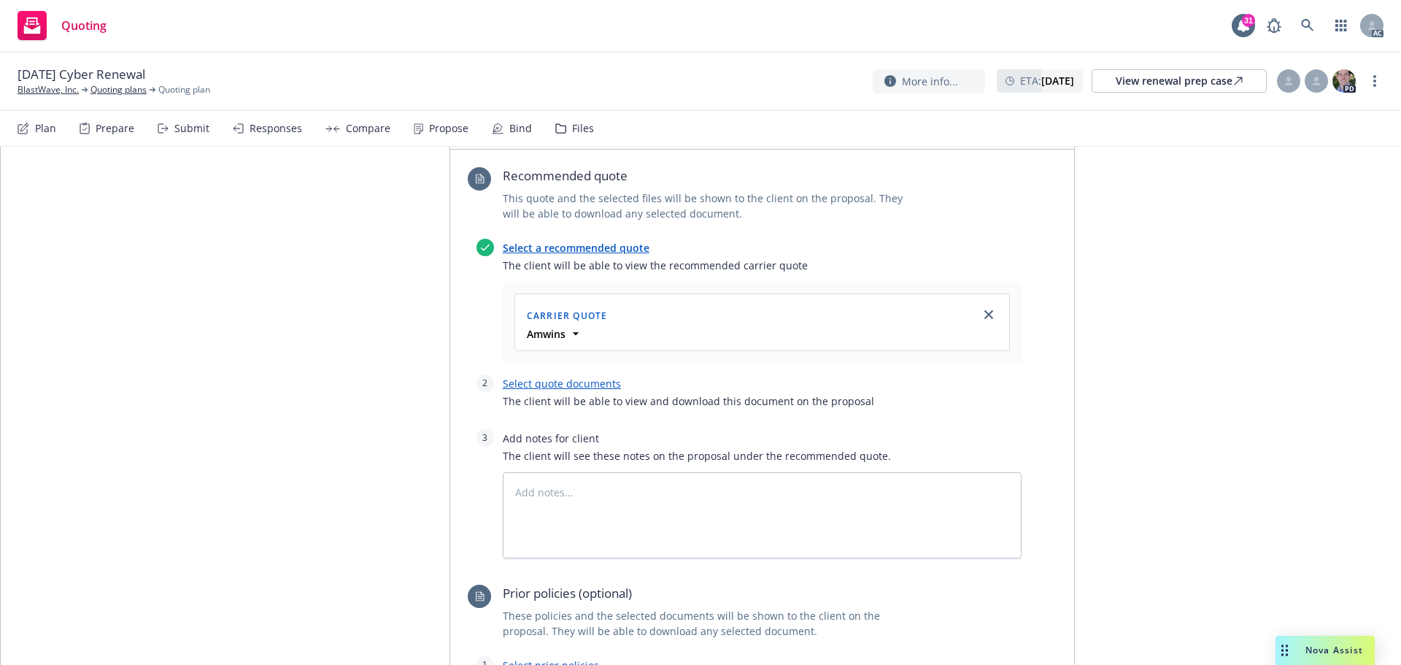
click at [590, 389] on link "Select quote documents" at bounding box center [562, 383] width 118 height 14
type textarea "x"
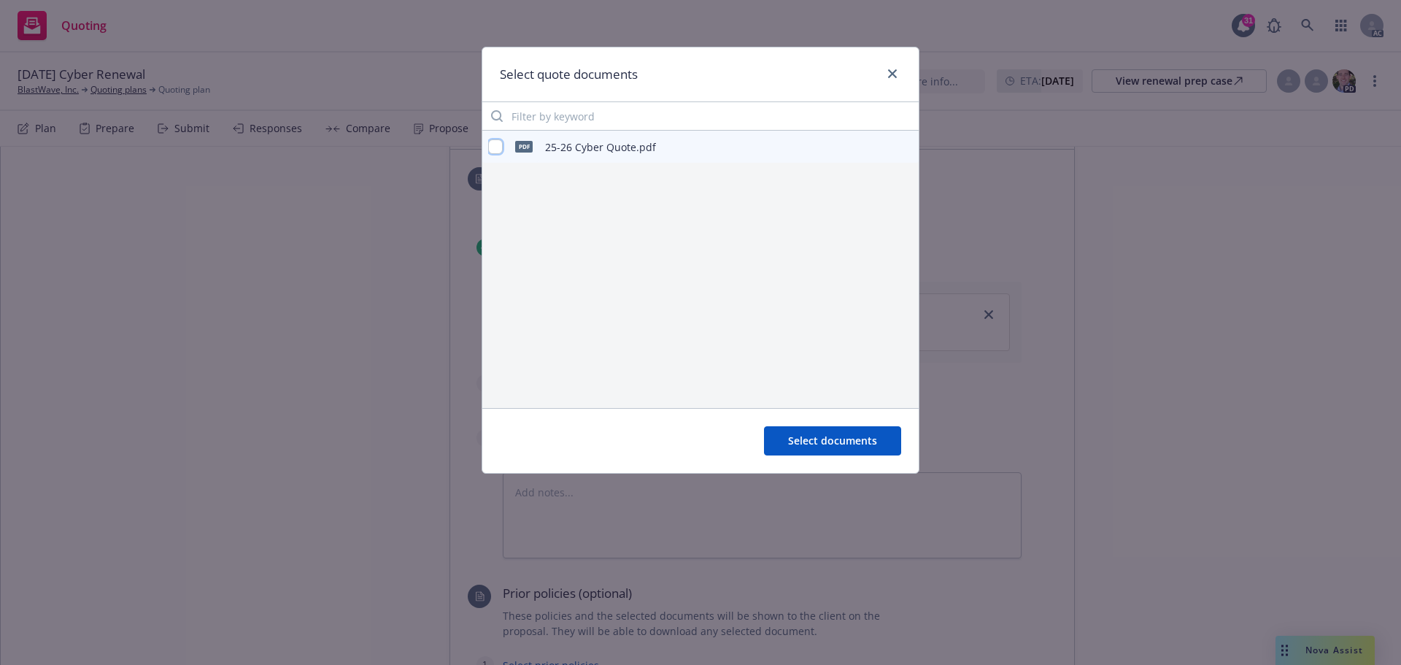
click at [496, 149] on input "checkbox" at bounding box center [495, 146] width 15 height 15
checkbox input "true"
click at [829, 440] on span "Select documents" at bounding box center [832, 440] width 89 height 14
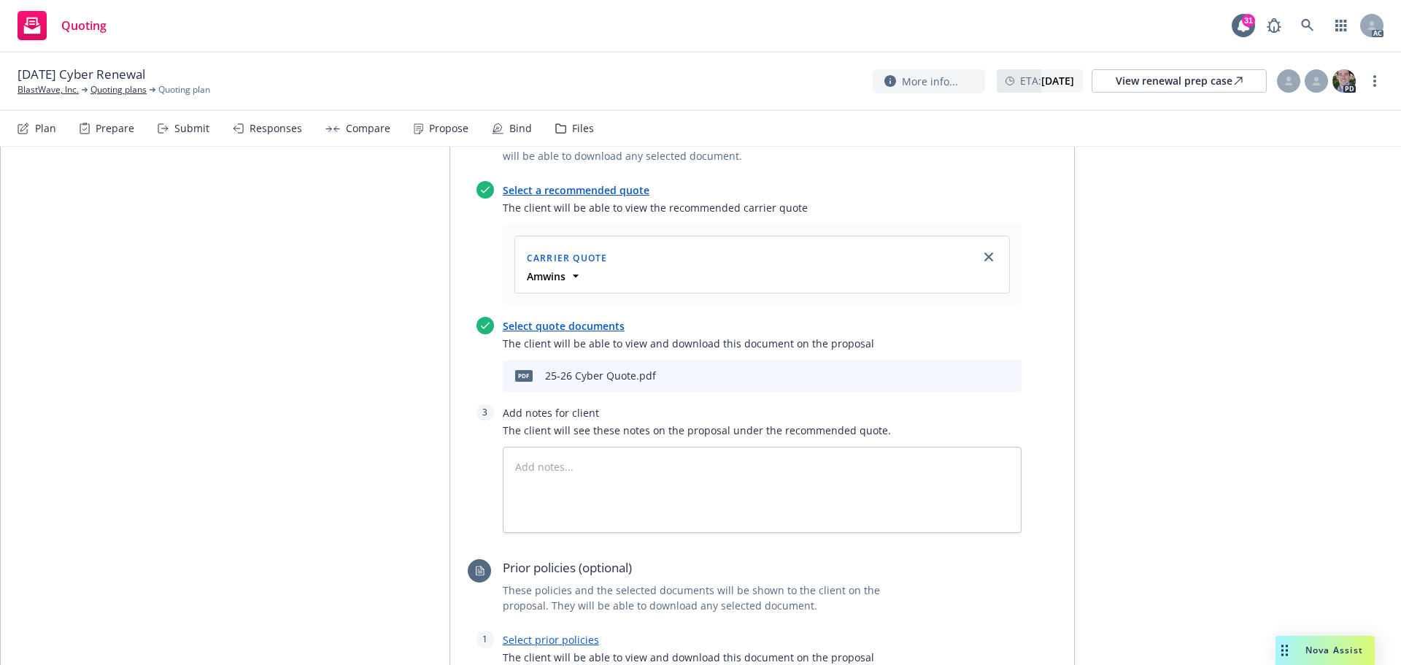
scroll to position [657, 0]
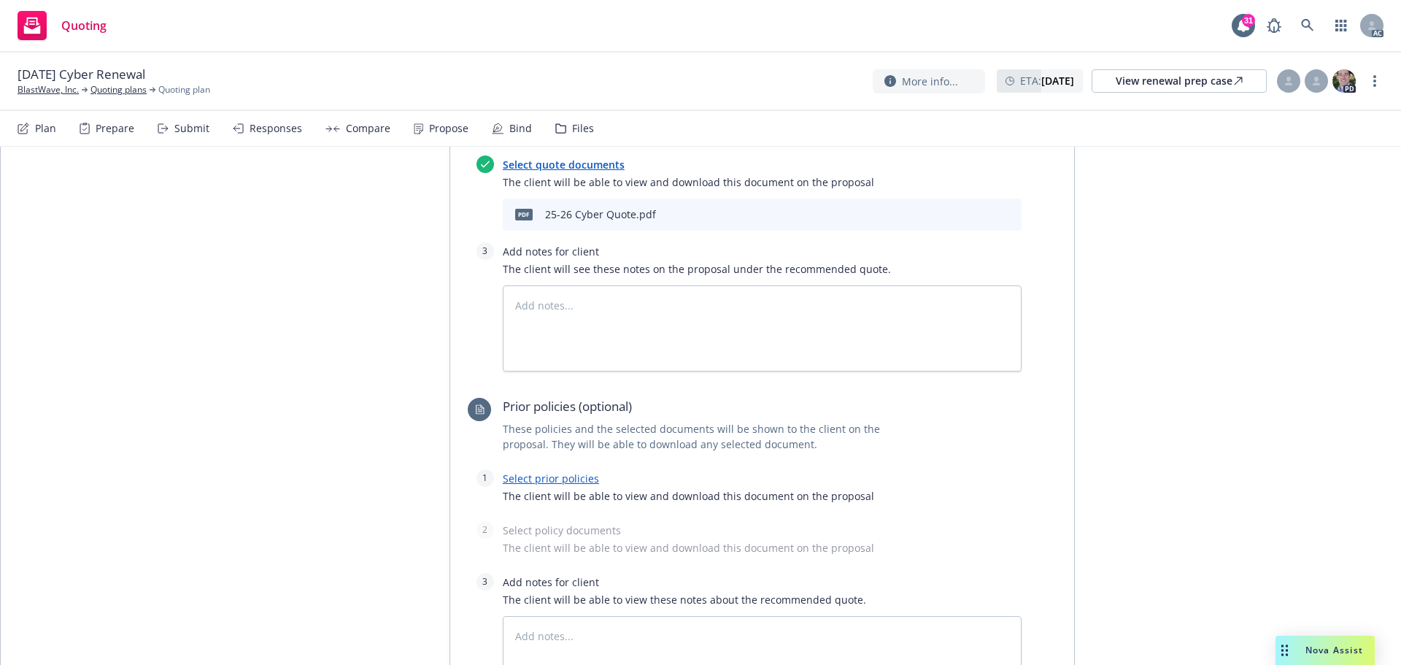
click at [578, 478] on link "Select prior policies" at bounding box center [551, 478] width 96 height 14
type textarea "x"
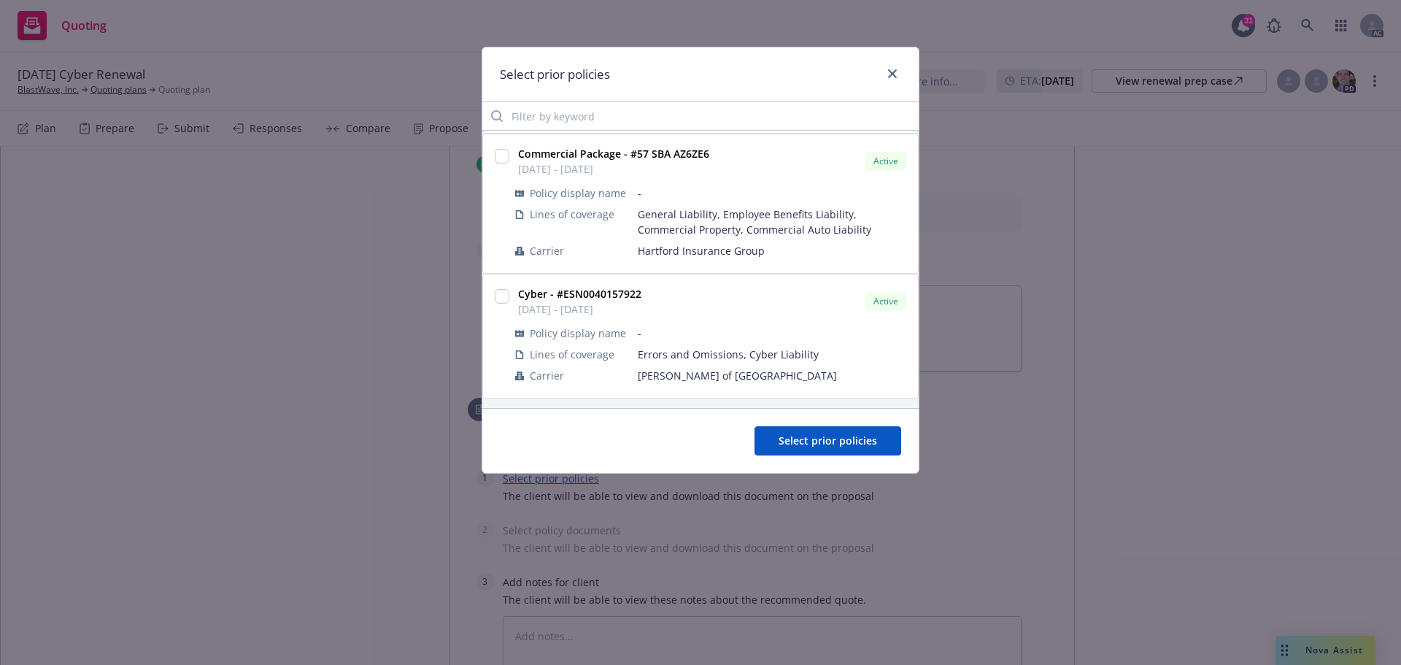
scroll to position [124, 0]
click at [500, 296] on input "checkbox" at bounding box center [502, 294] width 15 height 15
checkbox input "true"
click at [818, 441] on span "Select prior policies" at bounding box center [827, 440] width 98 height 14
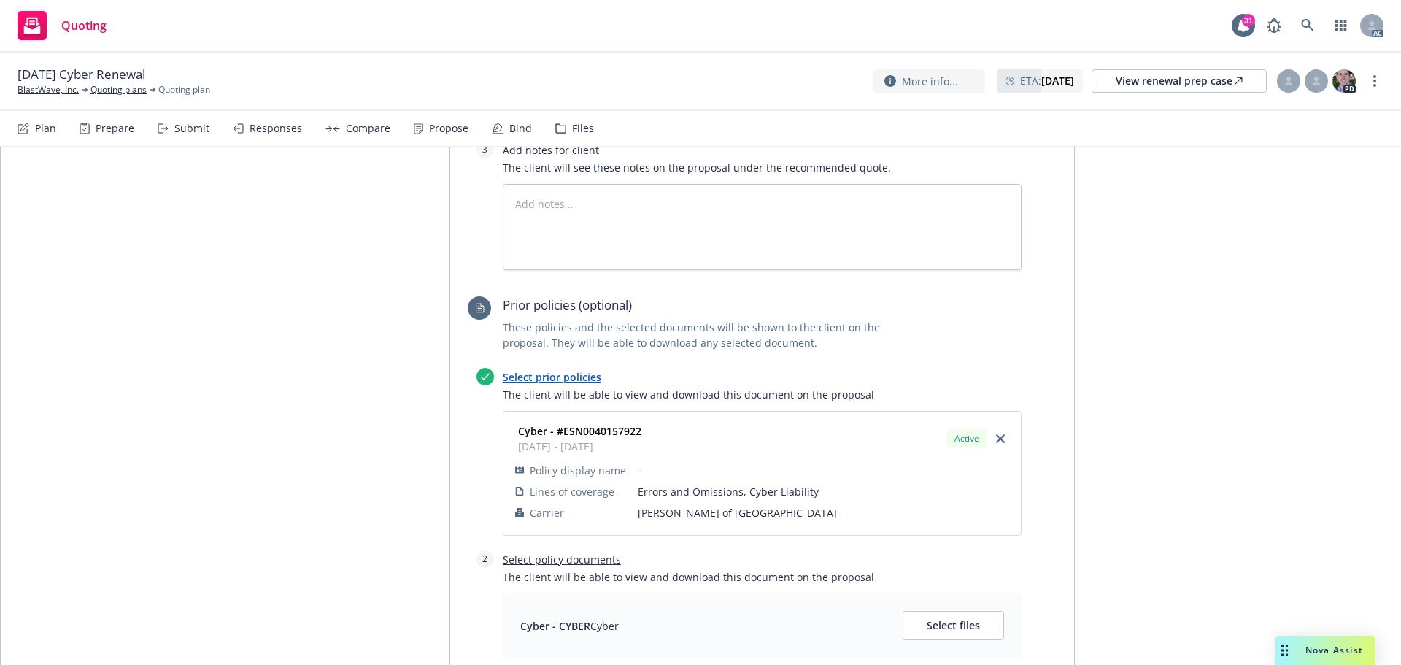
scroll to position [875, 0]
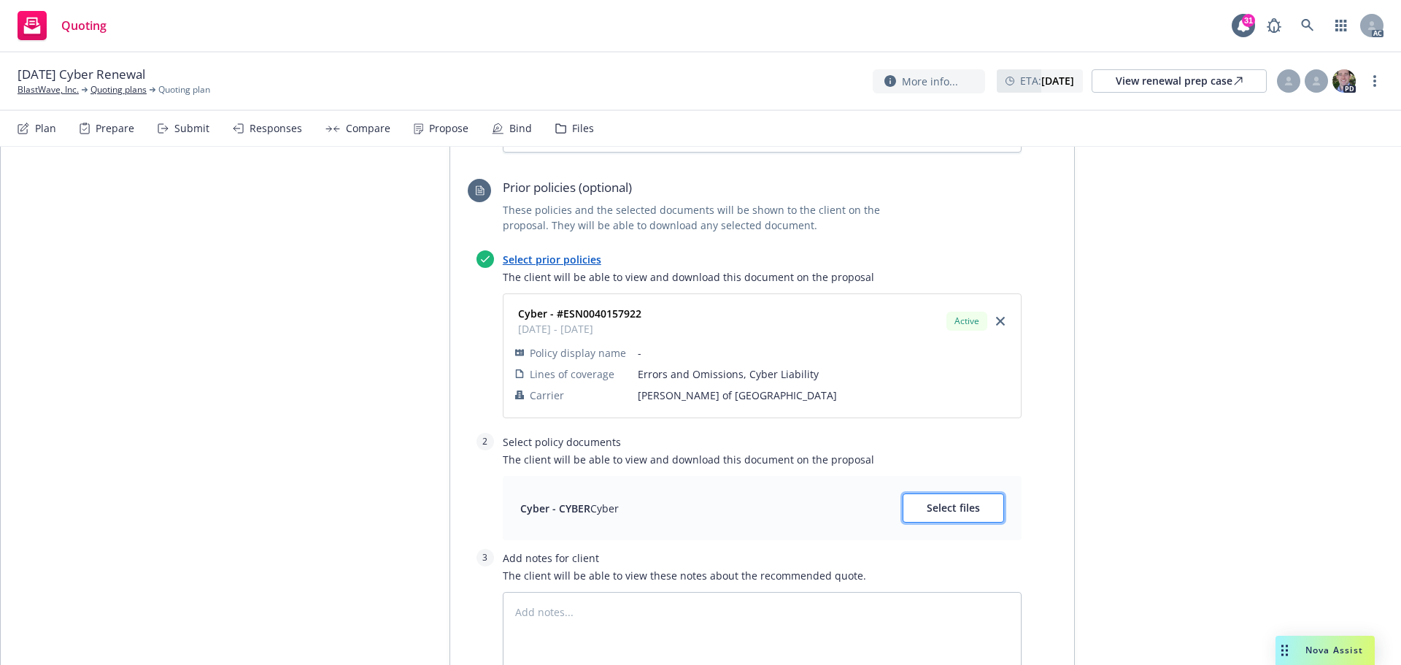
click at [941, 514] on button "Select files" at bounding box center [952, 507] width 101 height 29
type textarea "x"
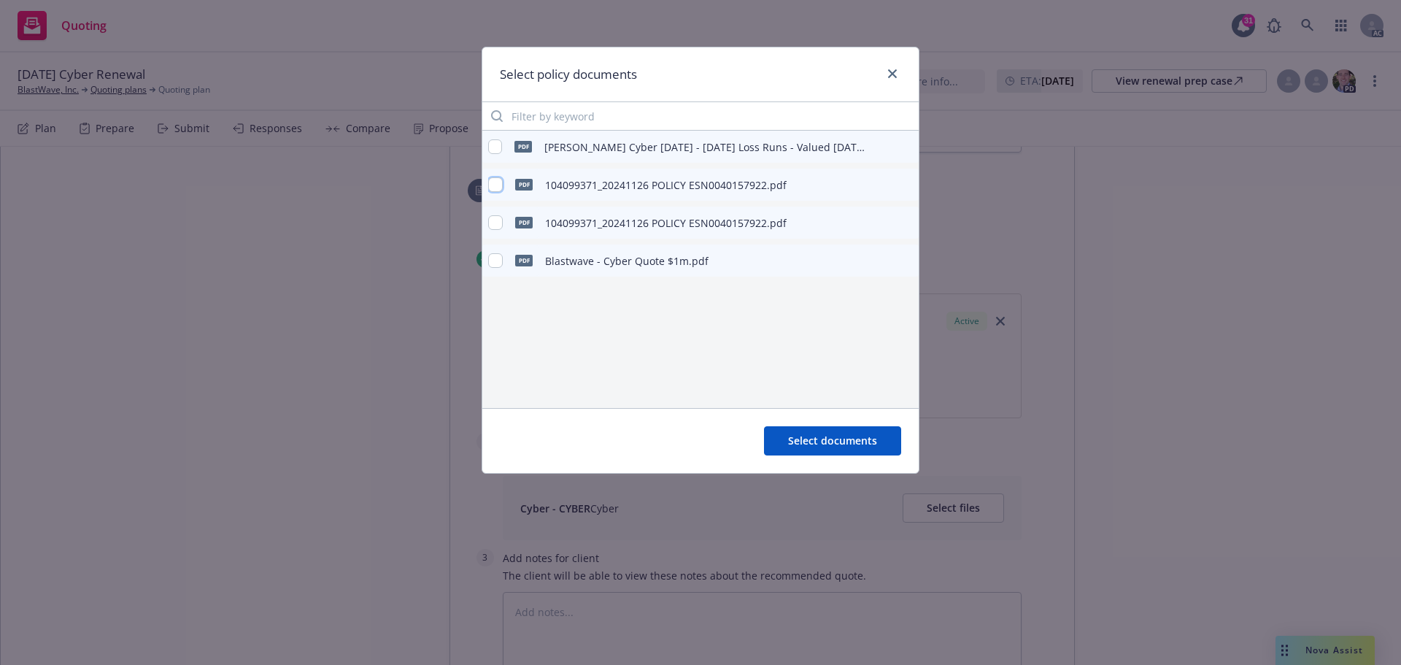
click at [500, 187] on input "checkbox" at bounding box center [495, 184] width 15 height 15
checkbox input "true"
click at [842, 444] on span "Select documents" at bounding box center [832, 440] width 89 height 14
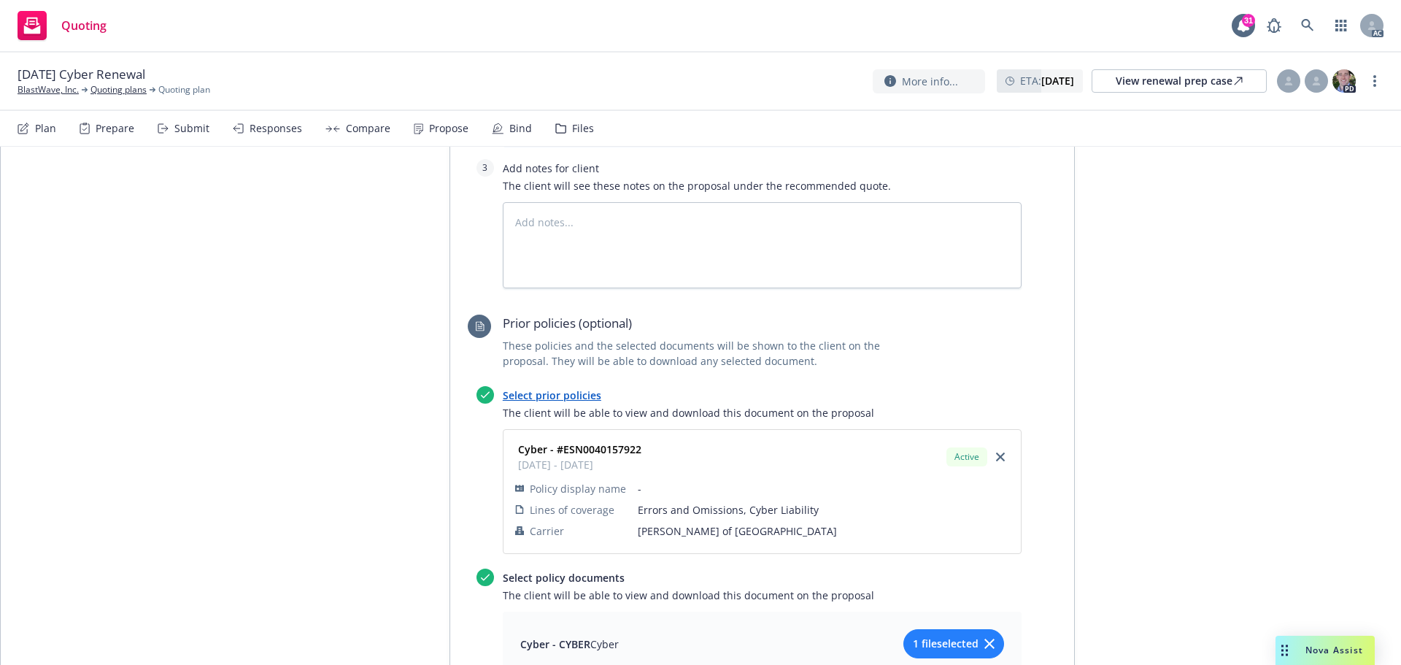
scroll to position [657, 0]
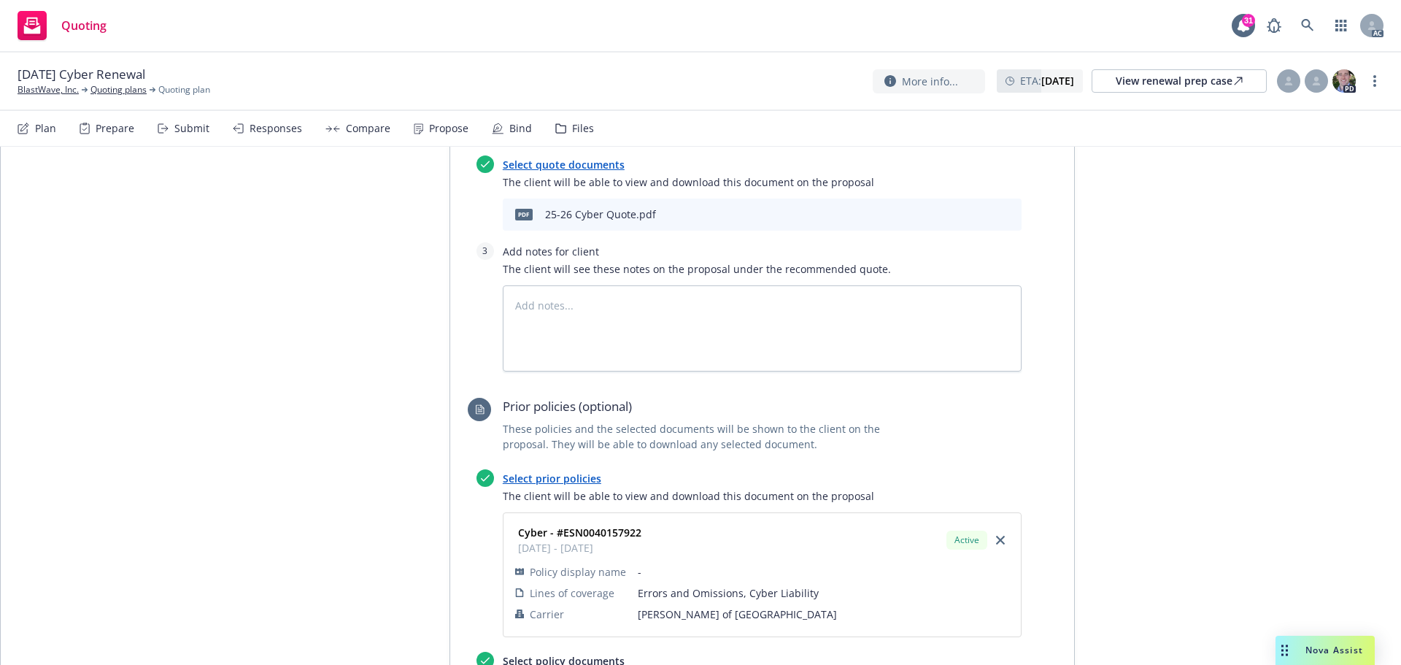
type textarea "x"
click at [559, 300] on textarea at bounding box center [762, 328] width 519 height 86
paste textarea "Subjectivities needed prior to binding: Current signature/date on submitted app…"
type textarea "Subjectivities needed prior to binding: Current signature/date on submitted app…"
type textarea "x"
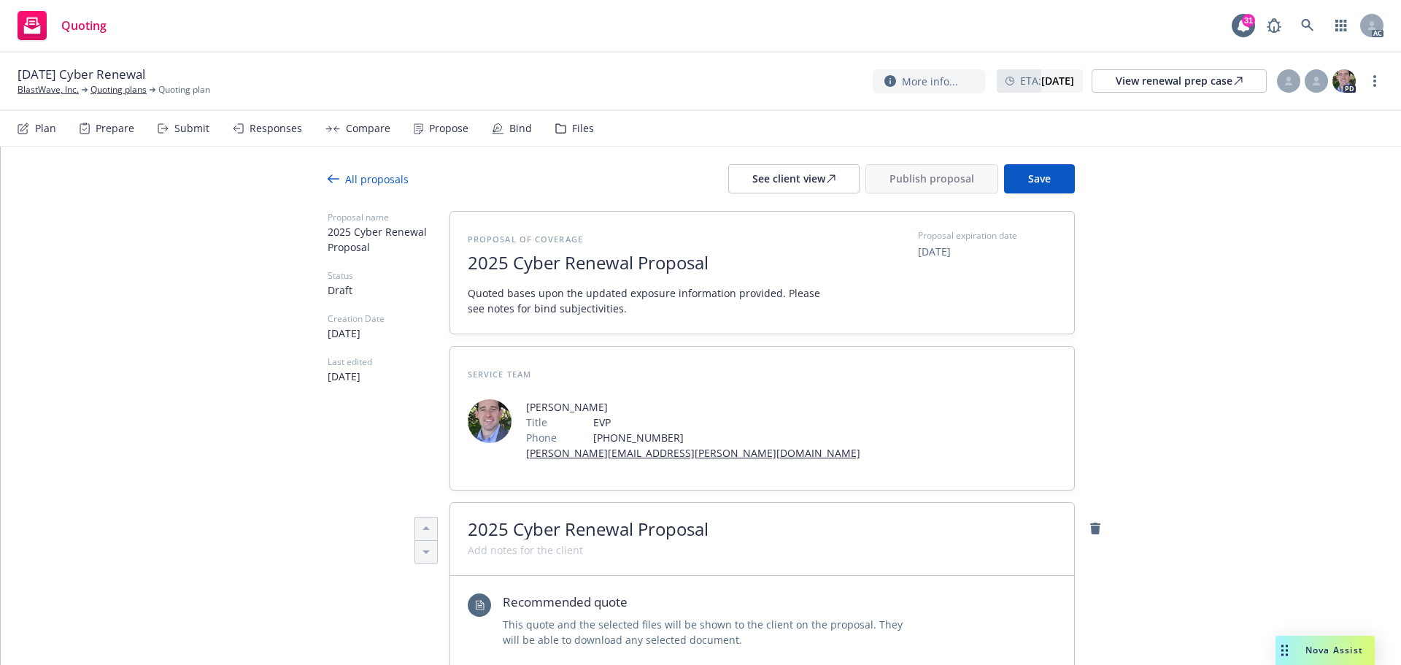
scroll to position [0, 0]
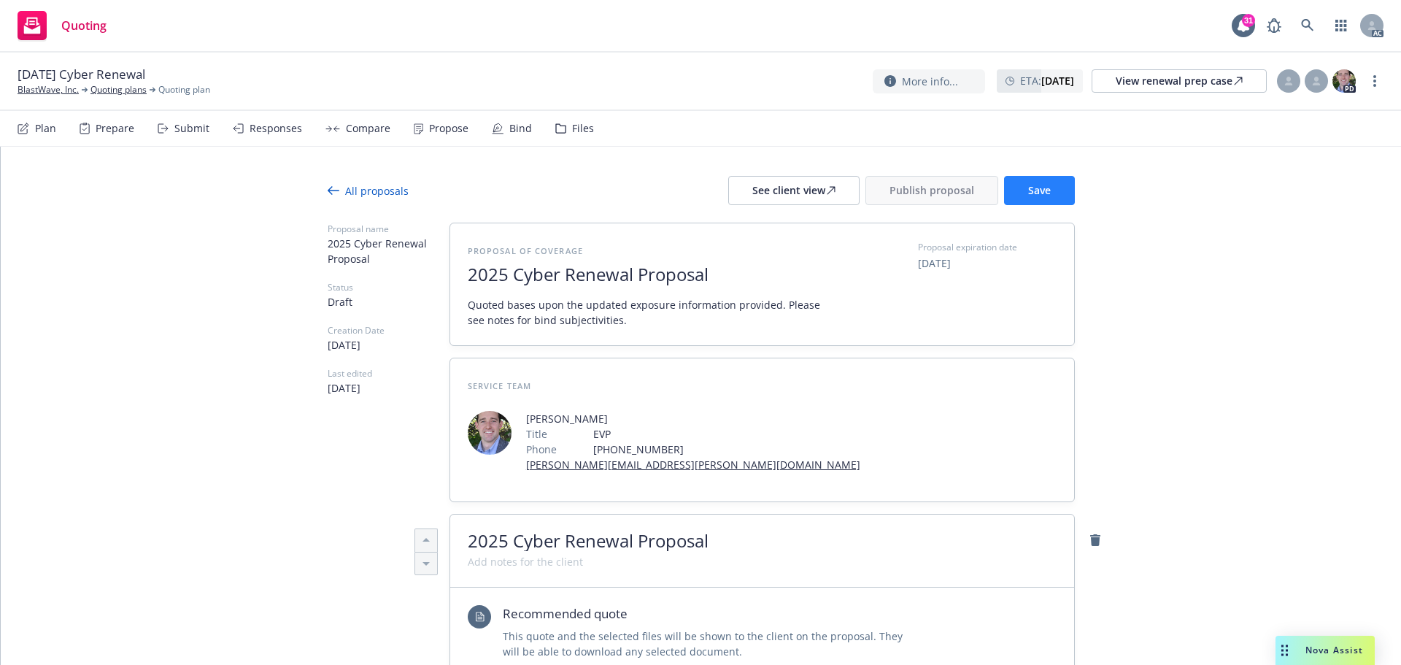
type textarea "Subjectivities needed prior to binding: Current signature/date on submitted app…"
click at [1040, 197] on button "Save" at bounding box center [1039, 190] width 71 height 29
click at [767, 193] on div "See client view" at bounding box center [793, 191] width 83 height 28
type textarea "x"
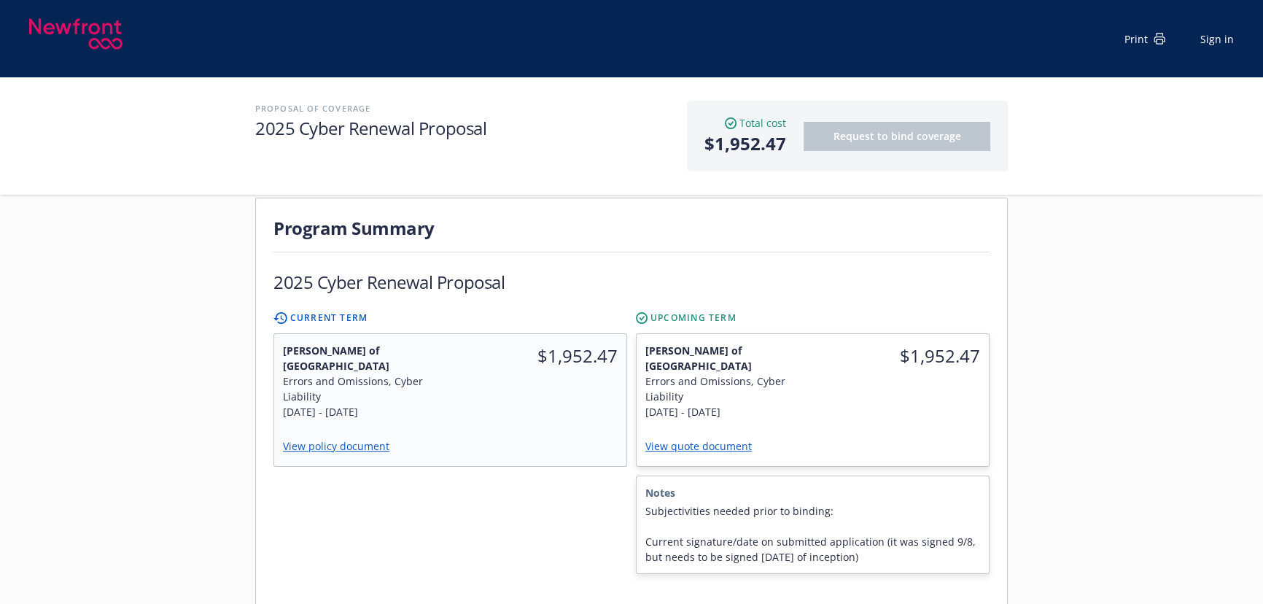
scroll to position [265, 0]
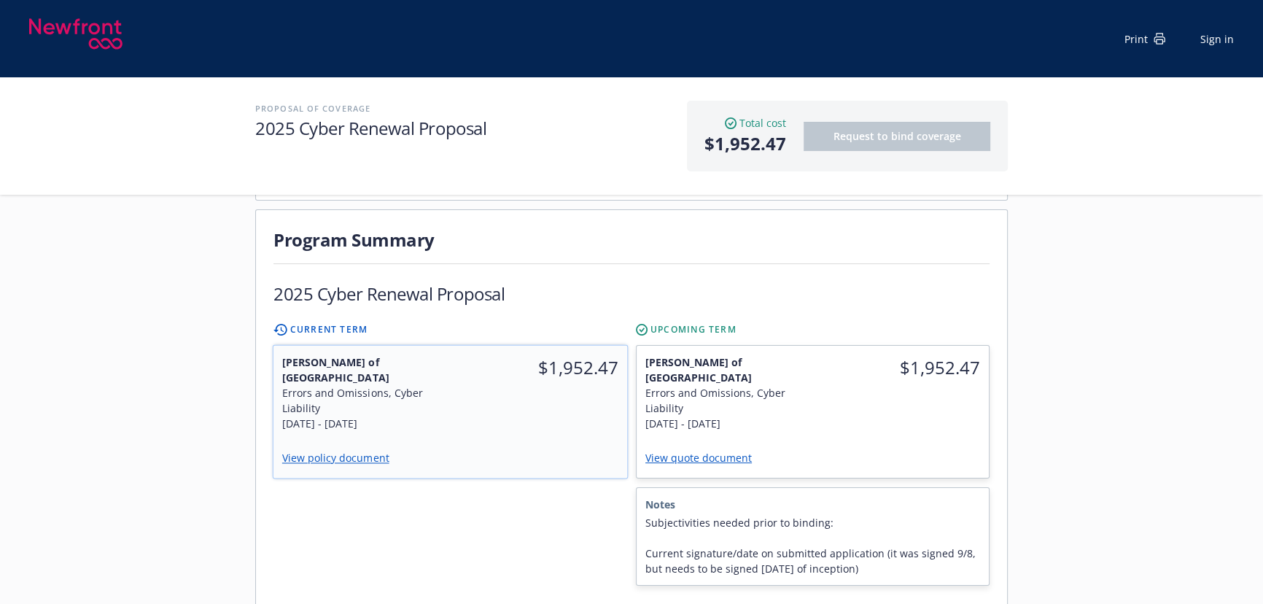
click at [369, 451] on link "View policy document" at bounding box center [341, 458] width 119 height 14
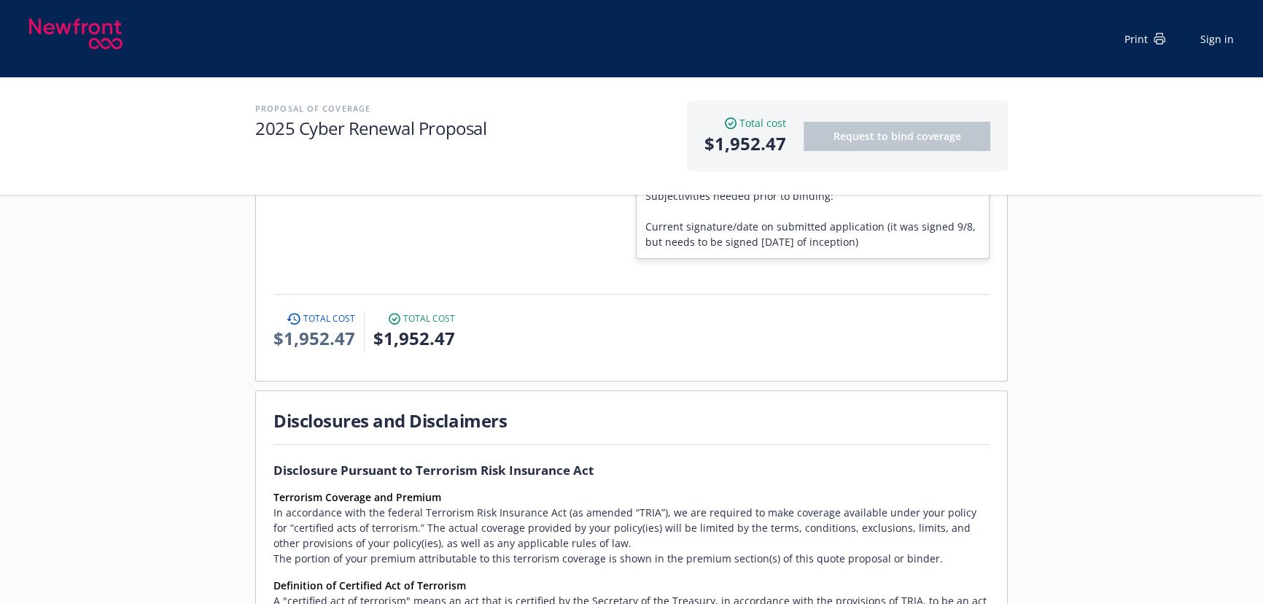
scroll to position [464, 0]
